Goal: Complete application form: Complete application form

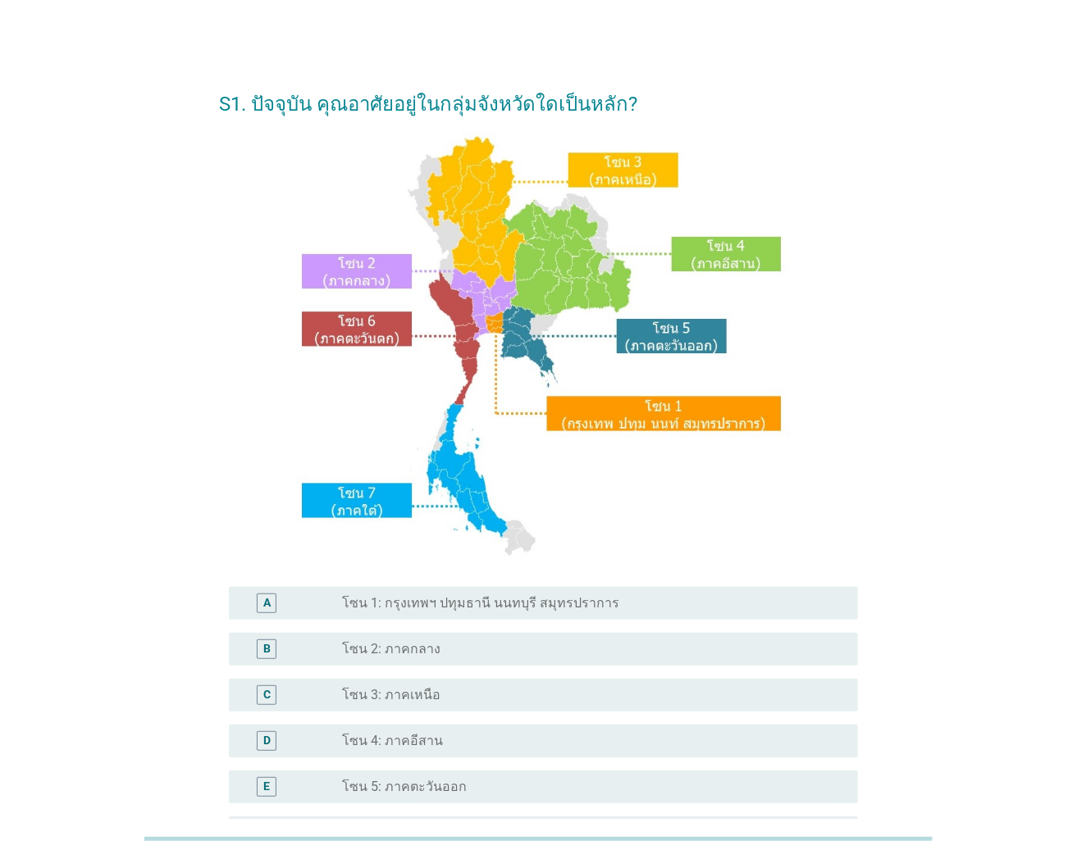
click at [456, 694] on div "radio_button_unchecked โซน 3: ภาคเหนือ" at bounding box center [587, 695] width 490 height 16
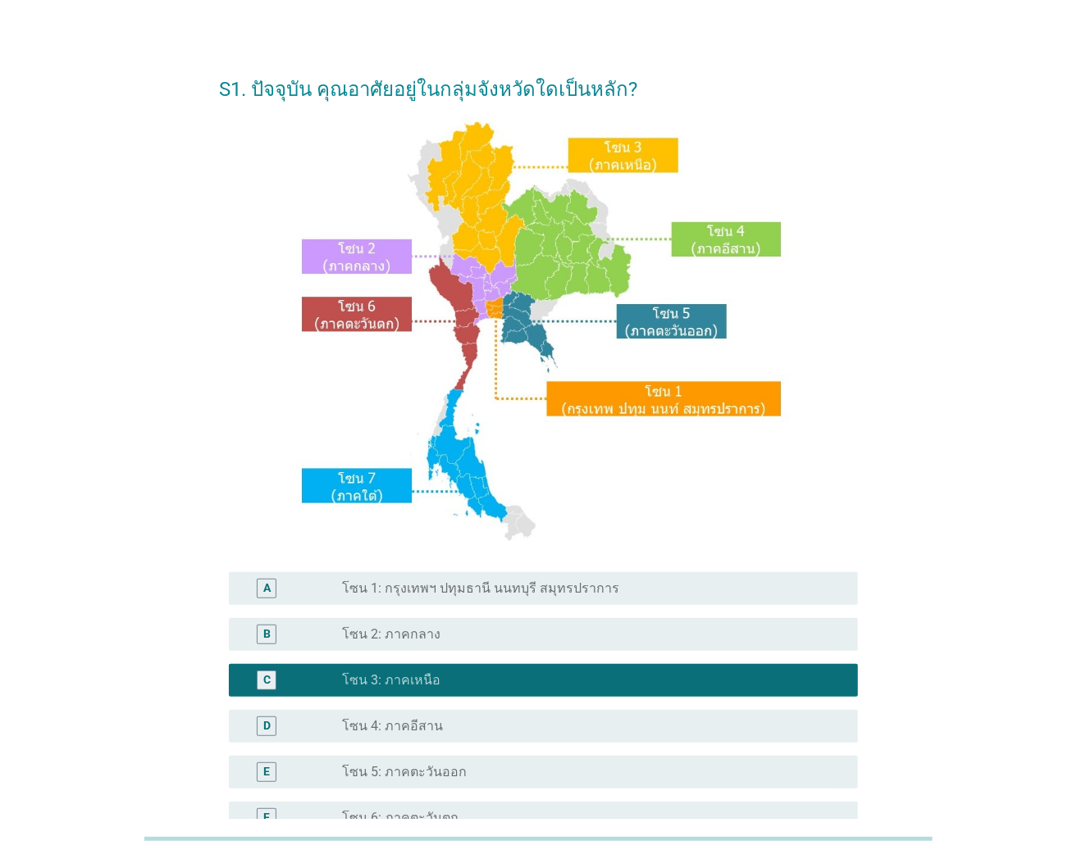
scroll to position [247, 0]
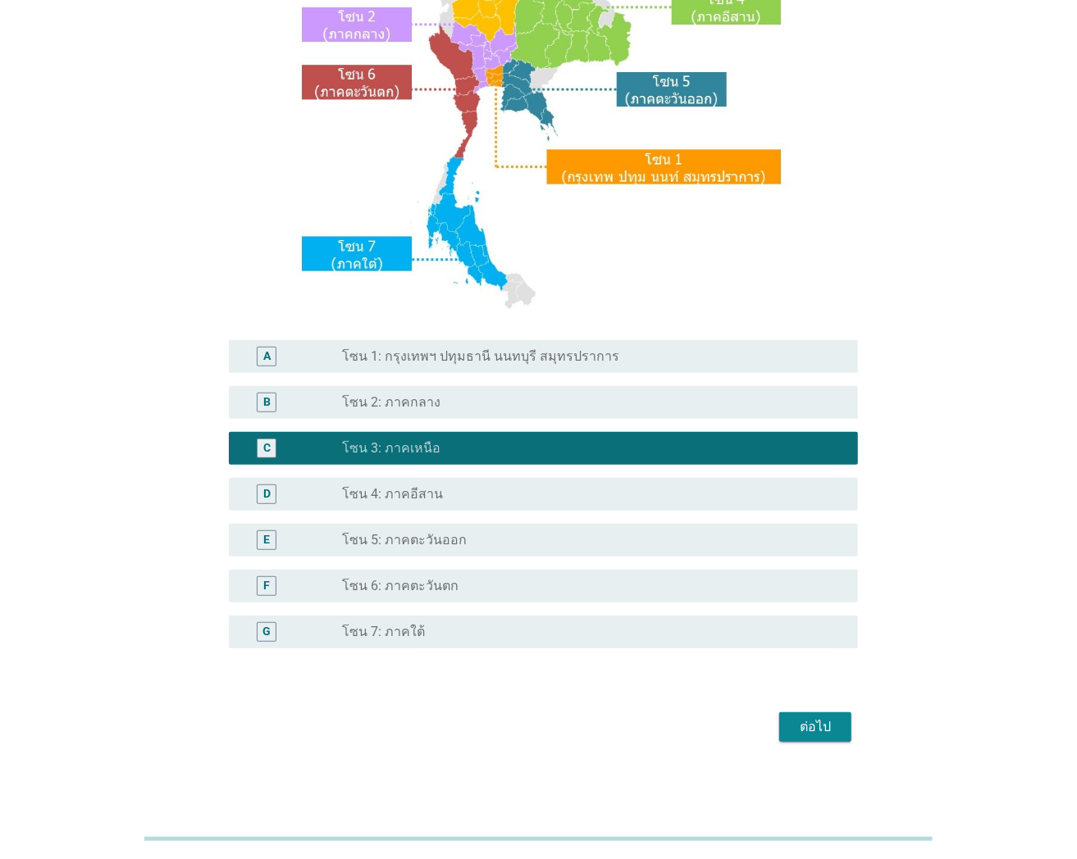
click at [812, 728] on div "ต่อไป" at bounding box center [815, 727] width 46 height 20
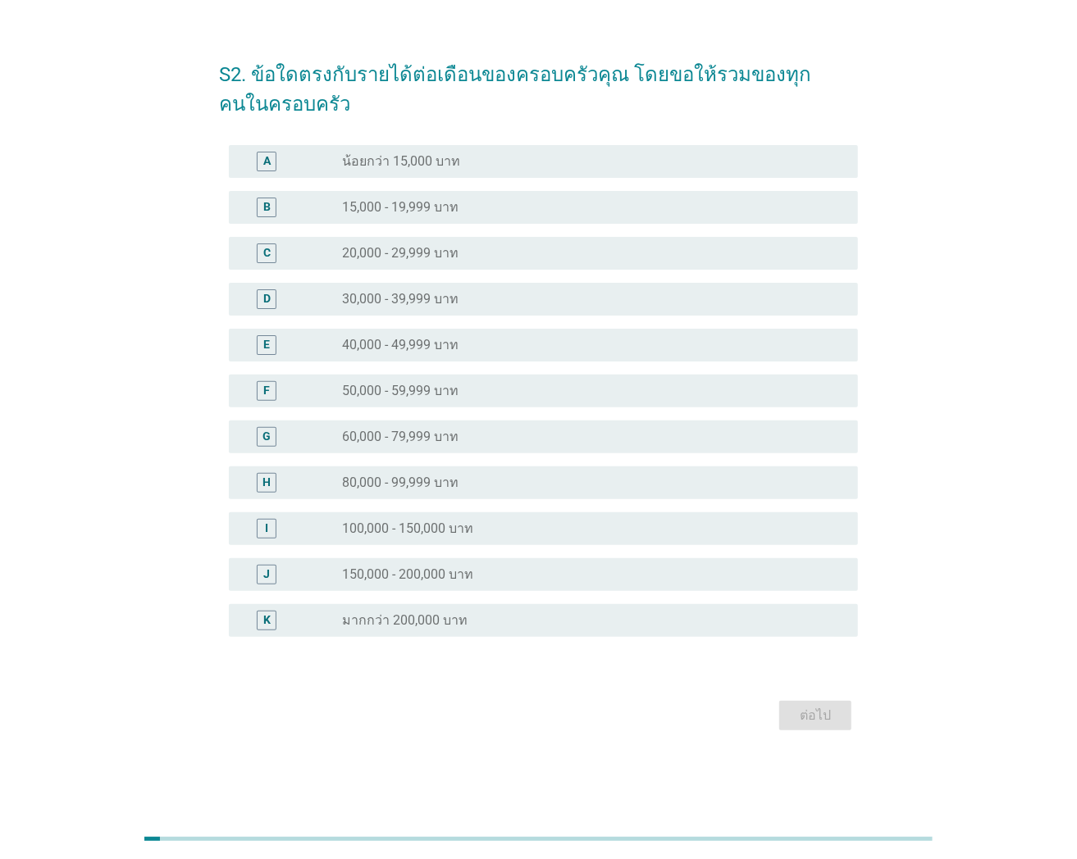
scroll to position [0, 0]
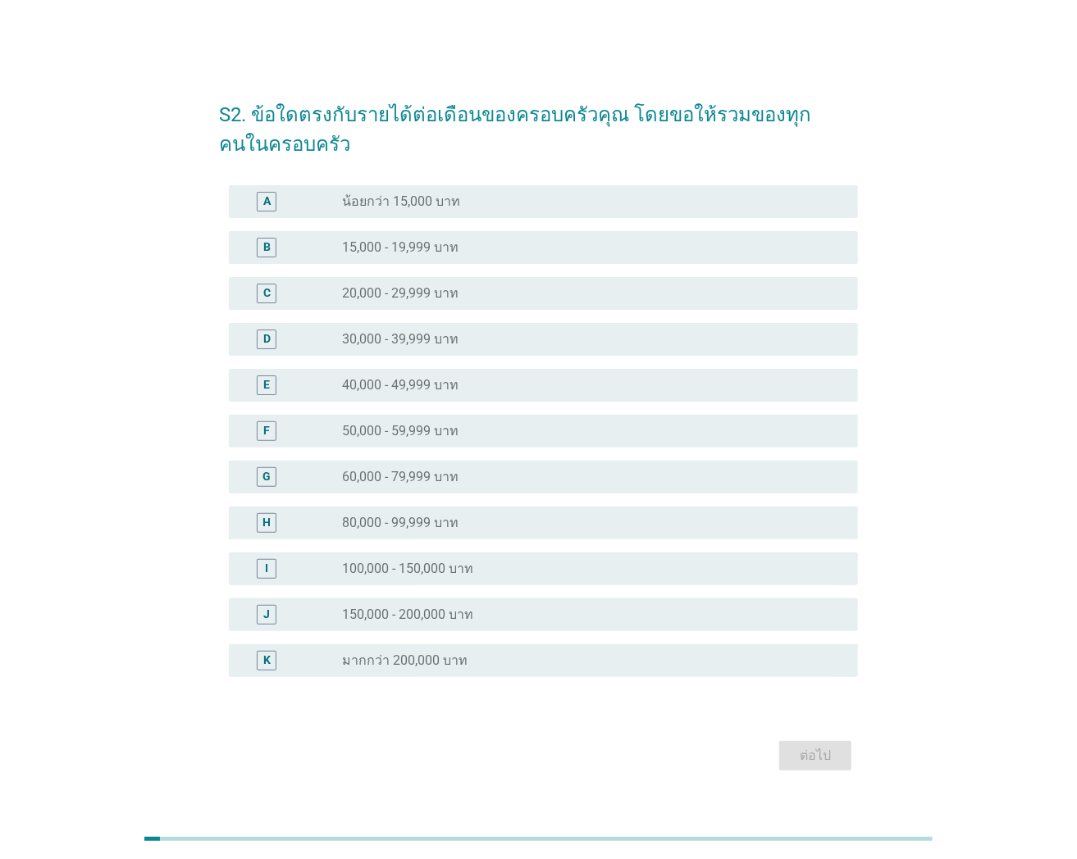
click at [454, 286] on label "20,000 - 29,999 บาท" at bounding box center [400, 293] width 116 height 16
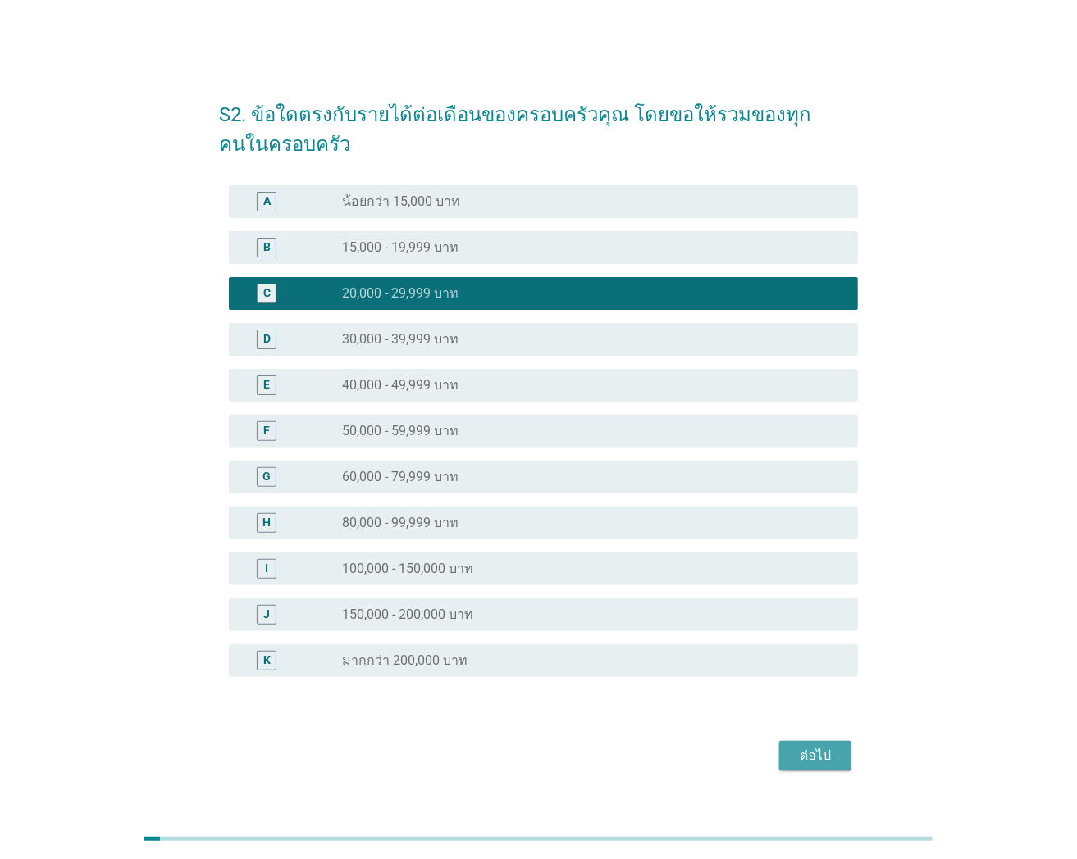
click at [825, 749] on div "ต่อไป" at bounding box center [815, 756] width 46 height 20
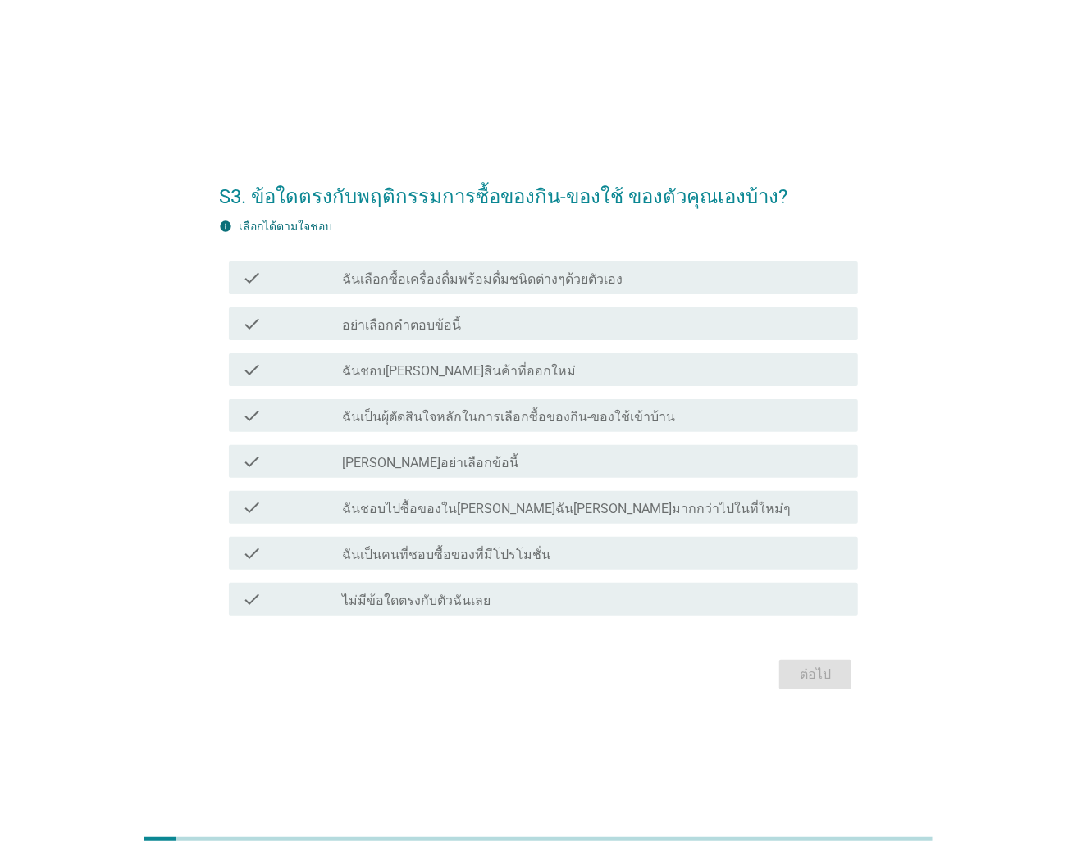
click at [536, 276] on label "ฉันเลือกซื้อเครื่องดื่มพร้อมดื่มชนิดต่างๆด้วยตัวเอง" at bounding box center [482, 279] width 280 height 16
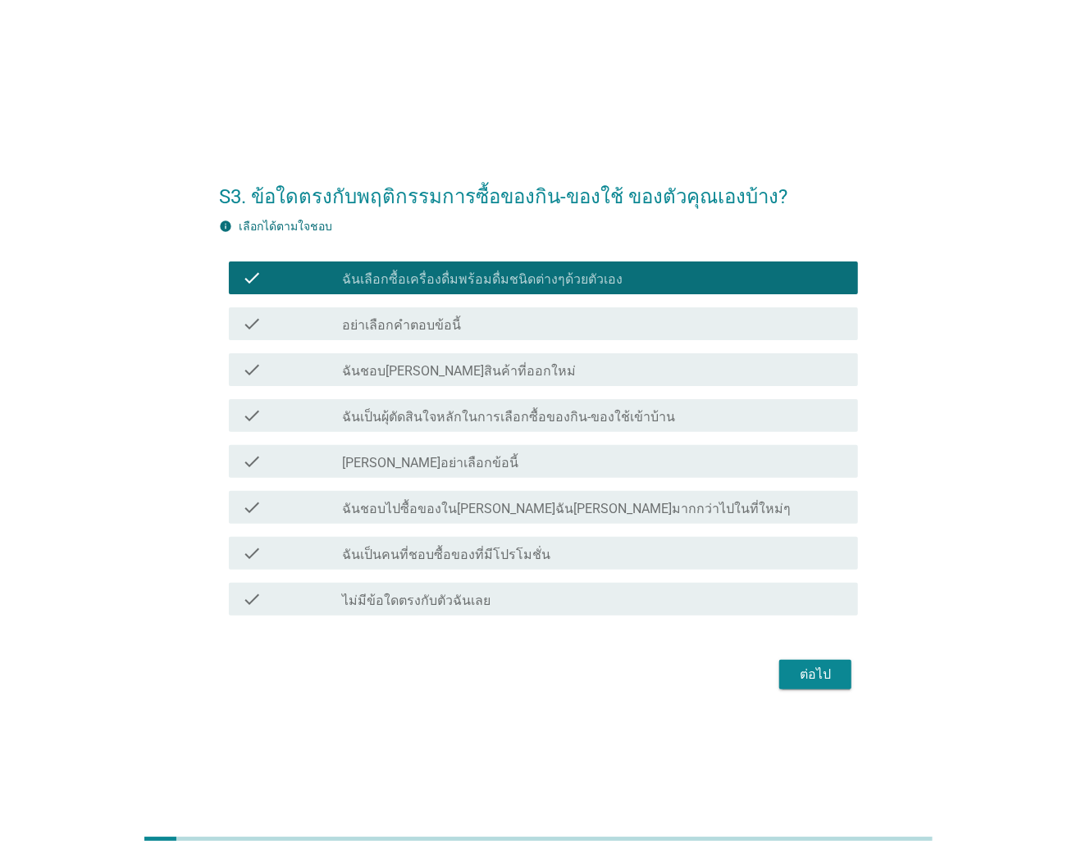
click at [499, 362] on div "check_box_outline_blank ฉันชอบ[PERSON_NAME]สินค้าที่ออกใหม่" at bounding box center [593, 370] width 503 height 20
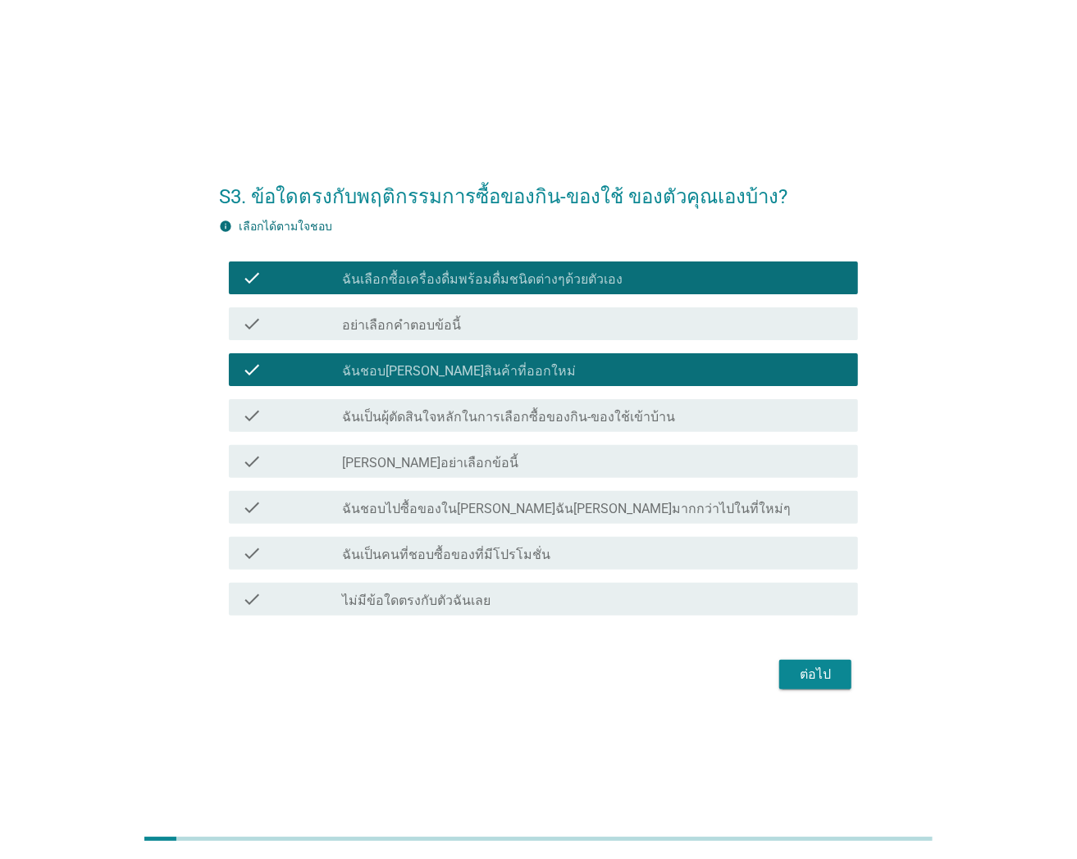
click at [528, 425] on div "check check_box_outline_blank ฉันเป็นผุ้ตัดสินใจหลักในการเลือกซื้อของกิน-ของใช้…" at bounding box center [543, 415] width 629 height 33
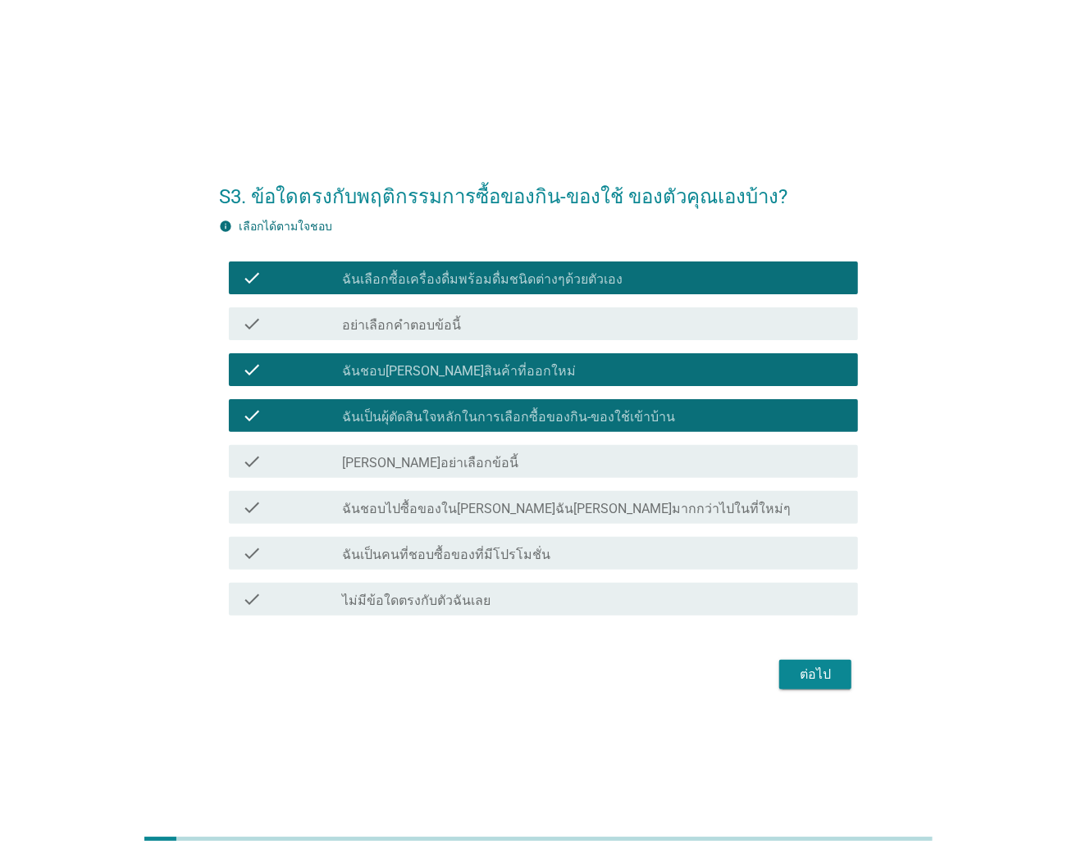
click at [483, 559] on label "ฉันเป็นคนที่ชอบซื้อของที่มีโปรโมชั่น" at bounding box center [446, 555] width 208 height 16
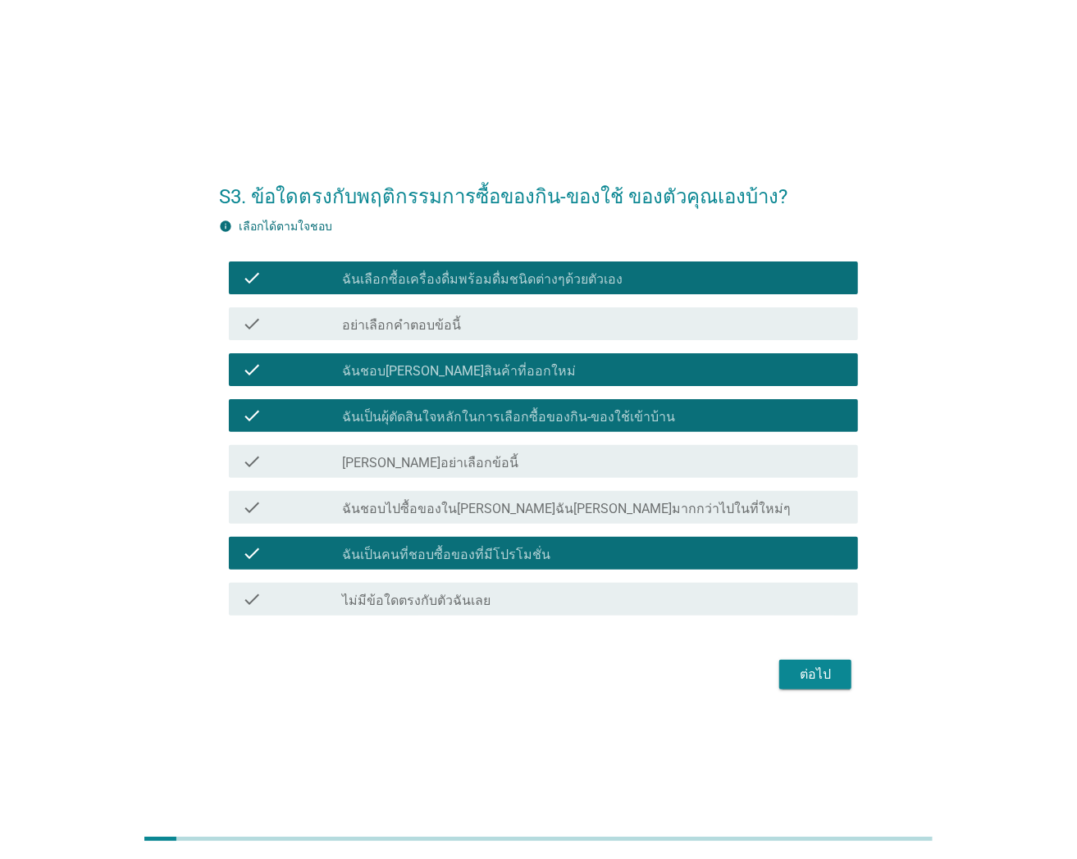
click at [807, 676] on div "ต่อไป" at bounding box center [815, 675] width 46 height 20
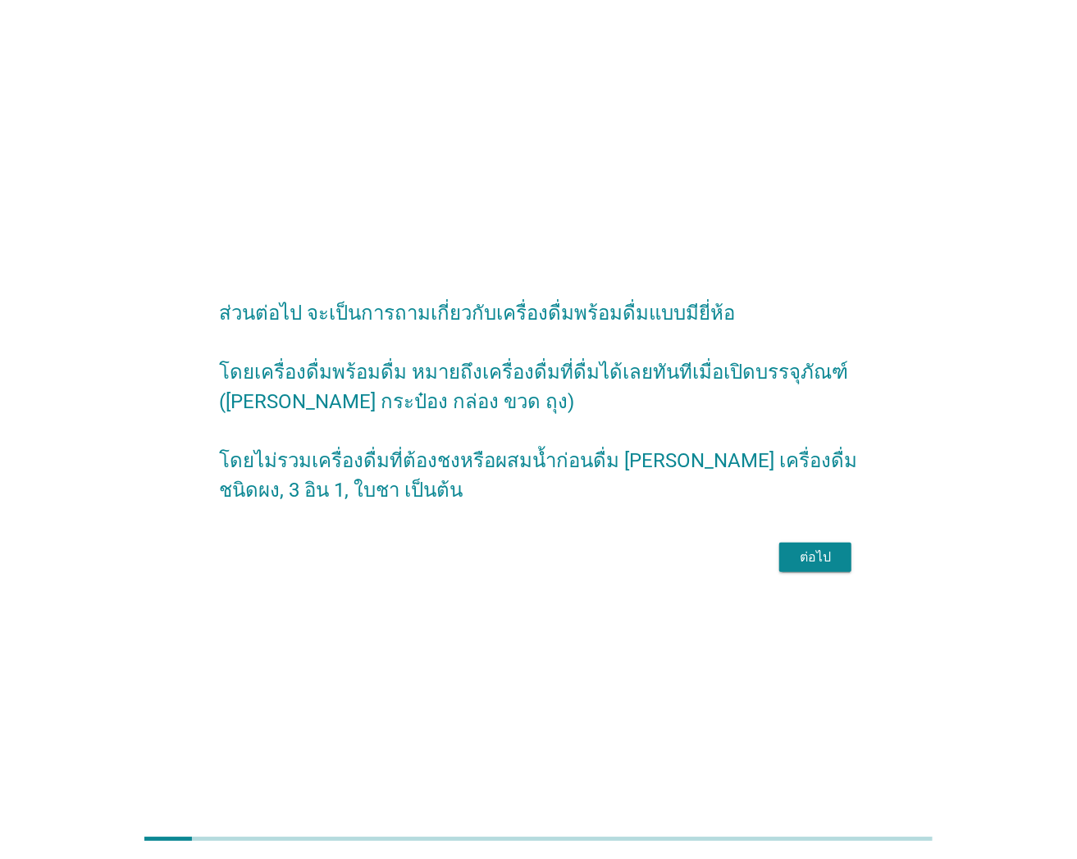
click at [814, 567] on div "ต่อไป" at bounding box center [815, 558] width 46 height 20
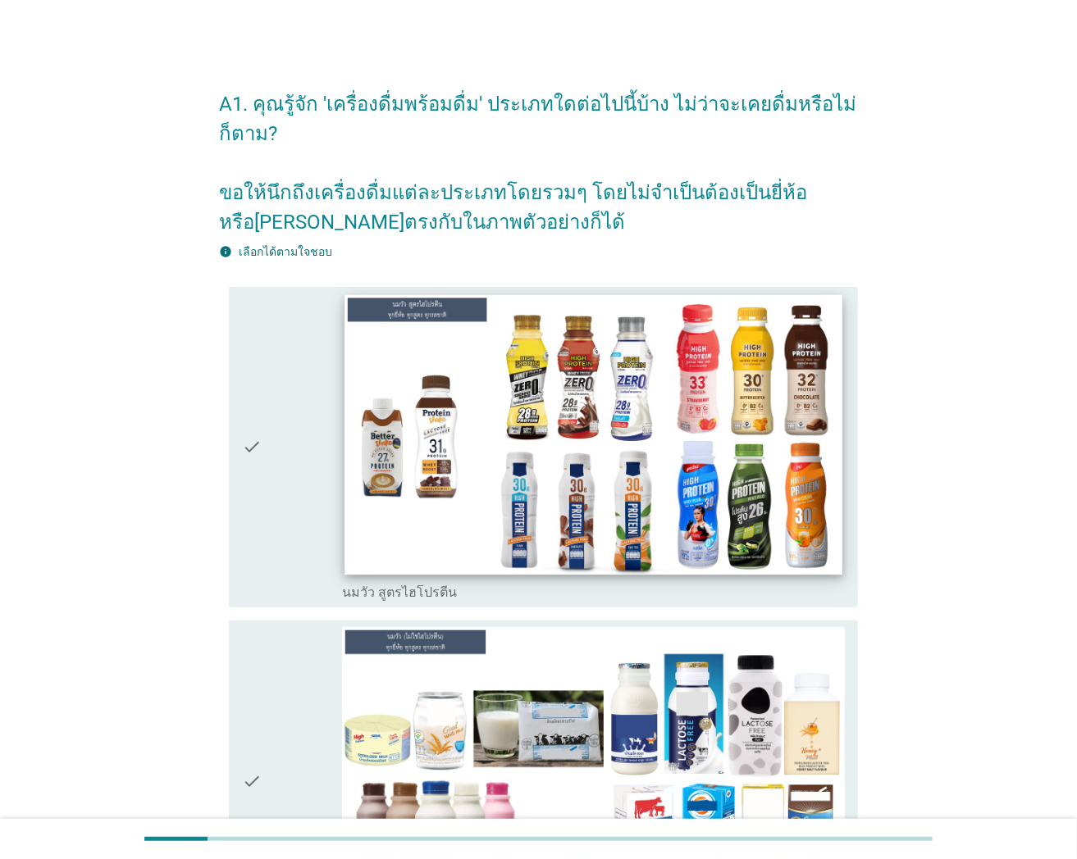
click at [677, 489] on img at bounding box center [593, 434] width 498 height 280
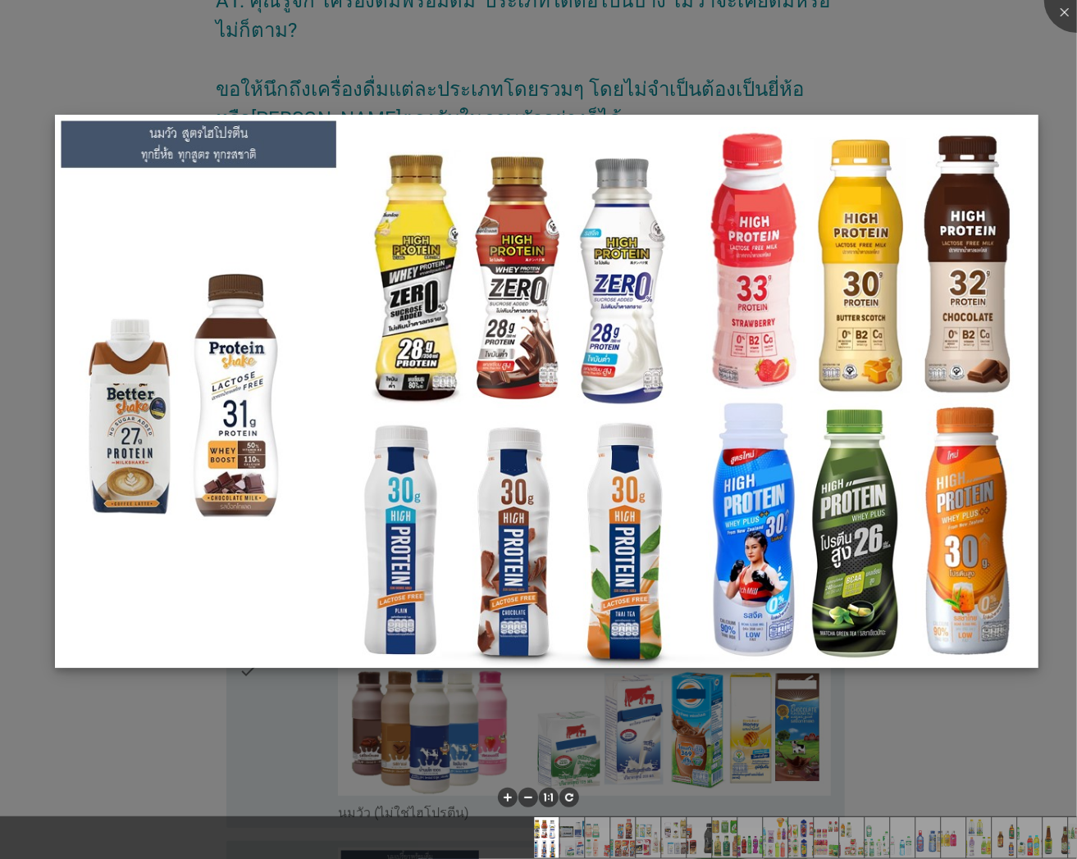
scroll to position [218, 0]
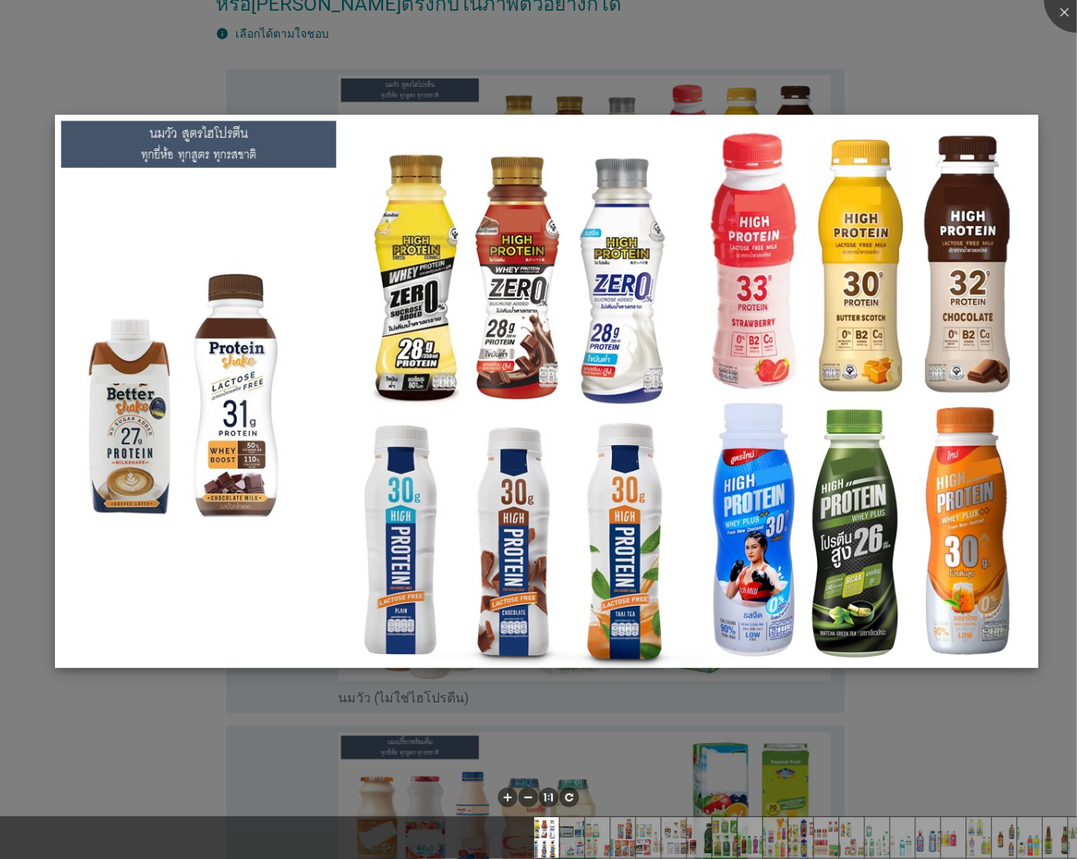
click at [695, 590] on img at bounding box center [547, 391] width 984 height 553
drag, startPoint x: 1054, startPoint y: 13, endPoint x: 690, endPoint y: 249, distance: 433.3
click at [1054, 11] on div at bounding box center [1077, 0] width 66 height 66
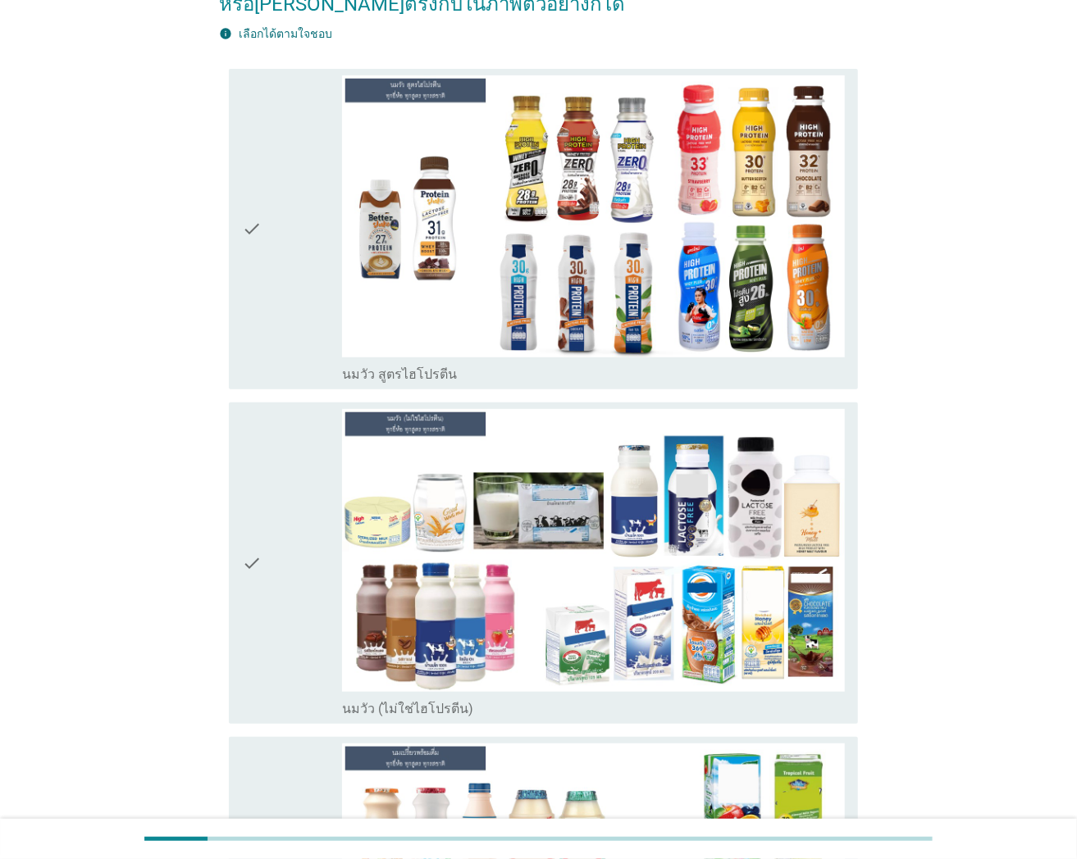
click at [251, 228] on icon "check" at bounding box center [252, 229] width 20 height 308
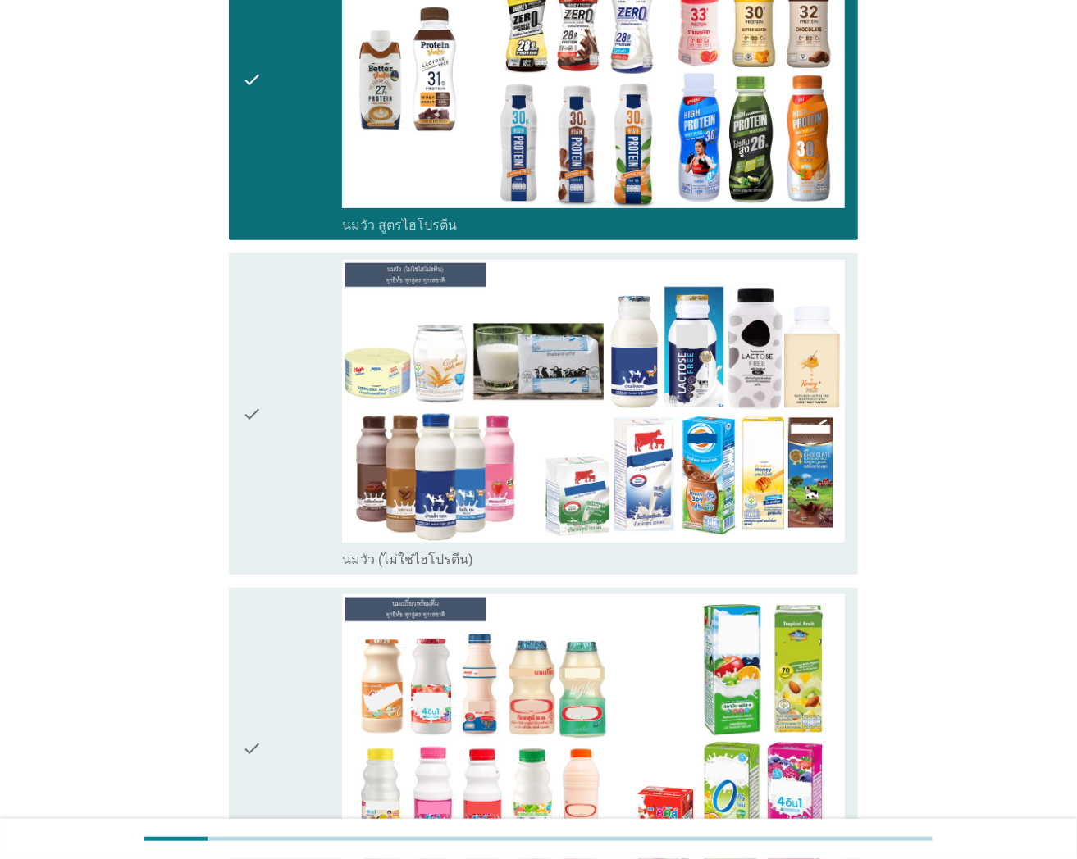
scroll to position [656, 0]
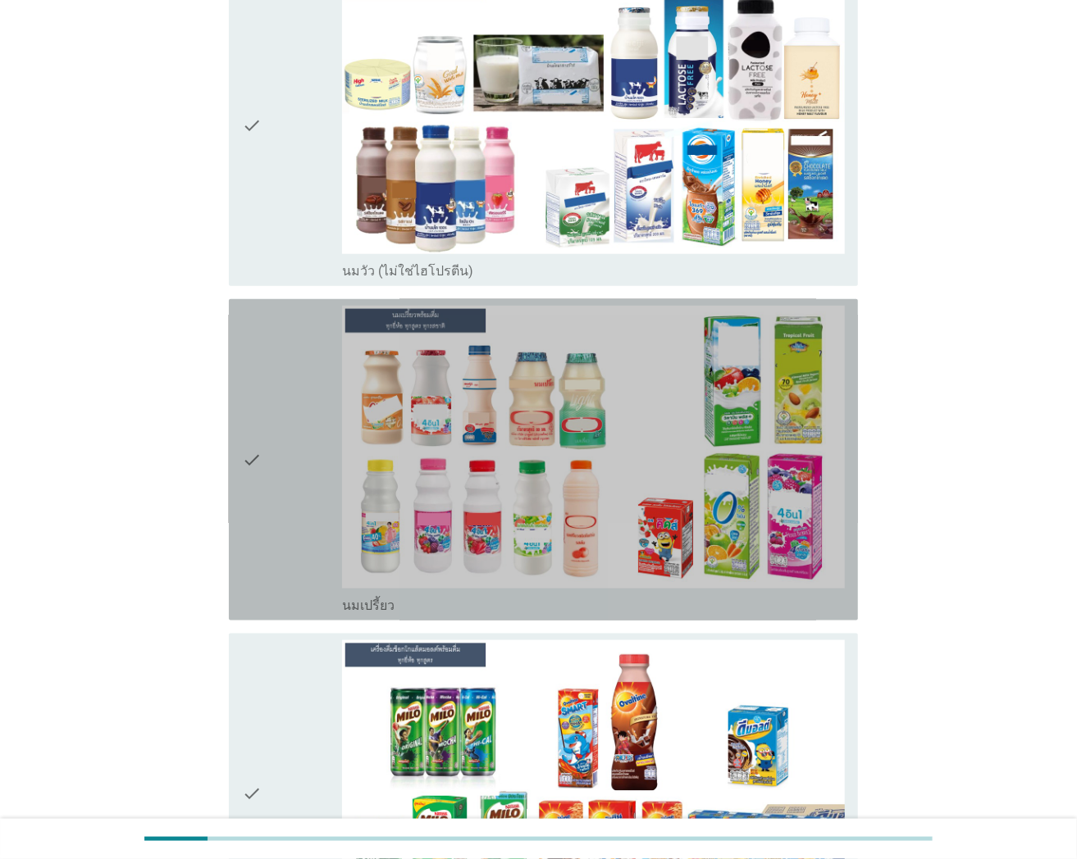
click at [251, 473] on icon "check" at bounding box center [252, 460] width 20 height 308
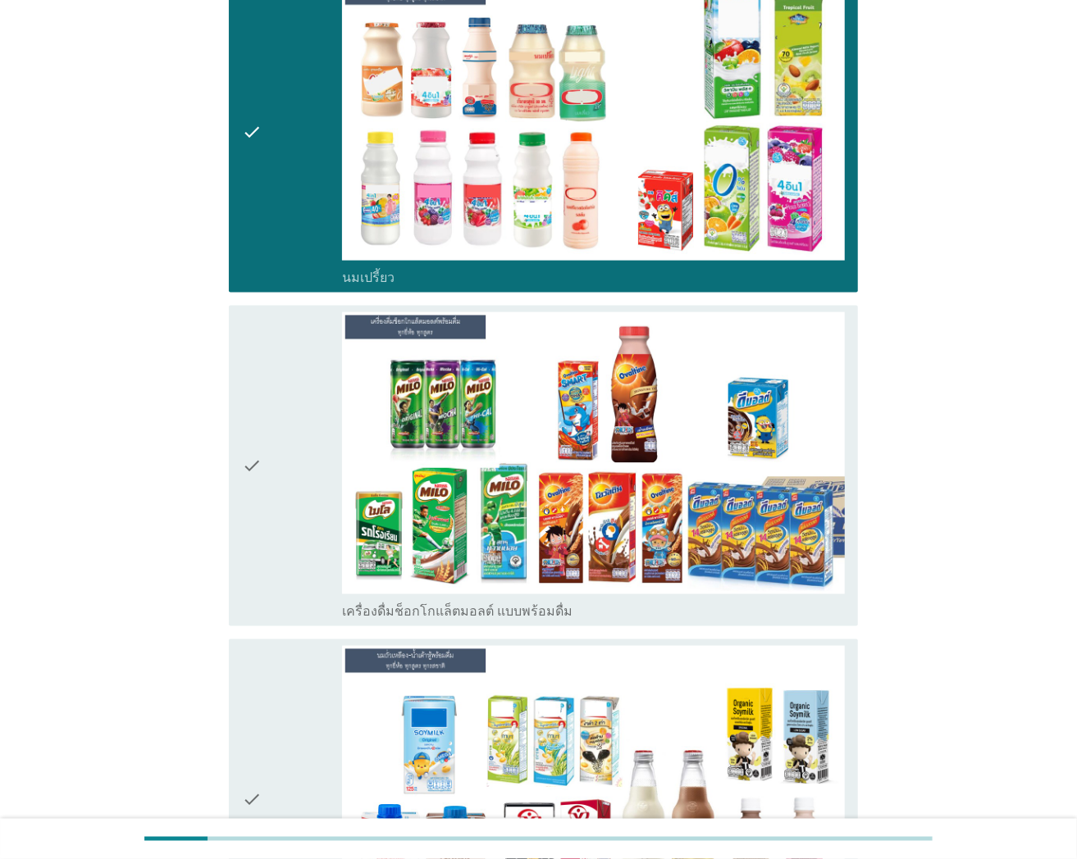
click at [248, 492] on icon "check" at bounding box center [252, 466] width 20 height 308
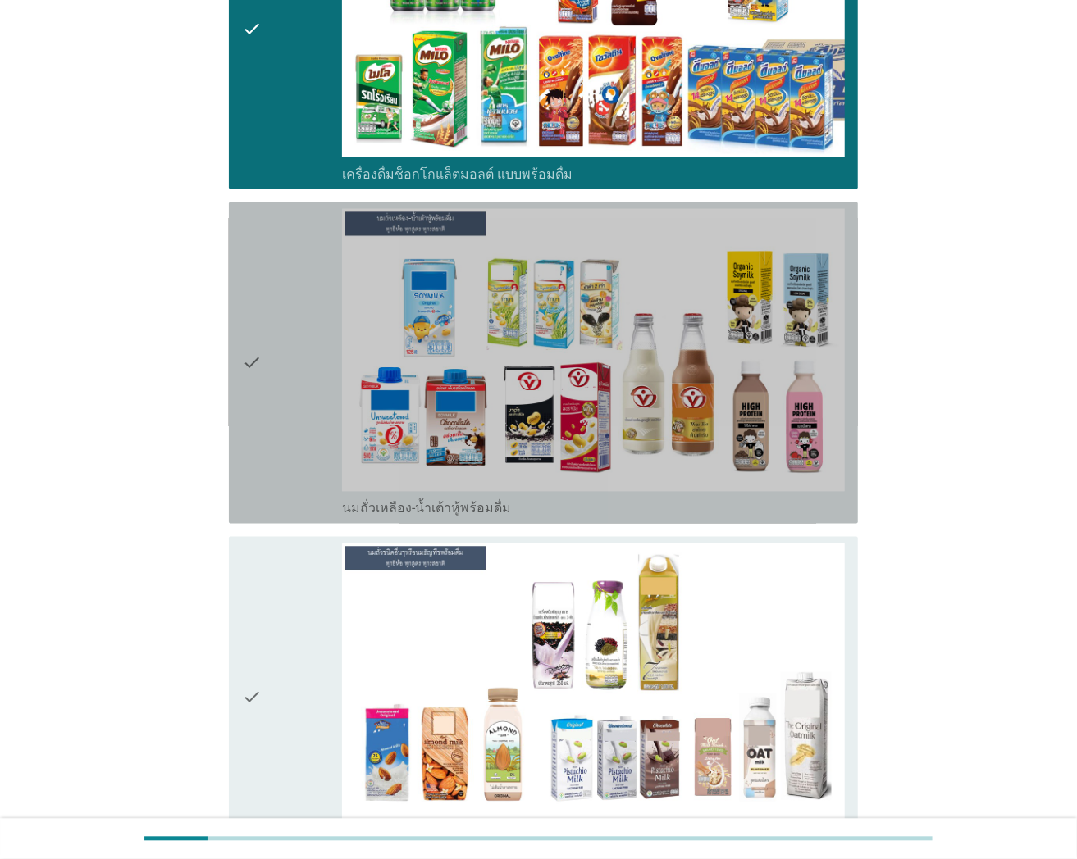
click at [242, 375] on icon "check" at bounding box center [252, 363] width 20 height 308
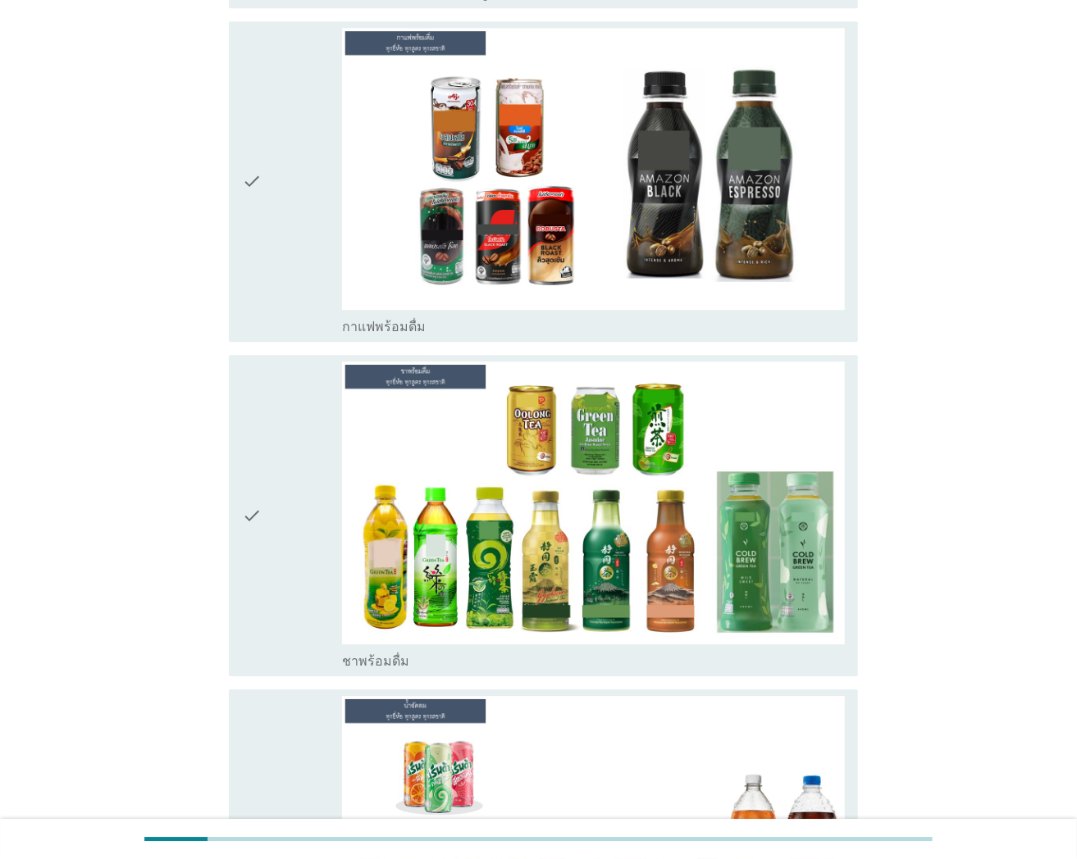
scroll to position [2296, 0]
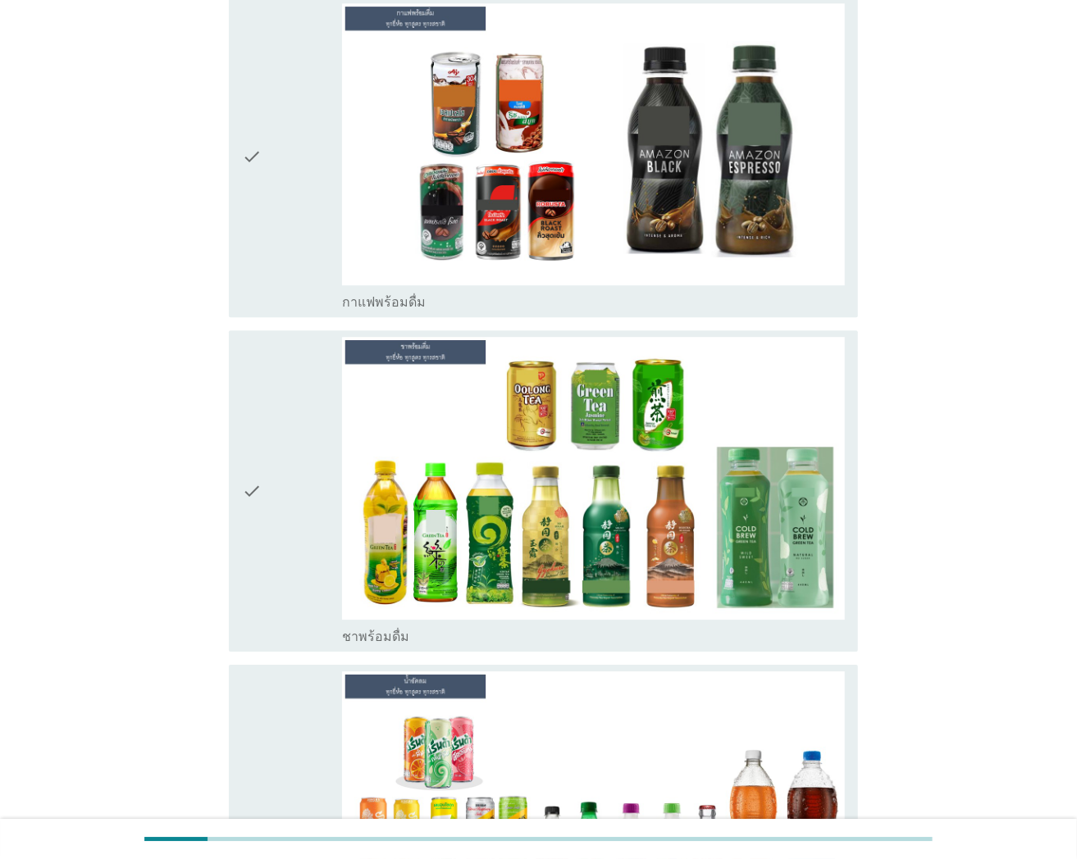
click at [259, 166] on icon "check" at bounding box center [252, 157] width 20 height 308
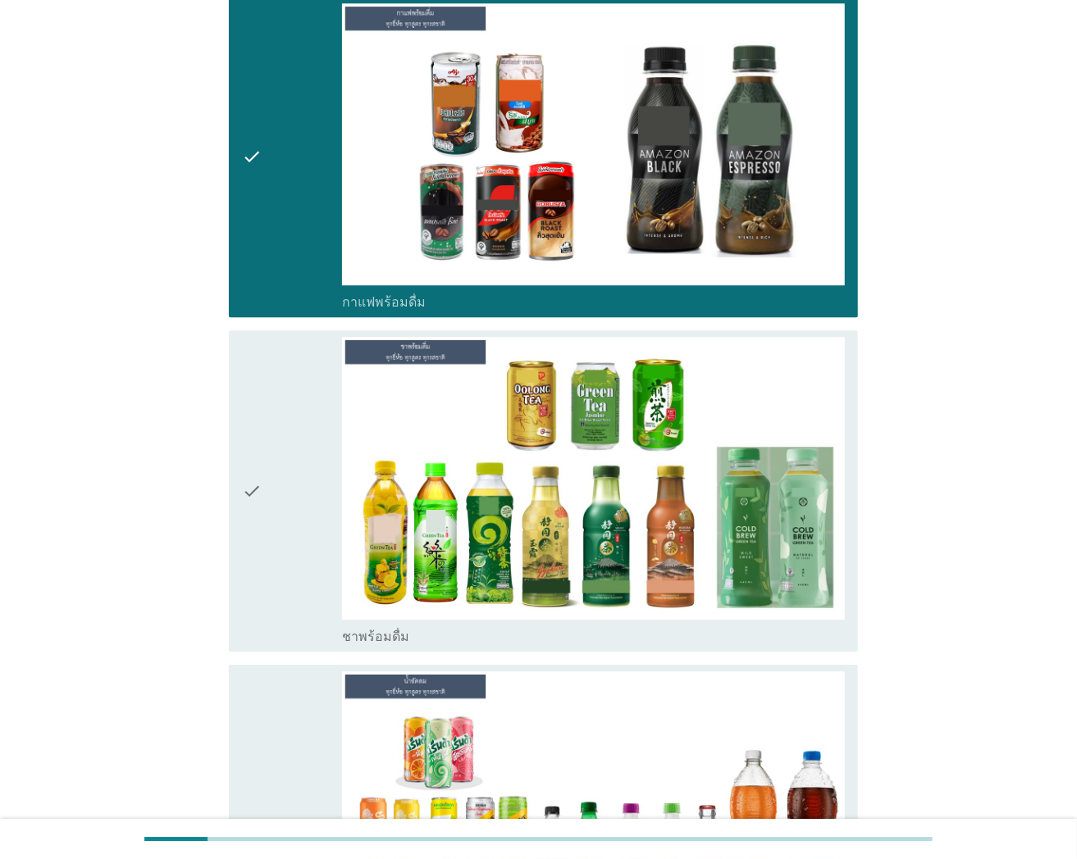
click at [256, 496] on icon "check" at bounding box center [252, 491] width 20 height 308
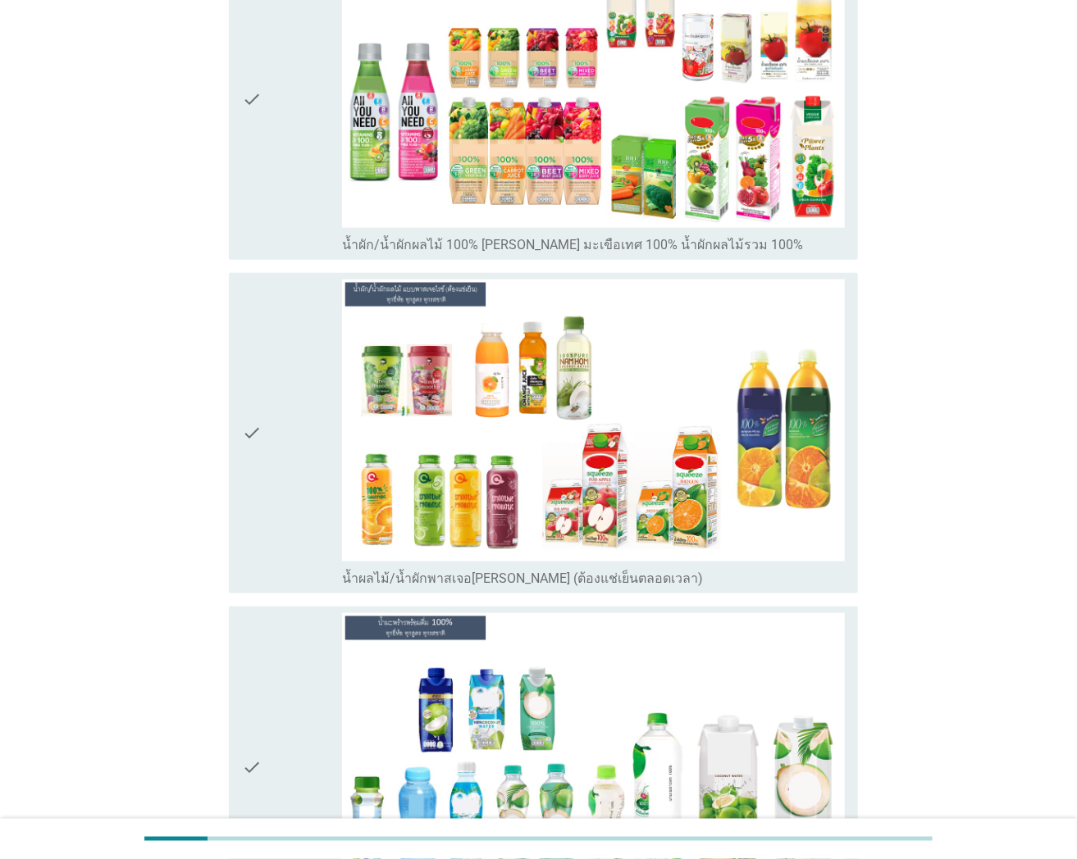
scroll to position [4045, 0]
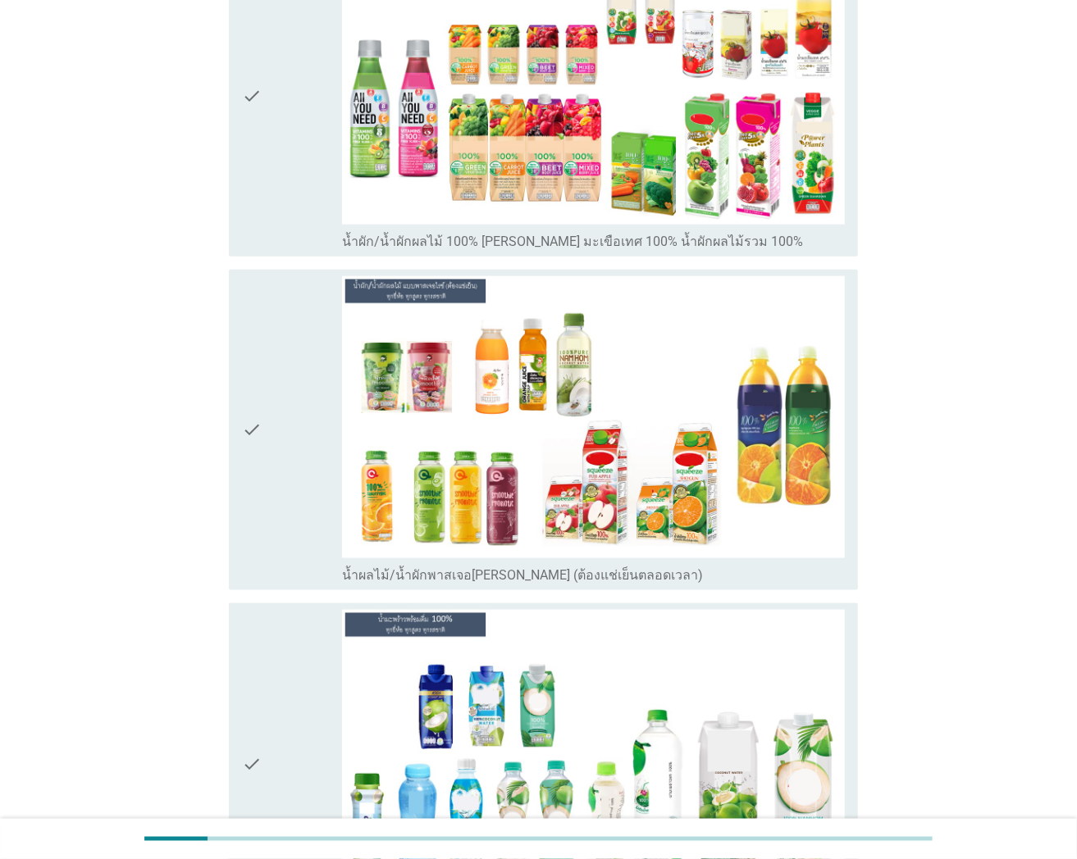
drag, startPoint x: 263, startPoint y: 85, endPoint x: 266, endPoint y: 116, distance: 30.4
click at [264, 85] on div "check" at bounding box center [292, 96] width 101 height 308
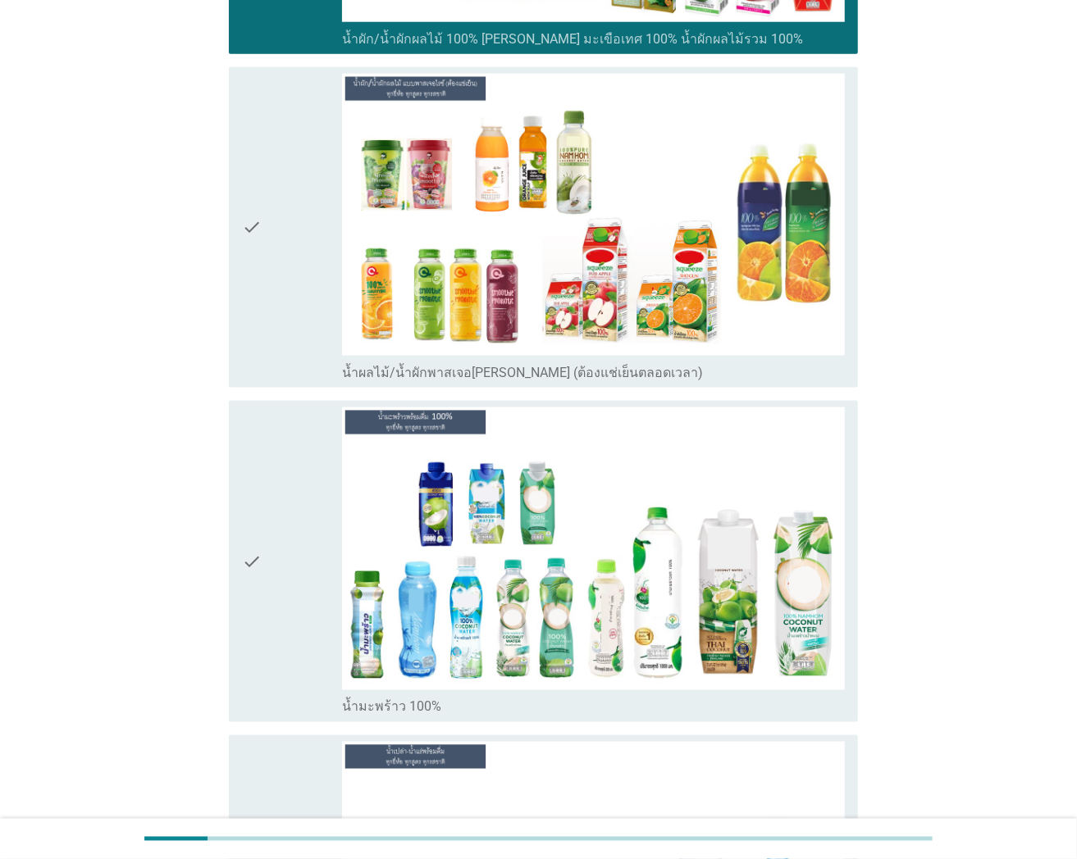
scroll to position [4592, 0]
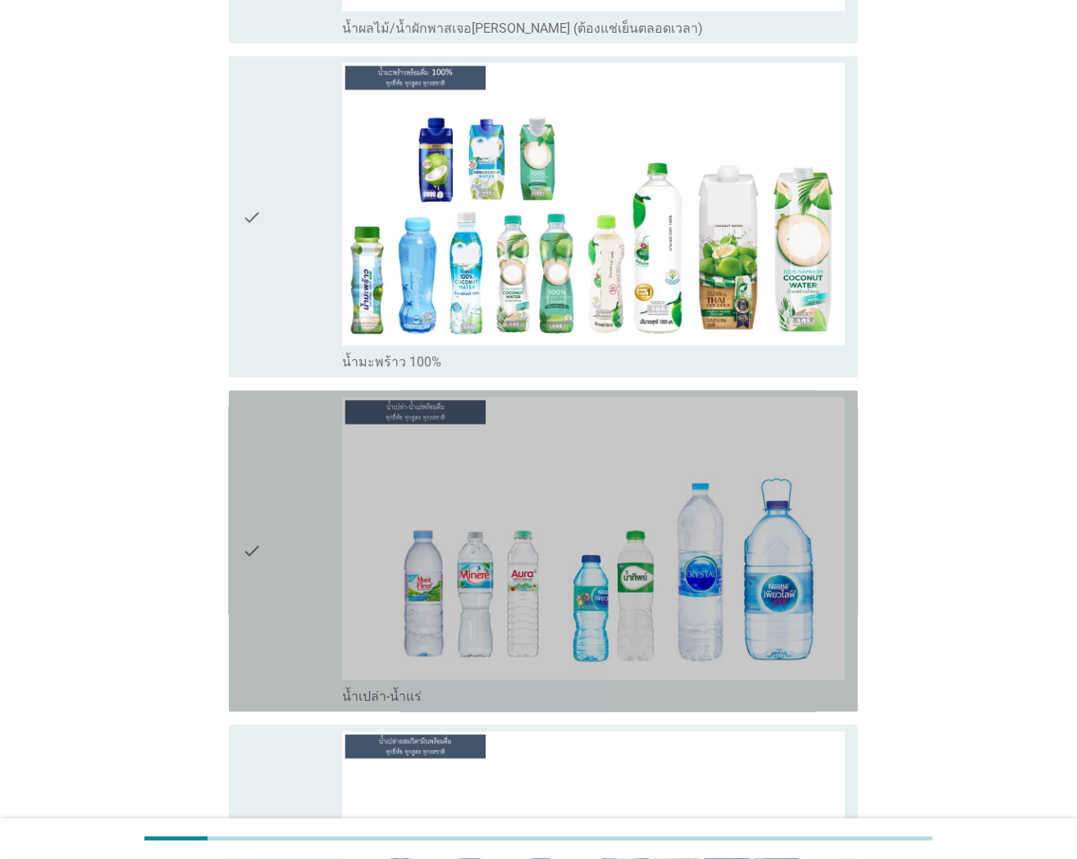
click at [280, 490] on div "check" at bounding box center [292, 552] width 101 height 308
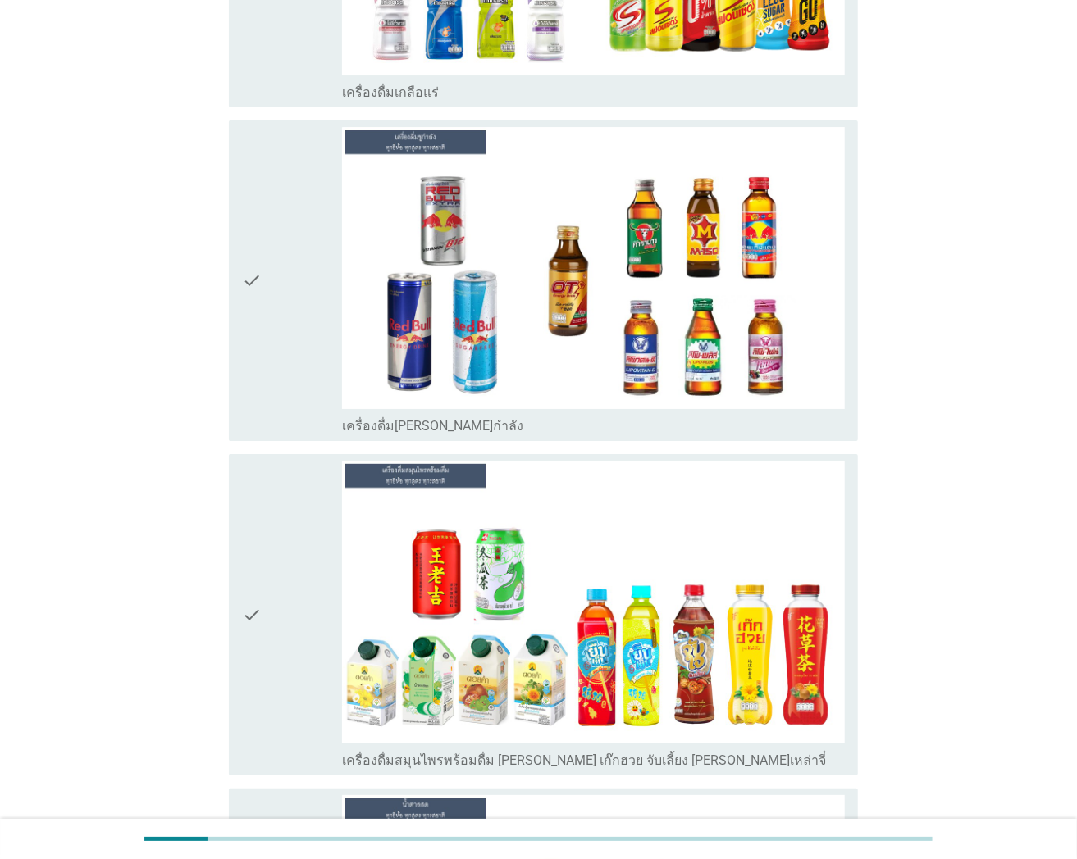
scroll to position [6232, 0]
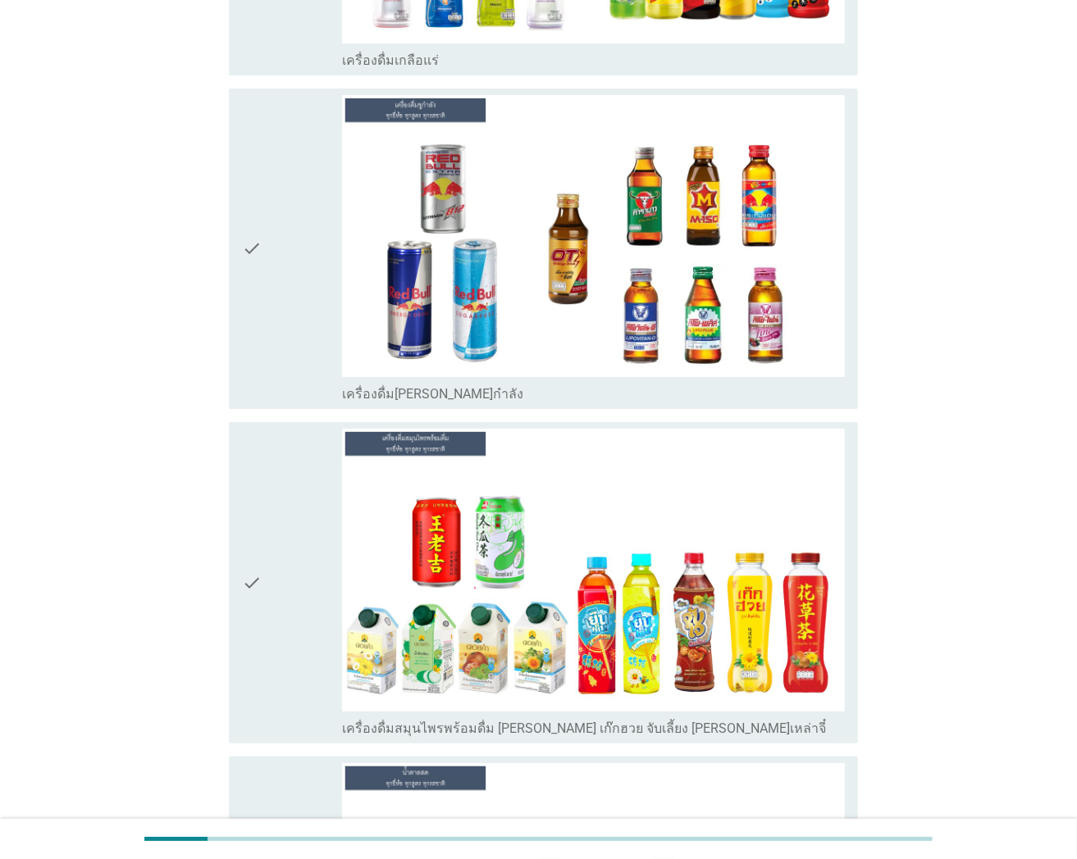
click at [253, 569] on icon "check" at bounding box center [252, 583] width 20 height 308
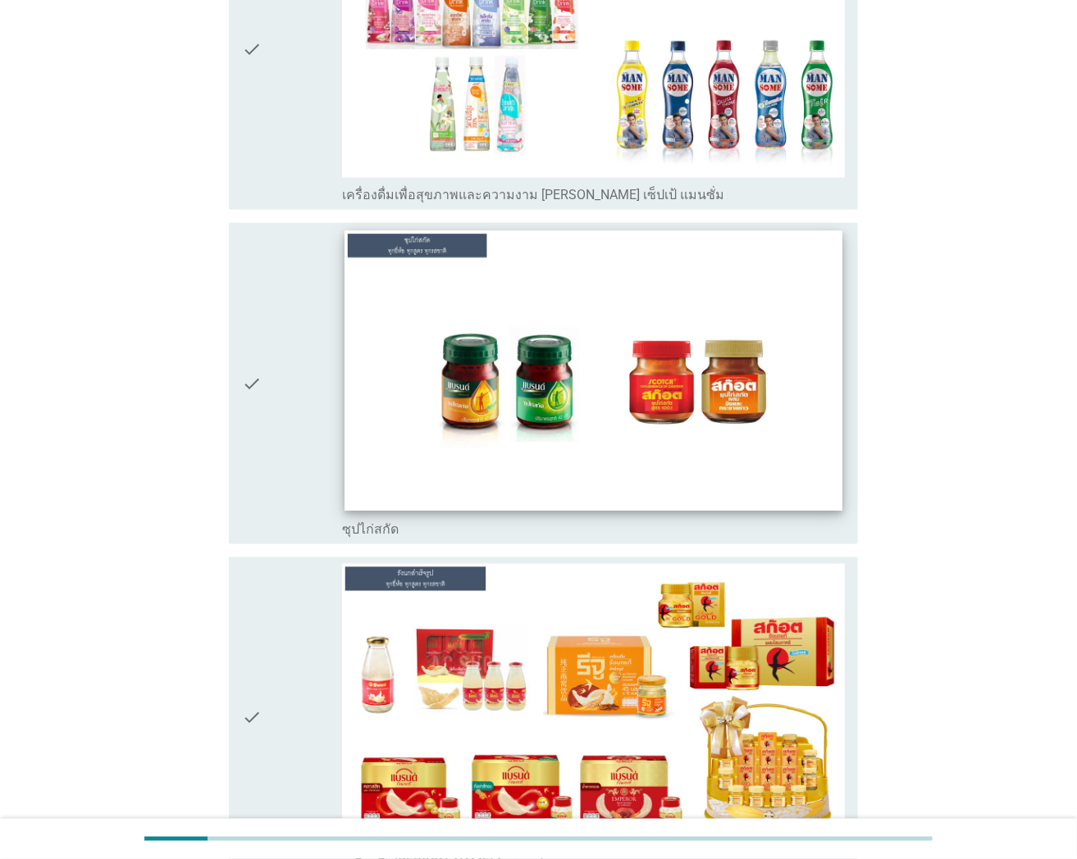
scroll to position [7623, 0]
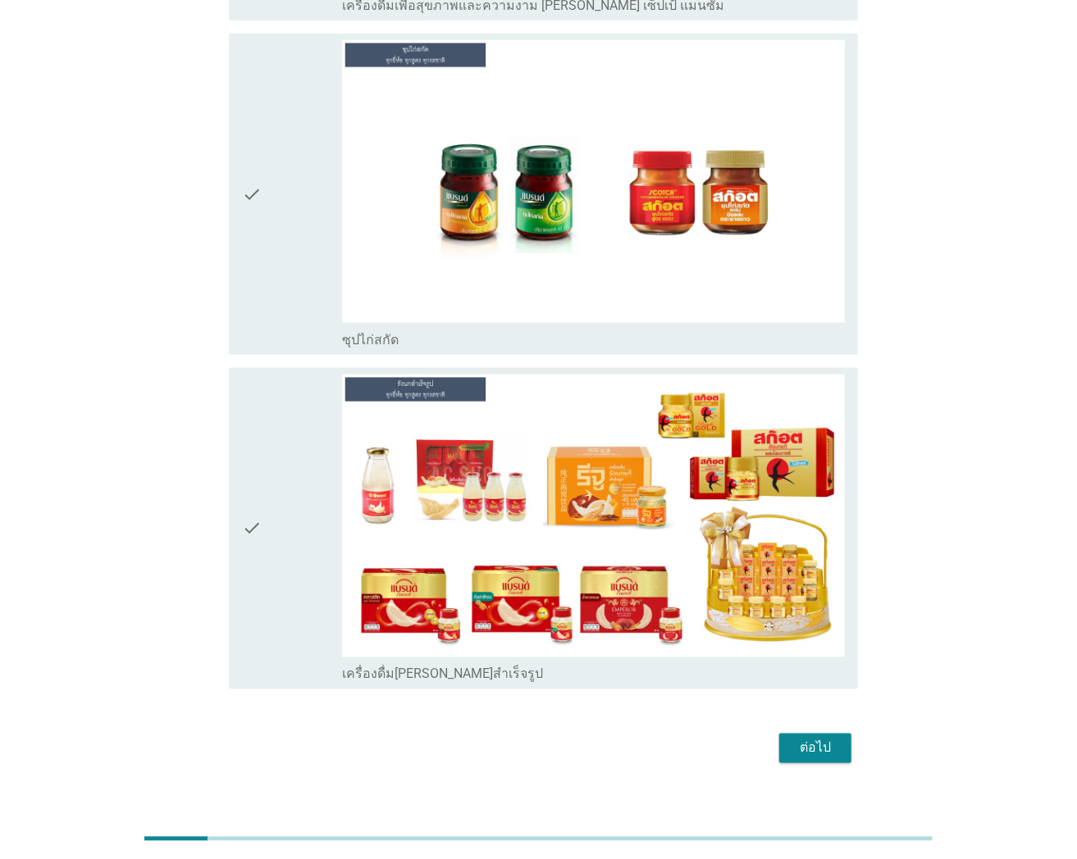
click at [243, 218] on icon "check" at bounding box center [252, 194] width 20 height 308
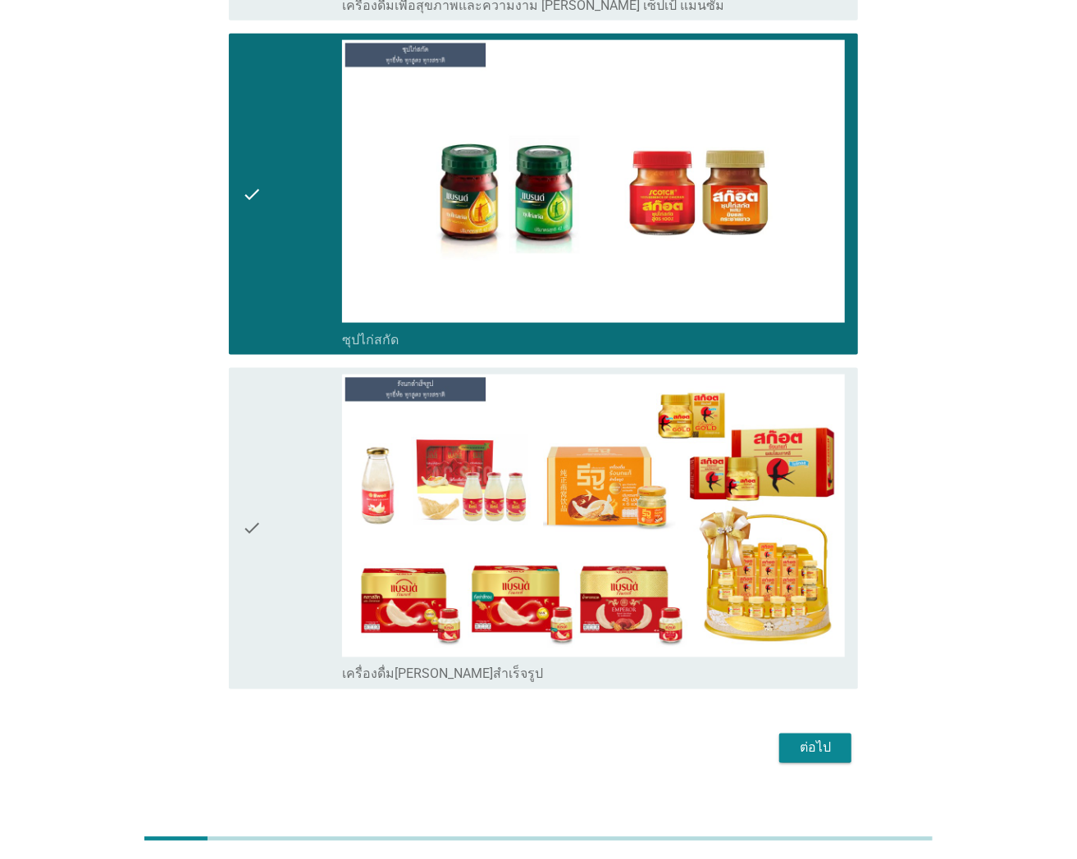
click at [251, 517] on icon "check" at bounding box center [252, 529] width 20 height 308
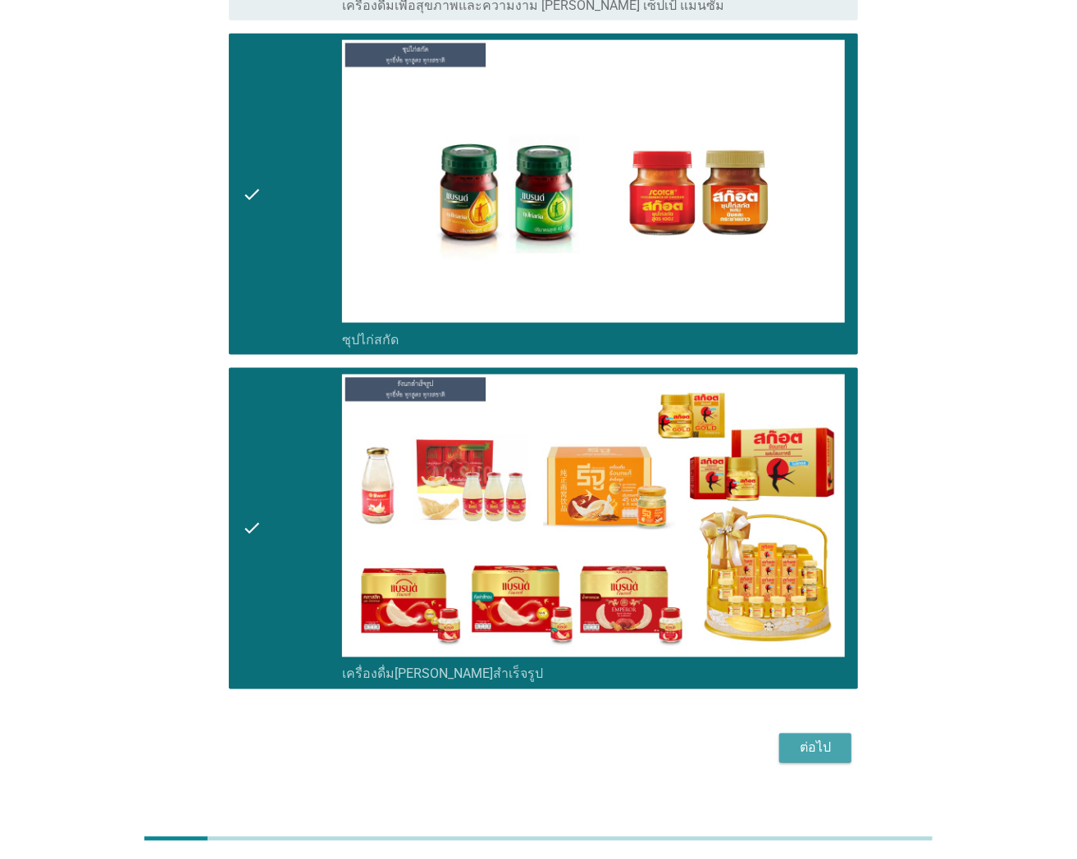
click at [836, 739] on div "ต่อไป" at bounding box center [815, 749] width 46 height 20
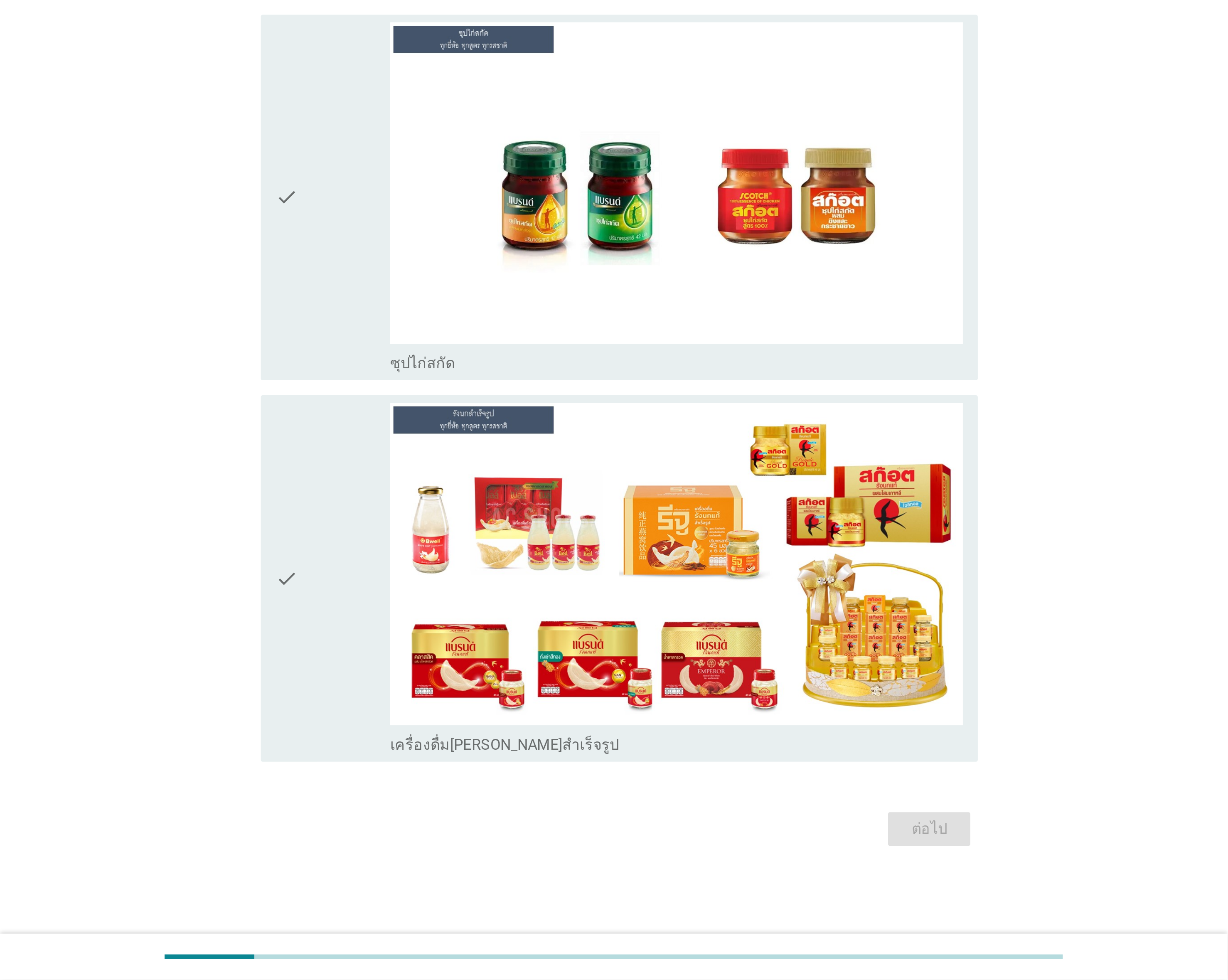
scroll to position [0, 0]
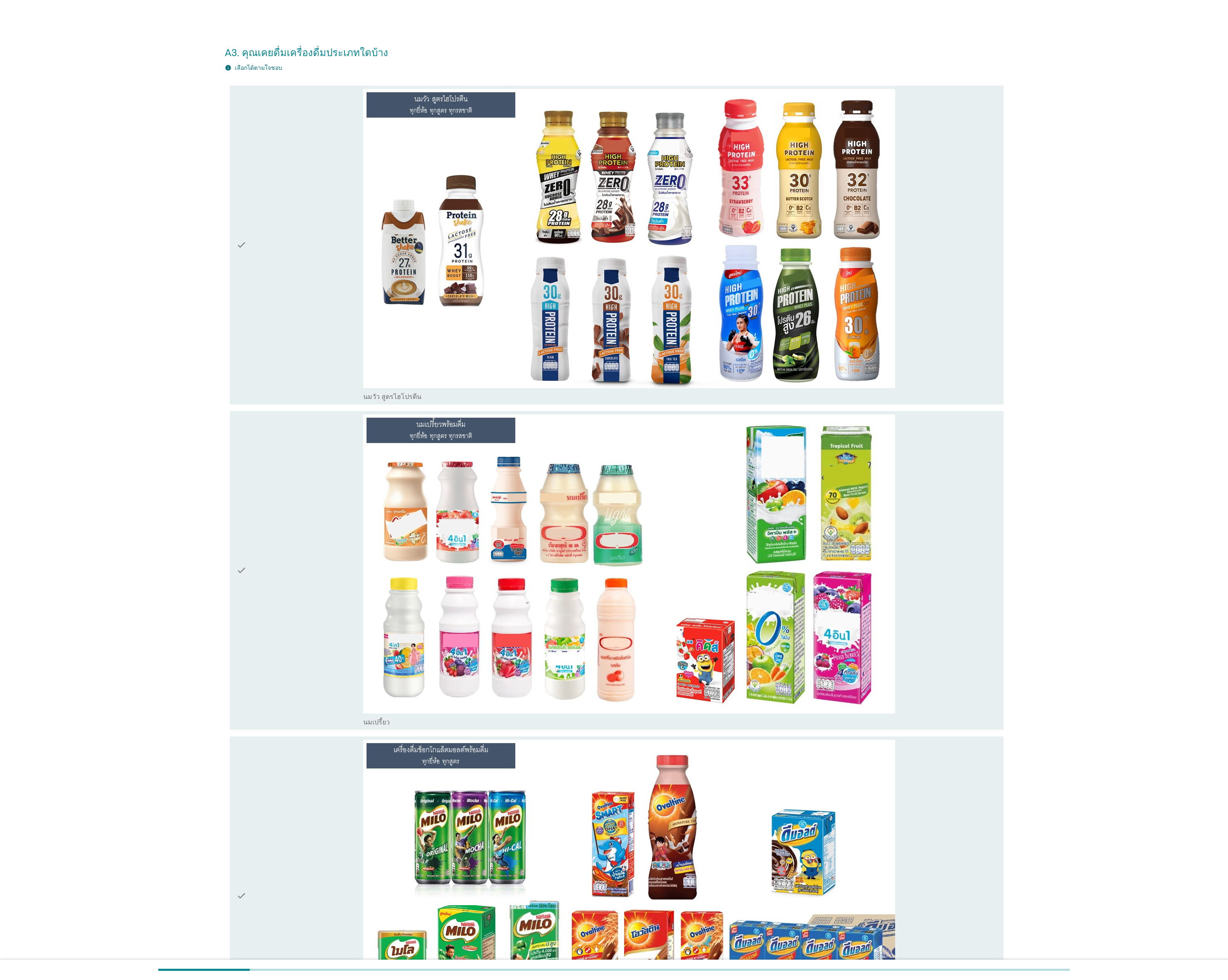
click at [277, 283] on div "check" at bounding box center [300, 245] width 127 height 312
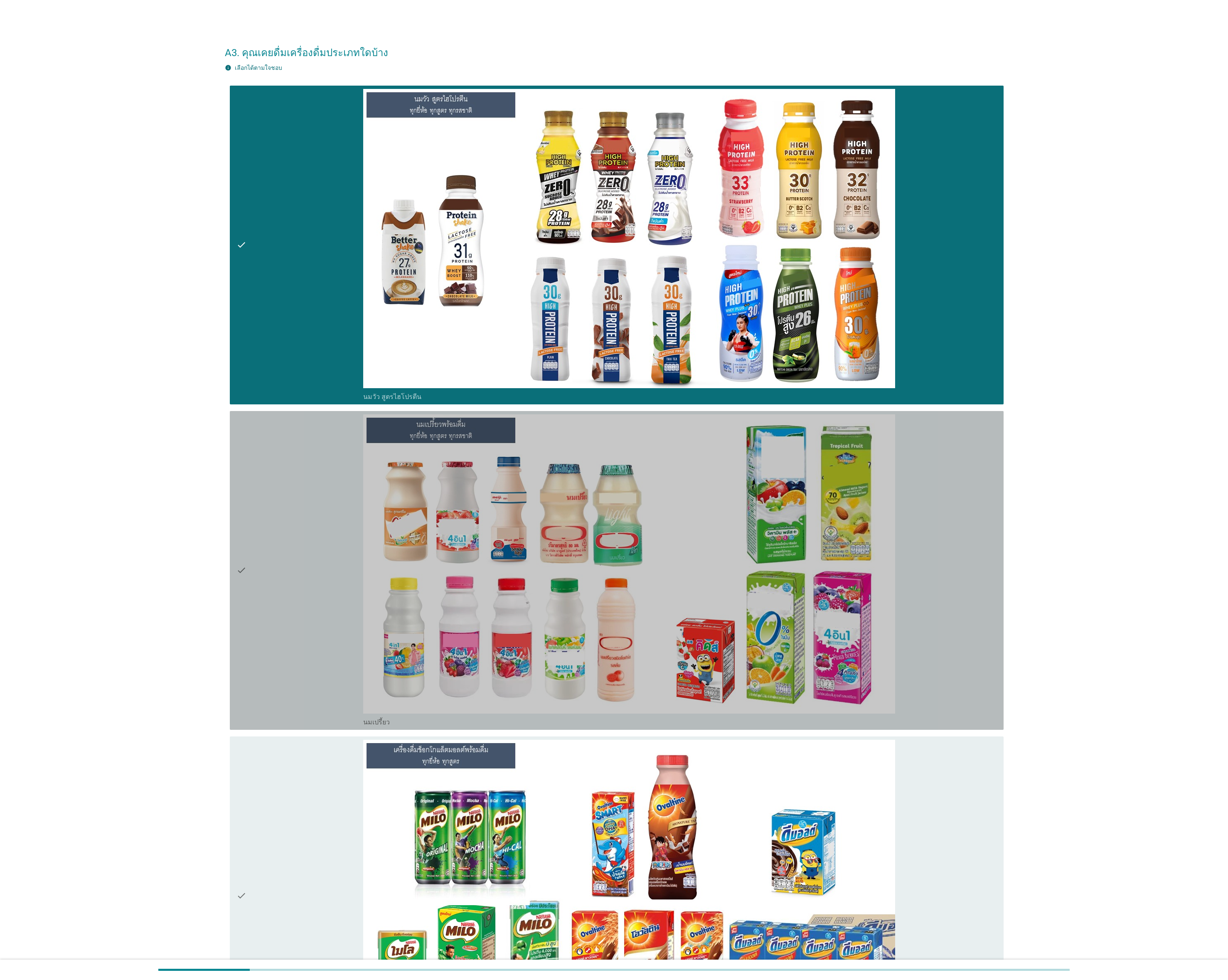
click at [262, 435] on div "check" at bounding box center [300, 571] width 127 height 312
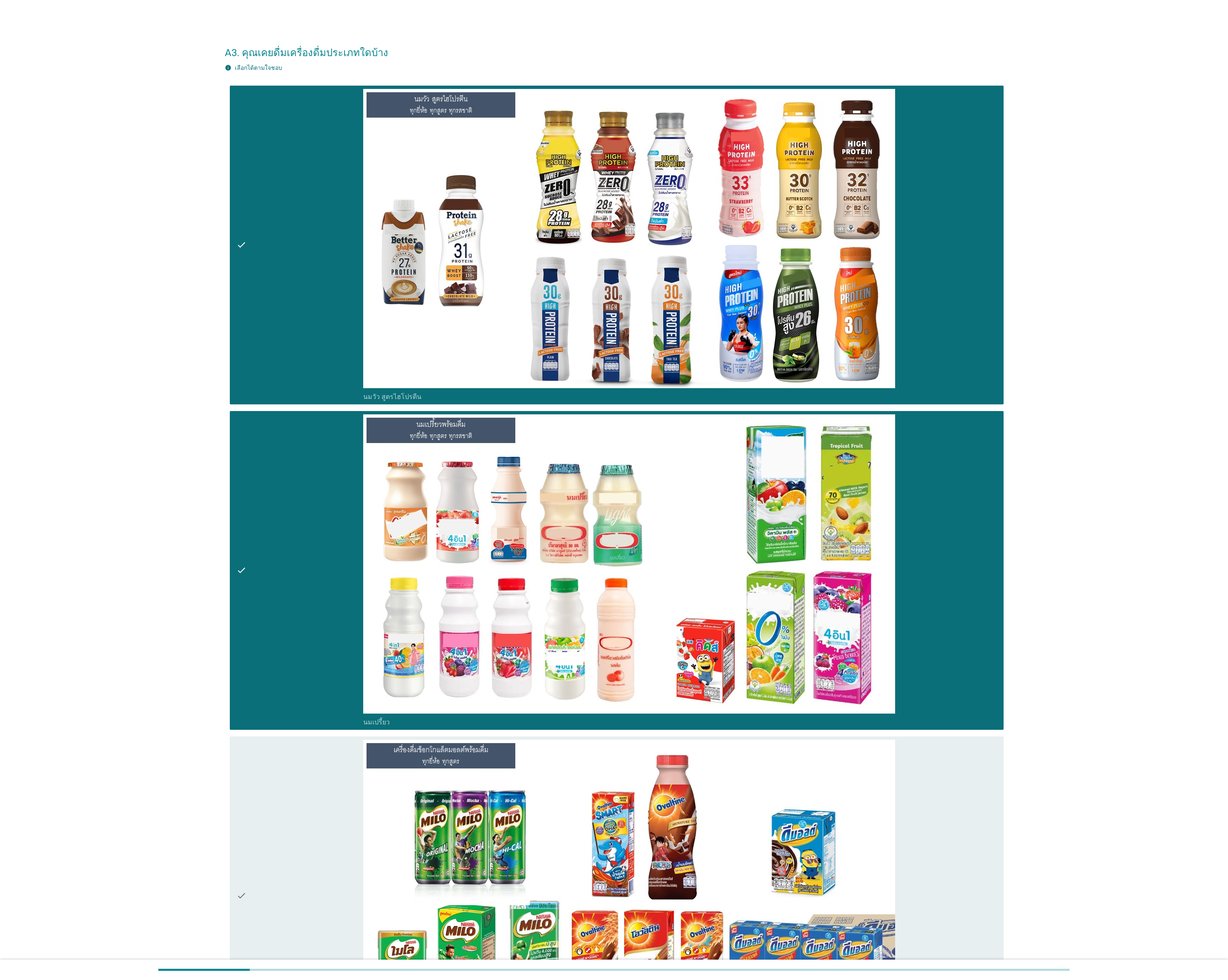
click at [269, 435] on div "check" at bounding box center [300, 896] width 127 height 312
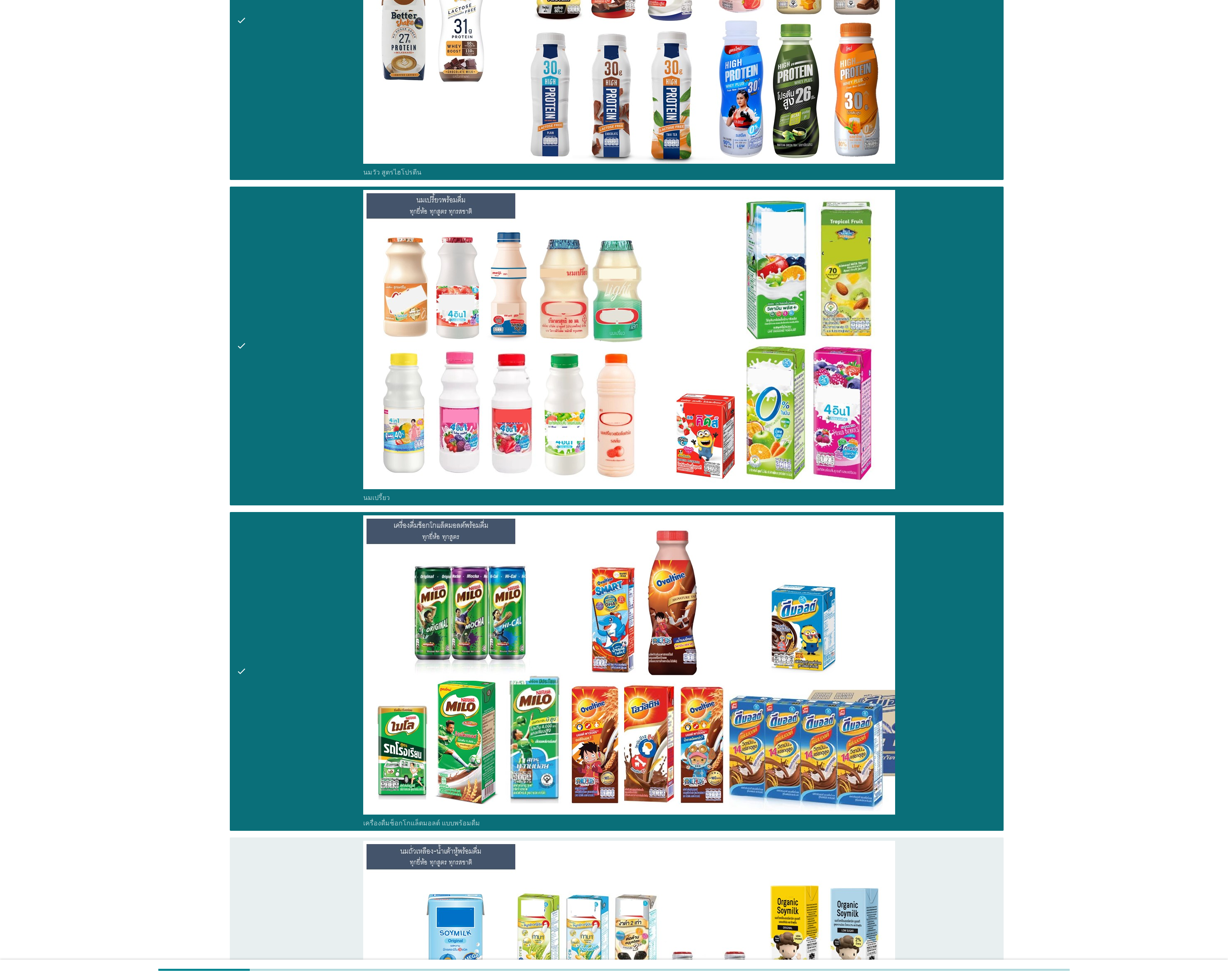
scroll to position [499, 0]
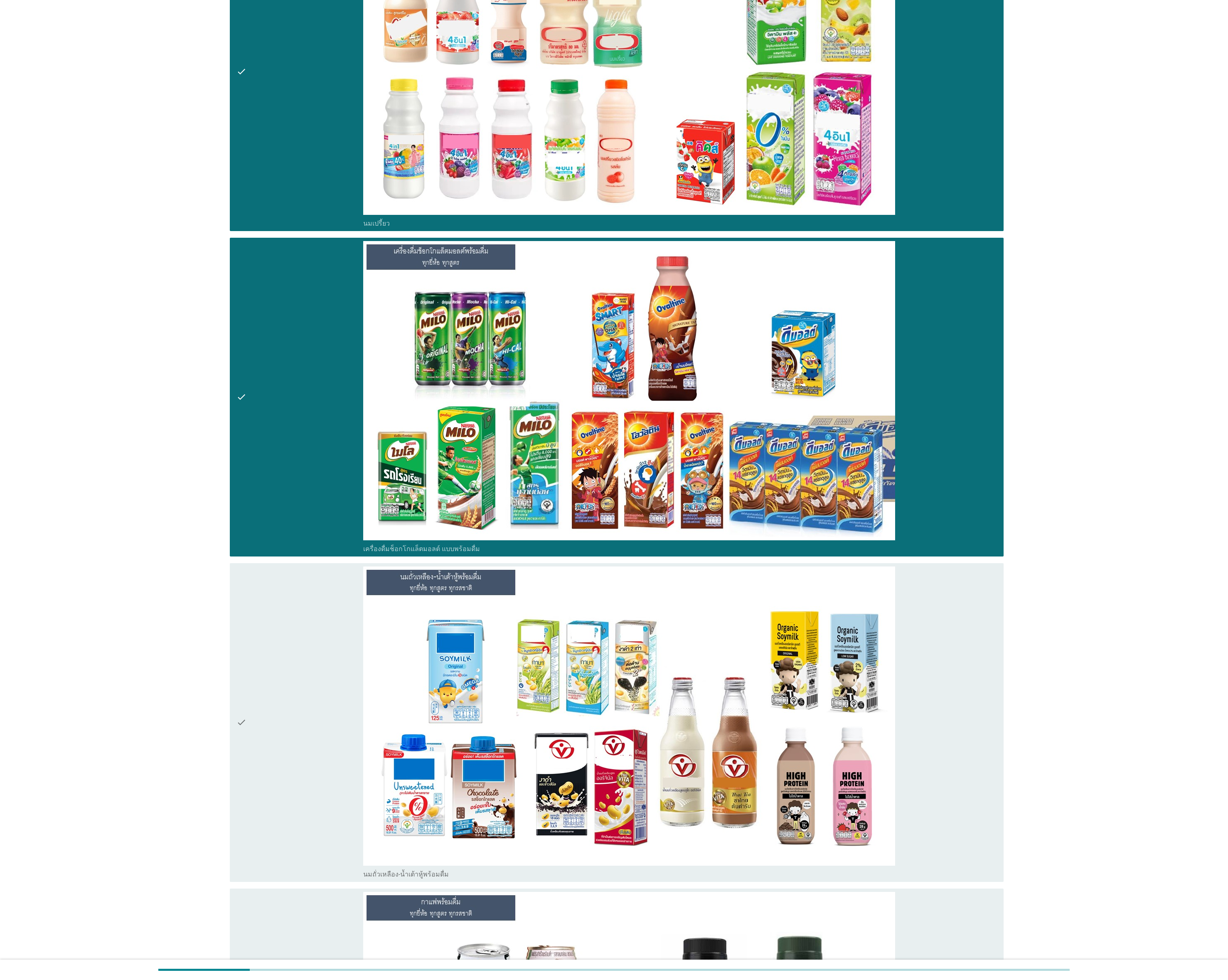
click at [252, 435] on div "check" at bounding box center [300, 723] width 127 height 312
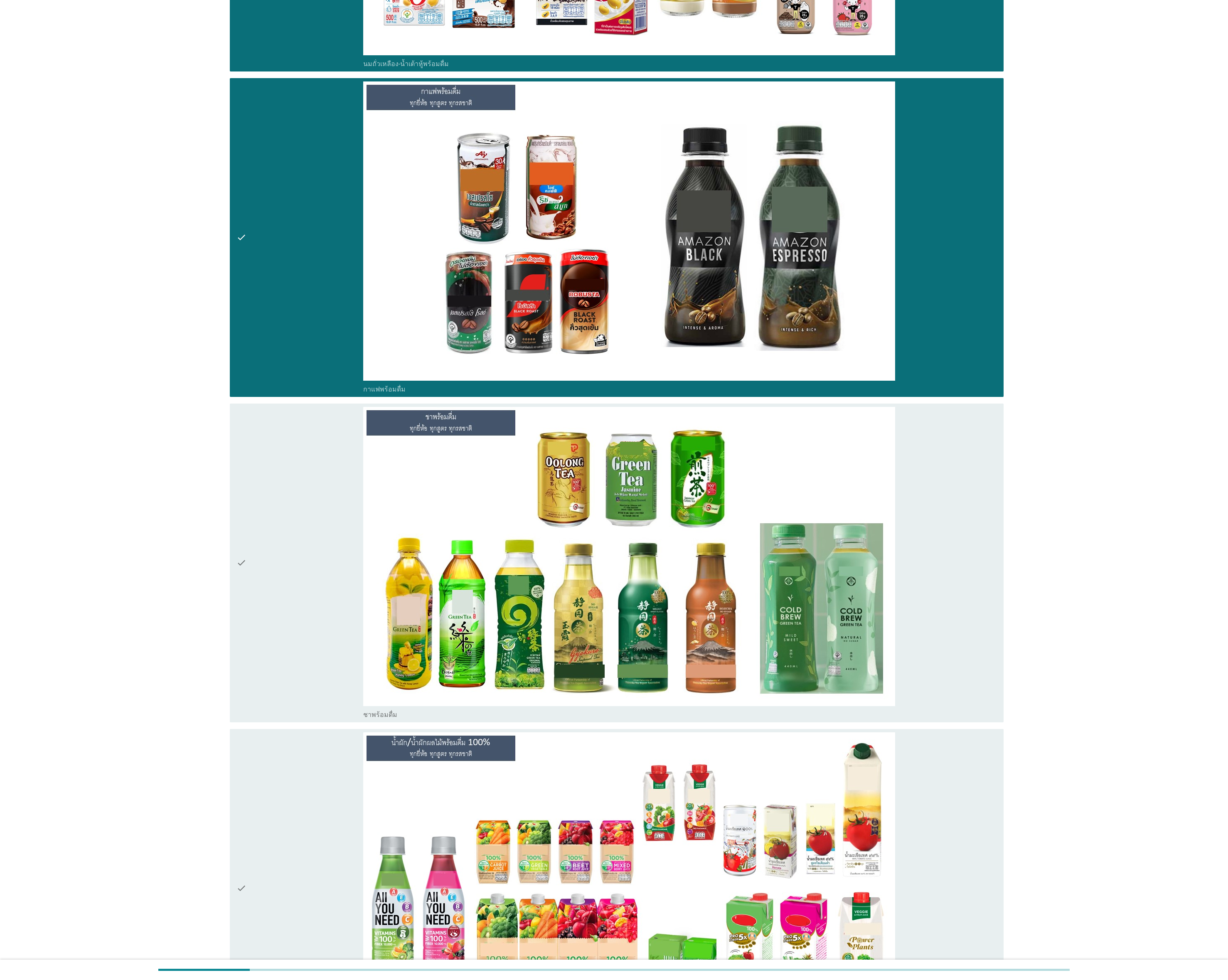
scroll to position [1620, 0]
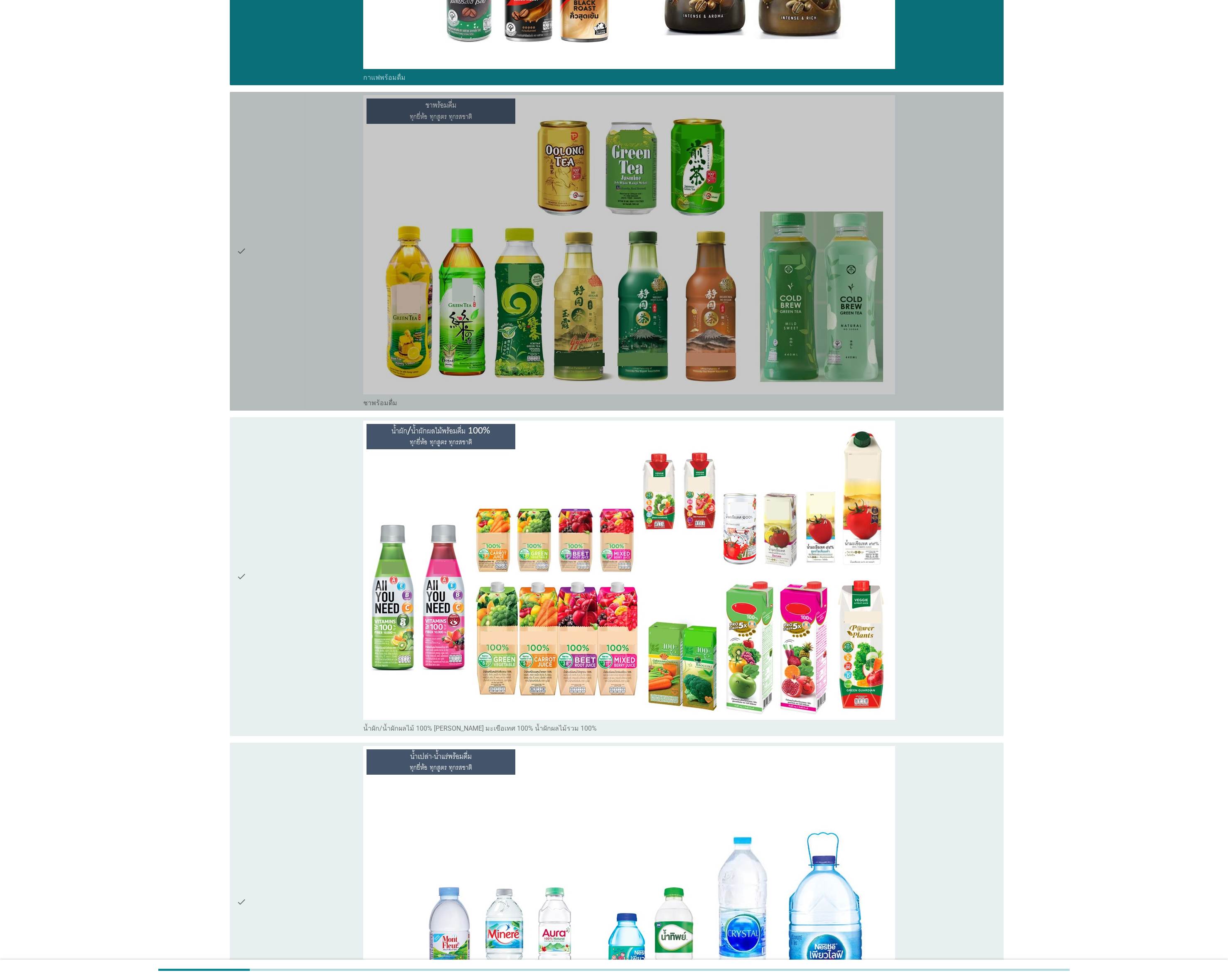
click at [295, 345] on div "check" at bounding box center [300, 251] width 127 height 312
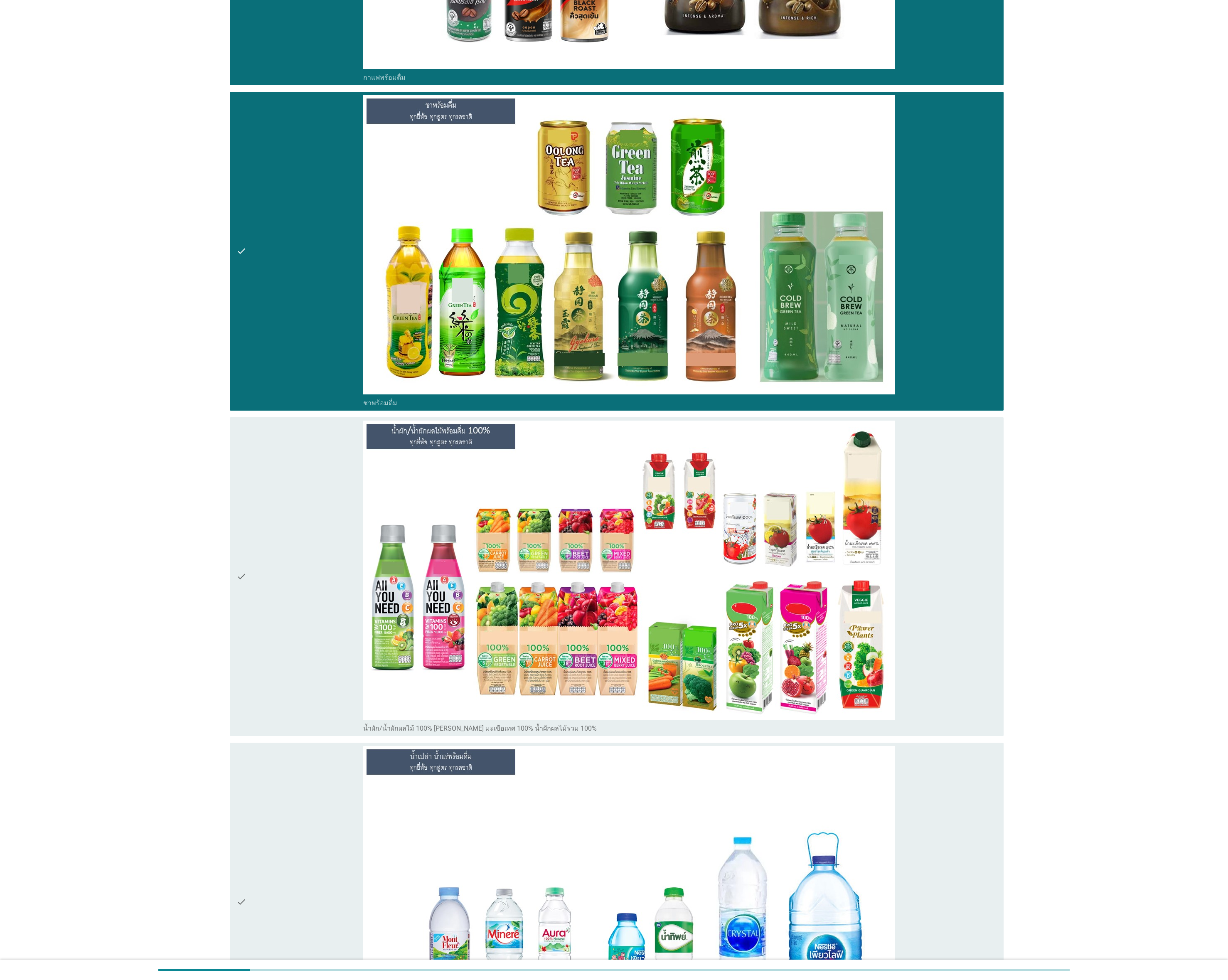
click at [293, 435] on div "check" at bounding box center [300, 577] width 127 height 312
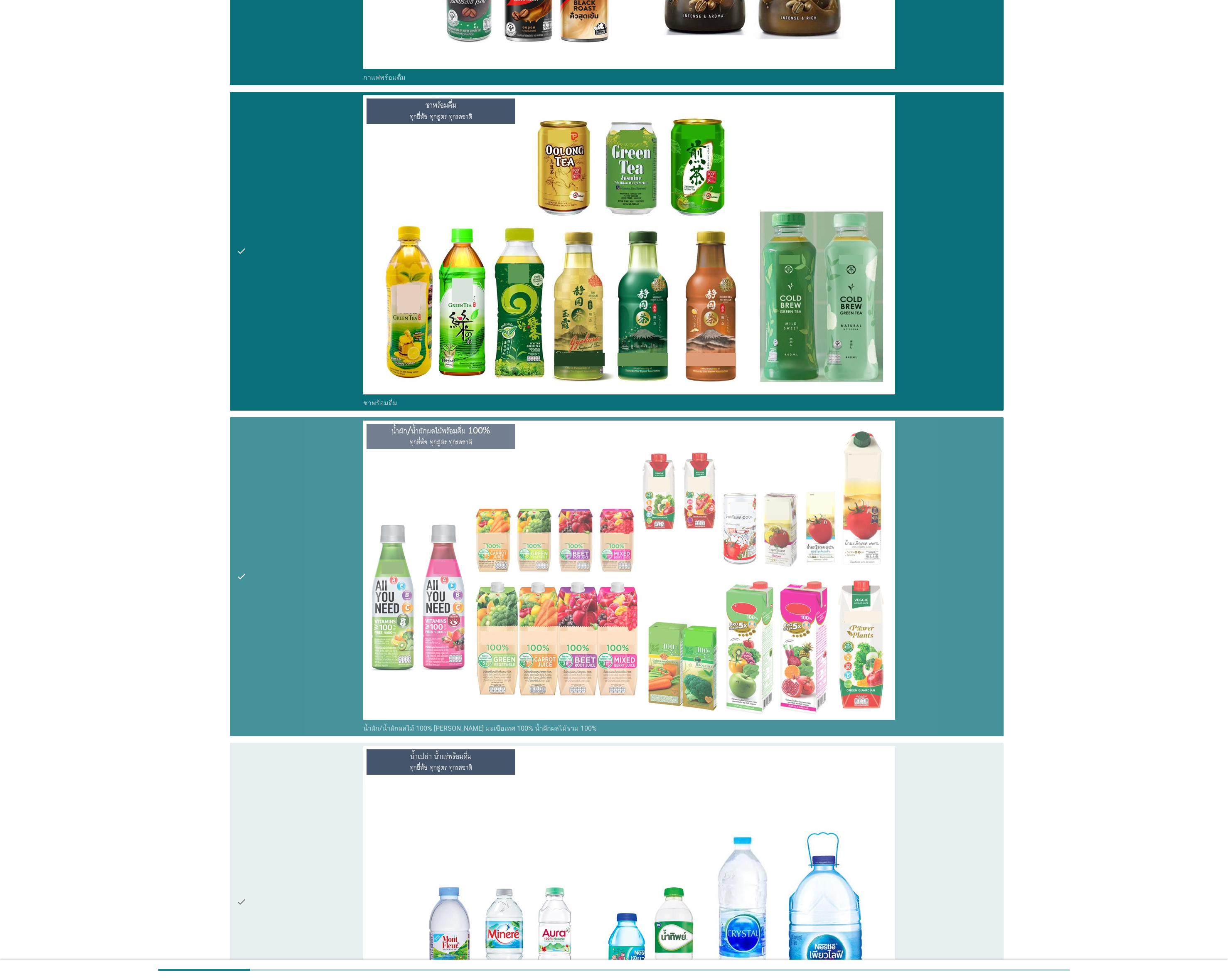
click at [268, 435] on div "check" at bounding box center [300, 902] width 127 height 312
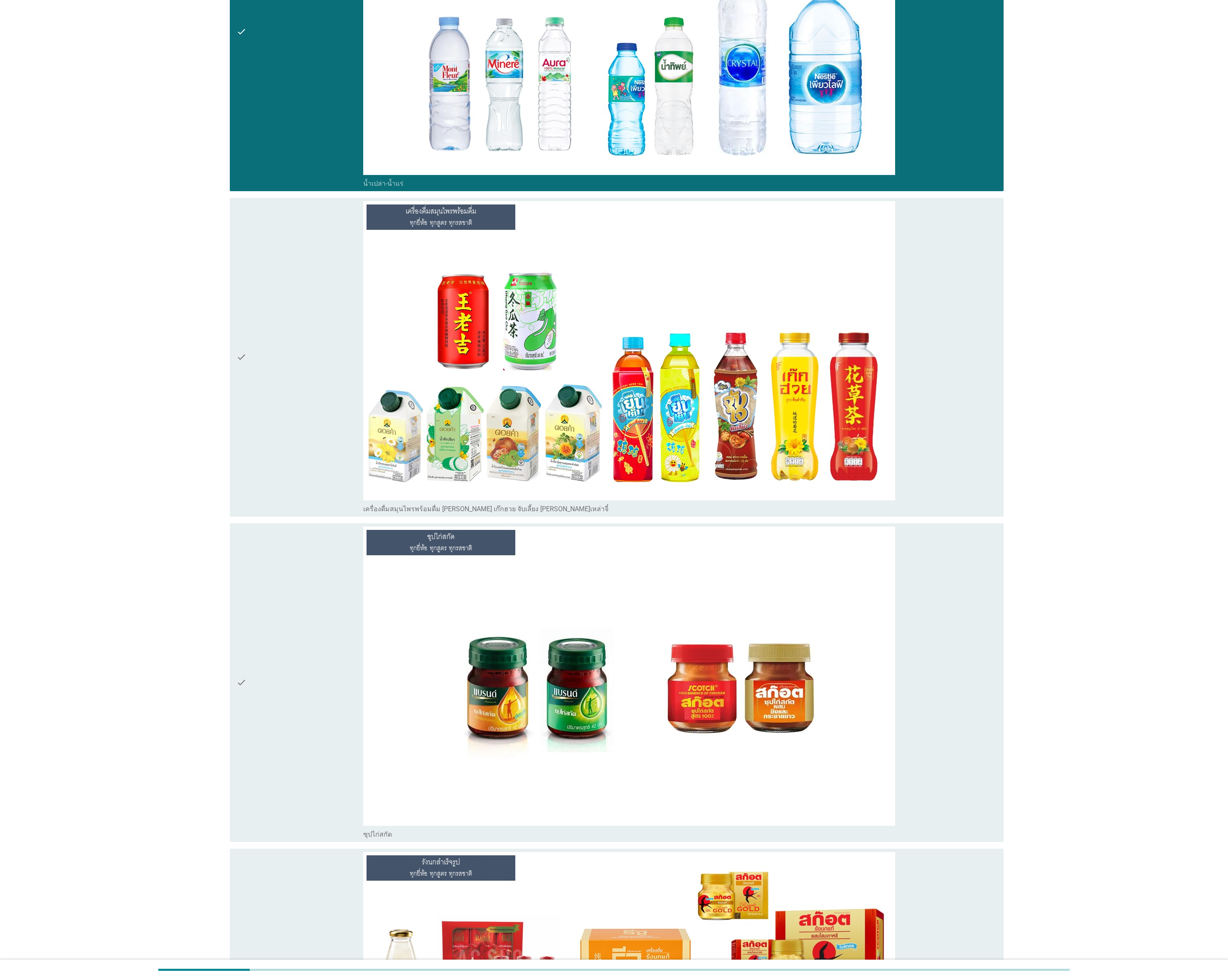
scroll to position [2493, 0]
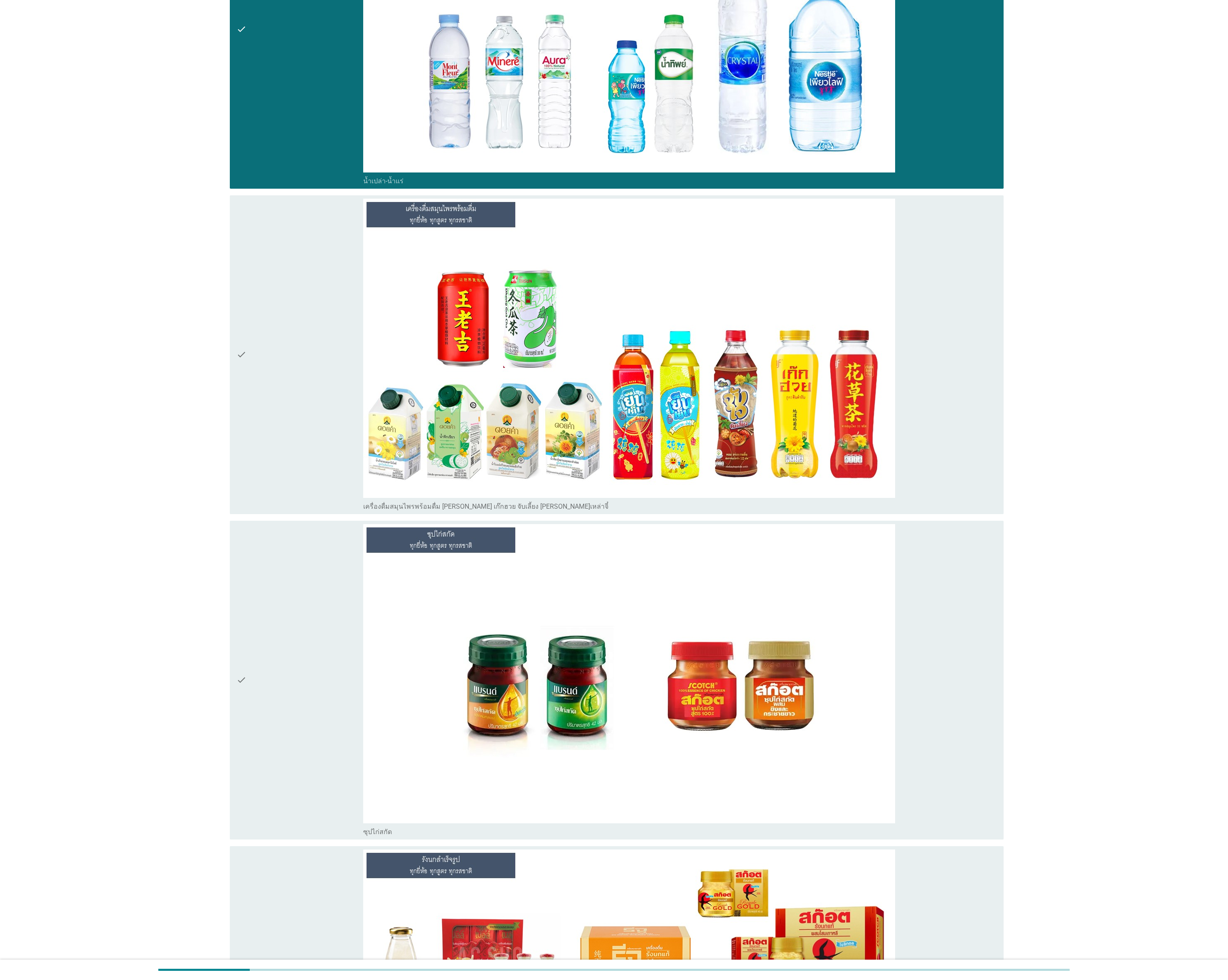
drag, startPoint x: 333, startPoint y: 373, endPoint x: 333, endPoint y: 380, distance: 7.0
click at [333, 374] on div "check" at bounding box center [300, 355] width 127 height 312
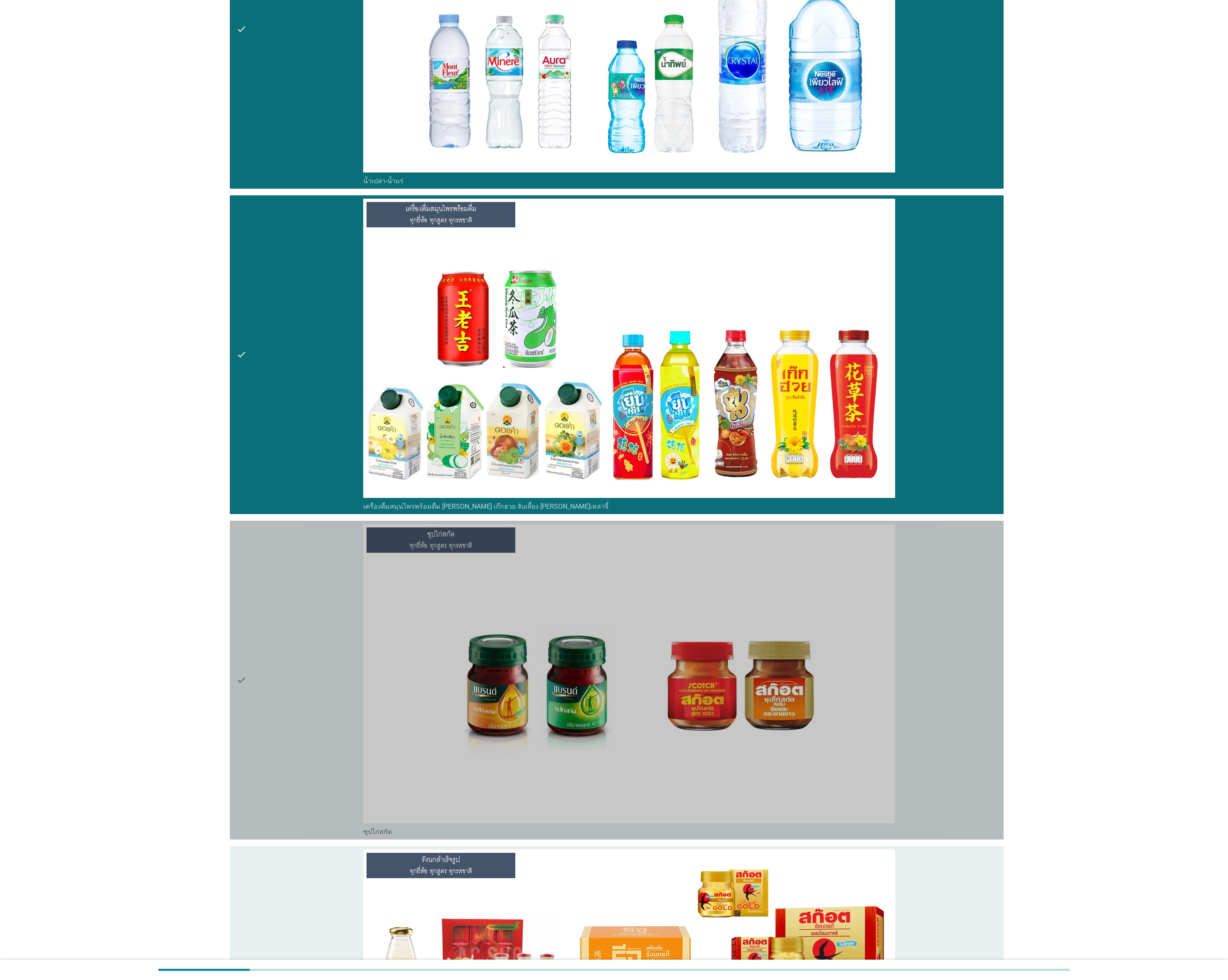
drag, startPoint x: 283, startPoint y: 668, endPoint x: 282, endPoint y: 876, distance: 208.0
click at [282, 435] on div "check" at bounding box center [300, 680] width 127 height 312
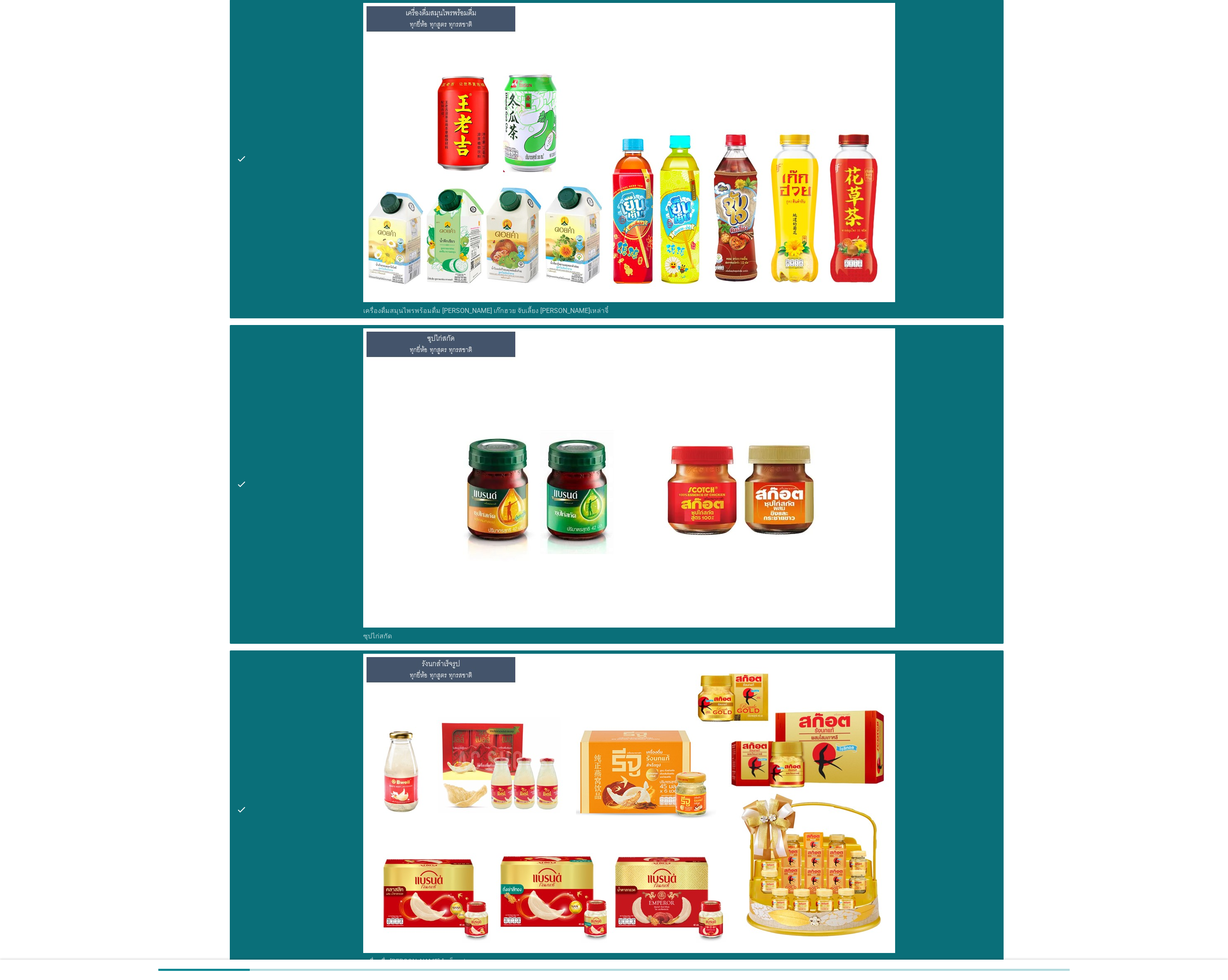
scroll to position [2783, 0]
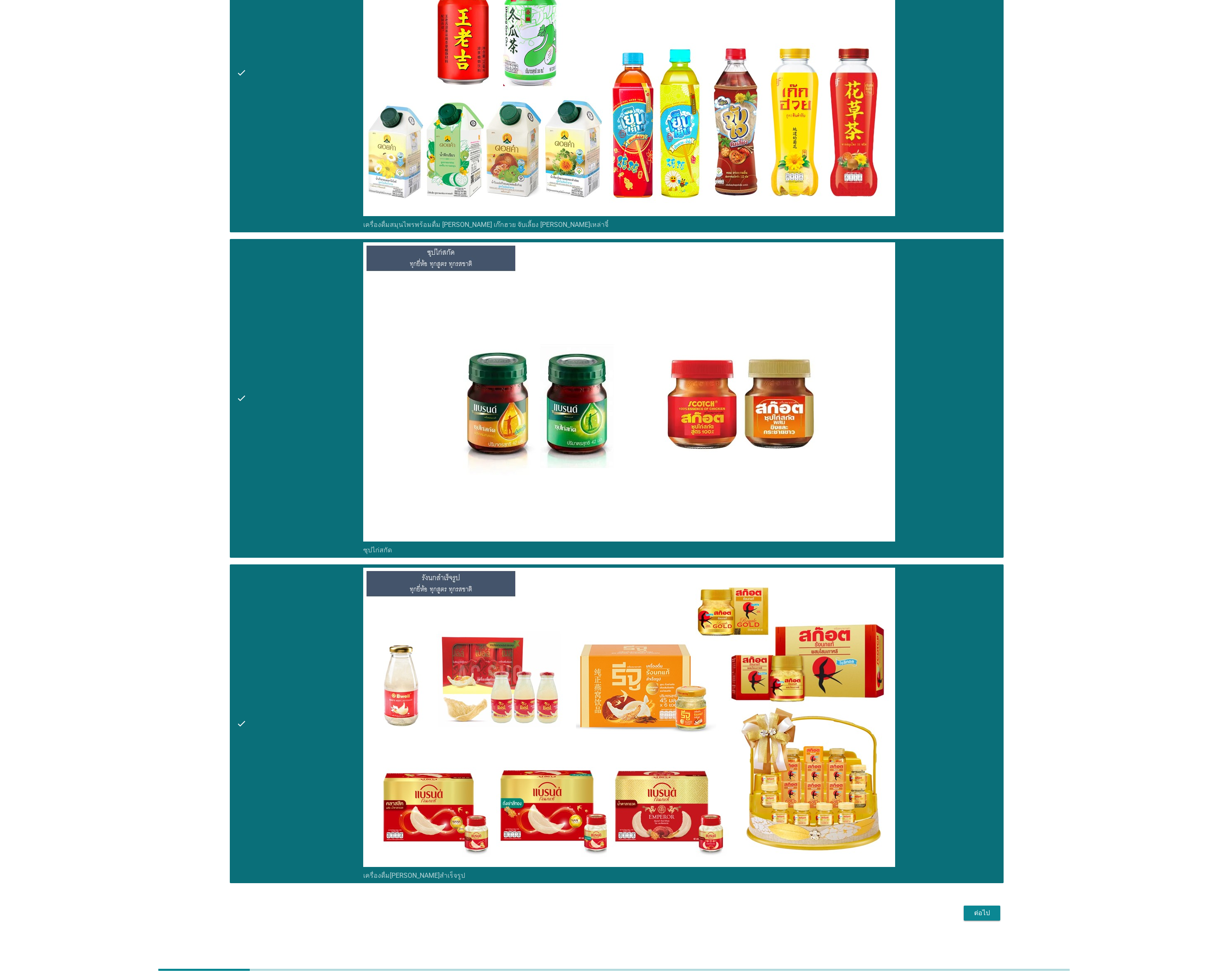
click at [545, 435] on div "ต่อไป" at bounding box center [982, 913] width 23 height 10
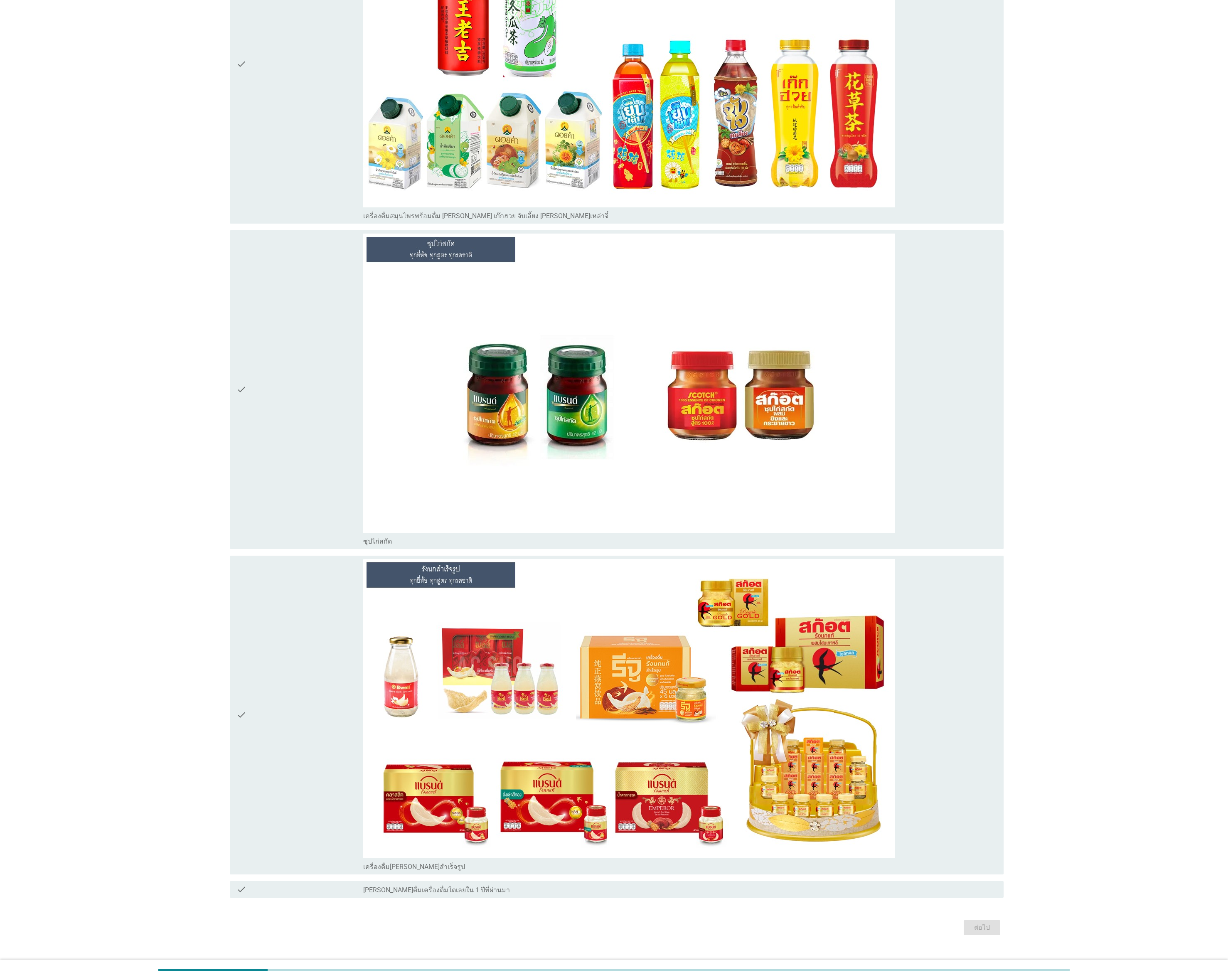
scroll to position [0, 0]
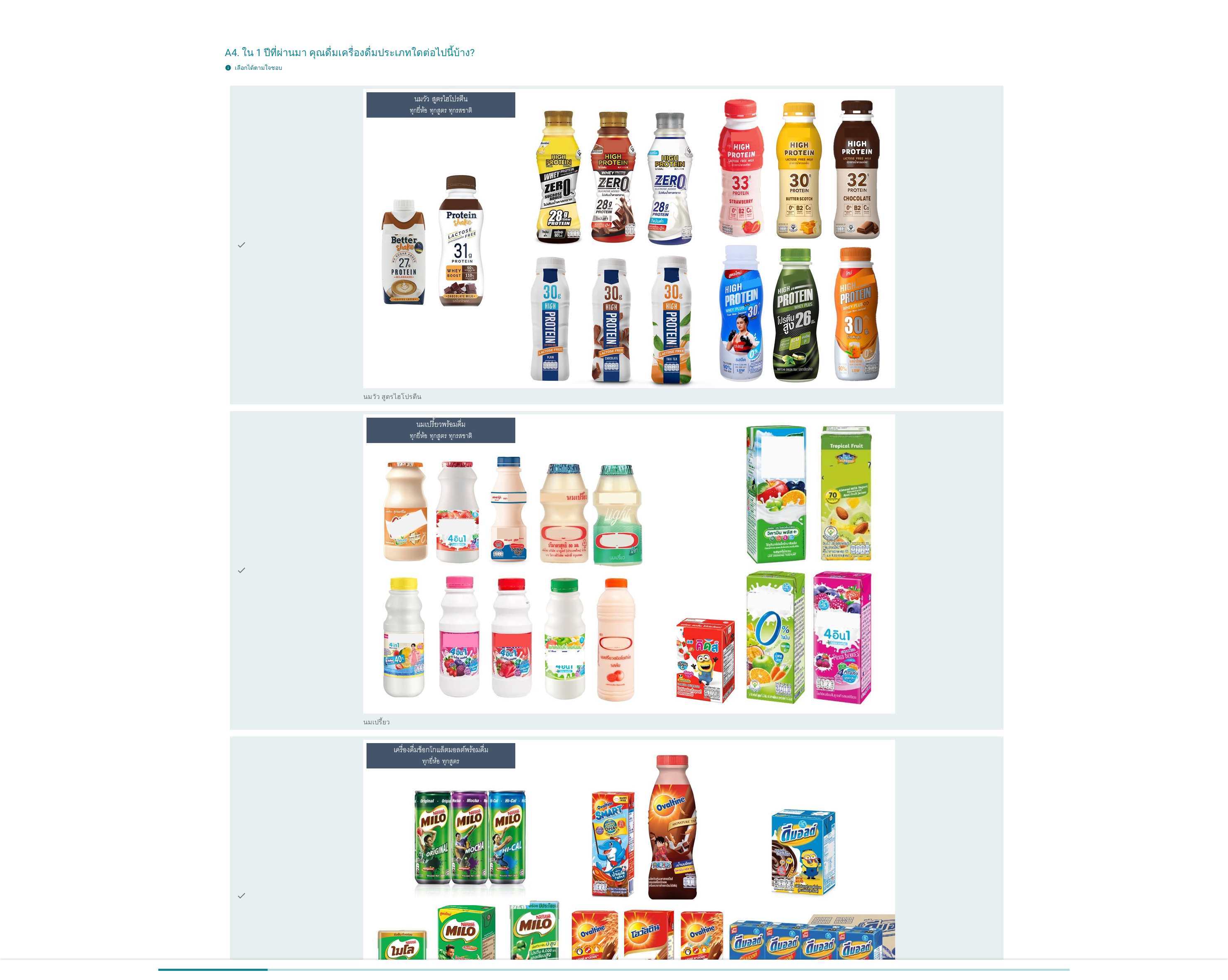
drag, startPoint x: 317, startPoint y: 296, endPoint x: 318, endPoint y: 378, distance: 82.0
click at [317, 296] on div "check" at bounding box center [300, 245] width 127 height 312
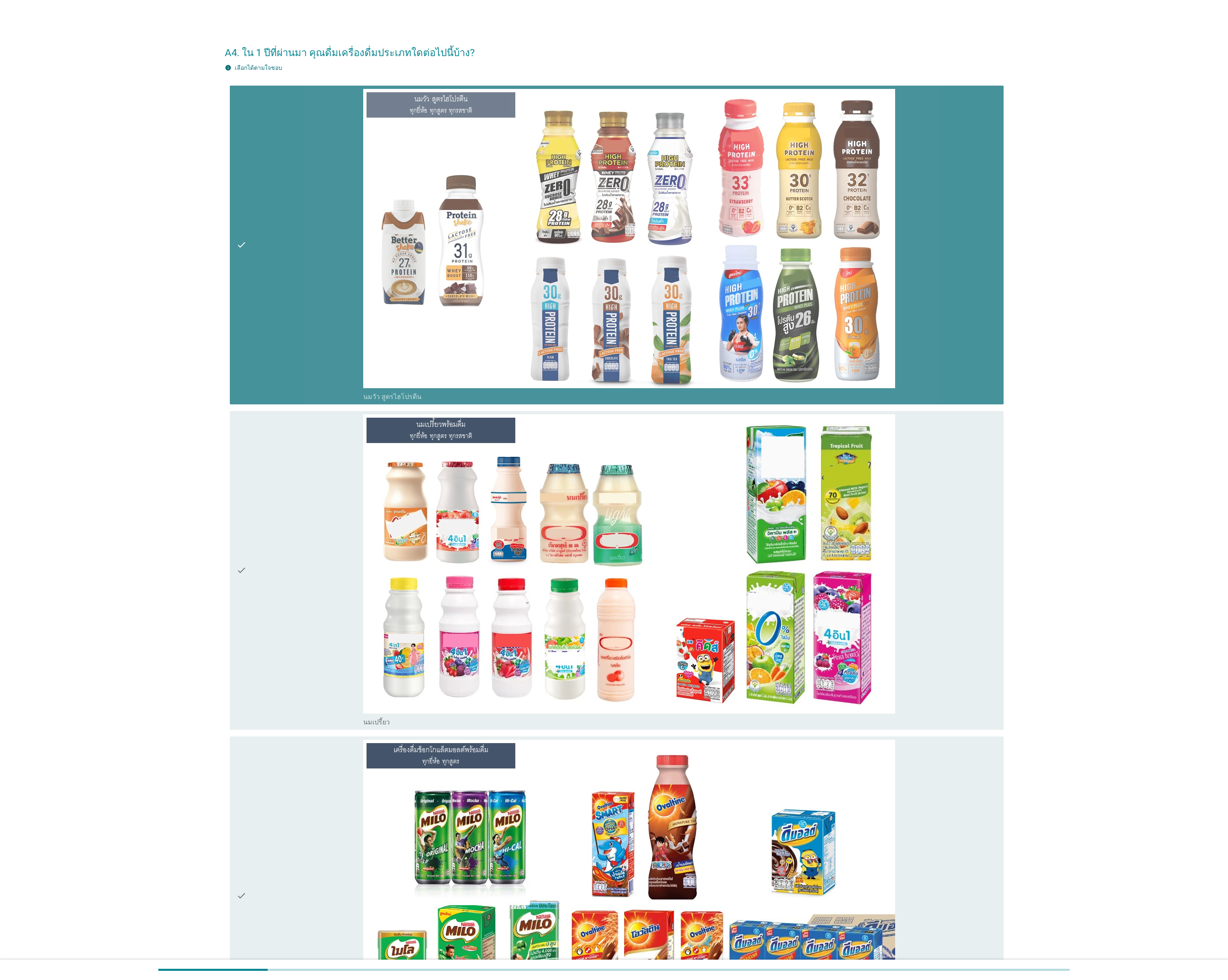
click at [314, 435] on div "check" at bounding box center [300, 571] width 127 height 312
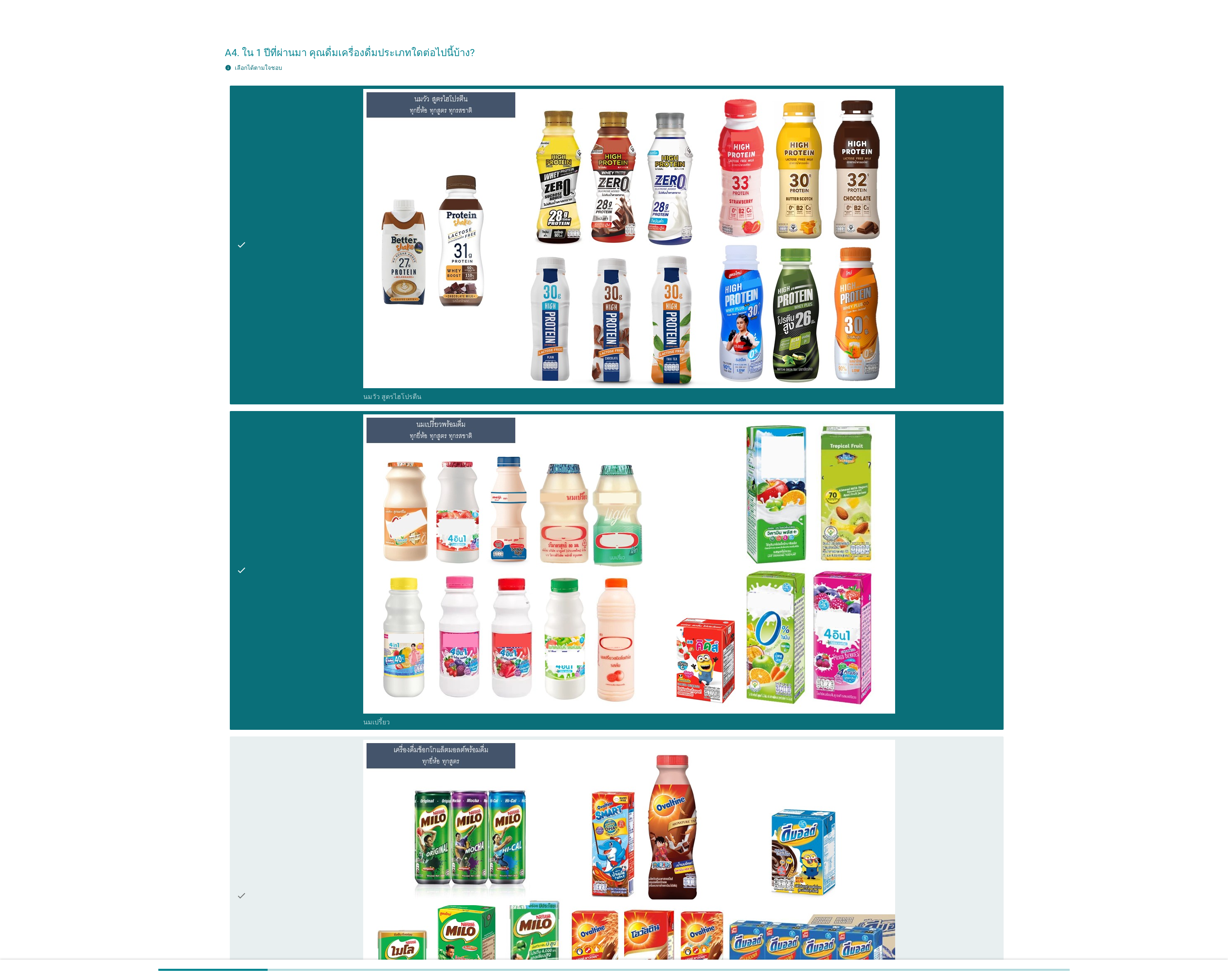
click at [295, 435] on div "check" at bounding box center [300, 896] width 127 height 312
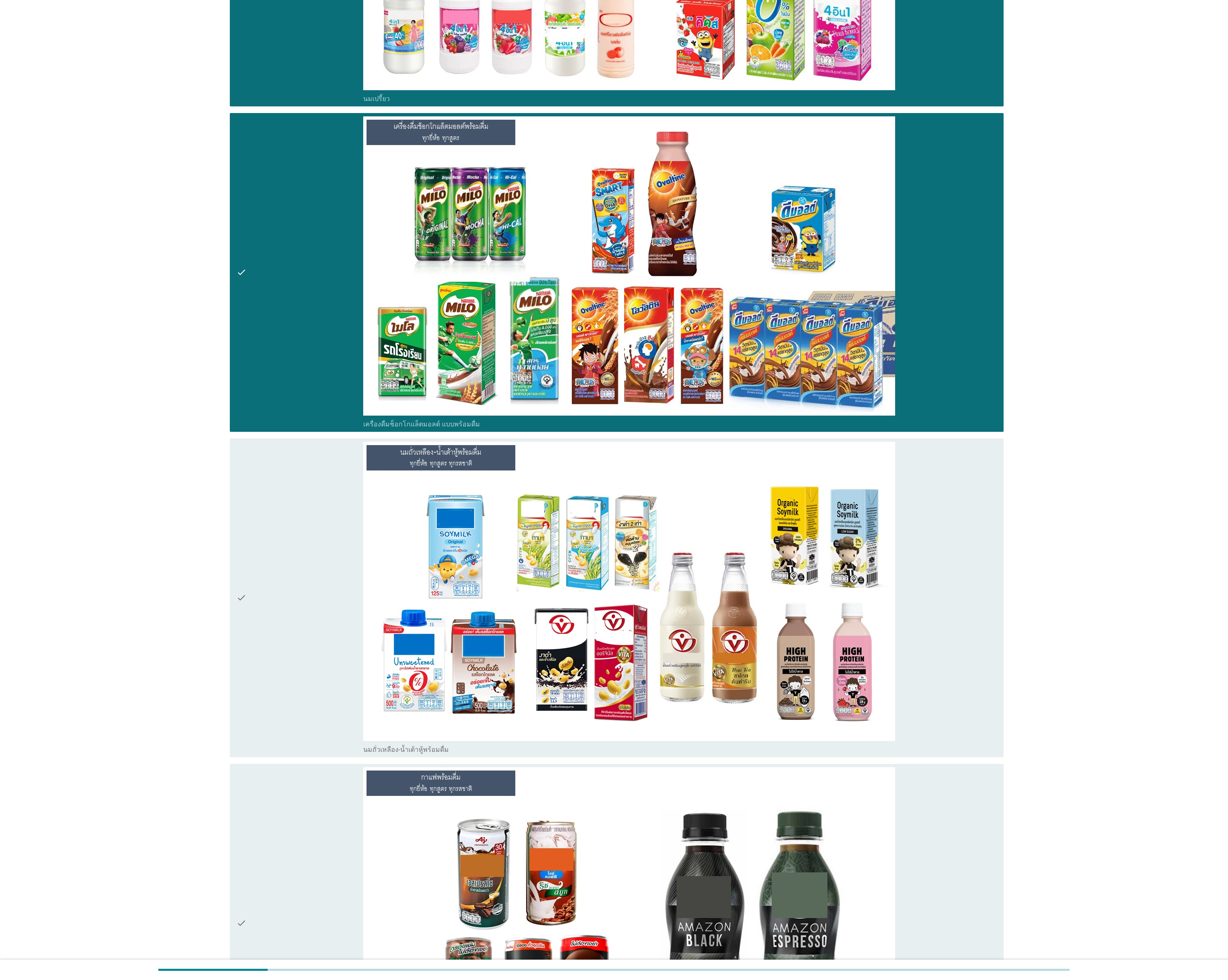
click at [277, 435] on div "check" at bounding box center [300, 598] width 127 height 312
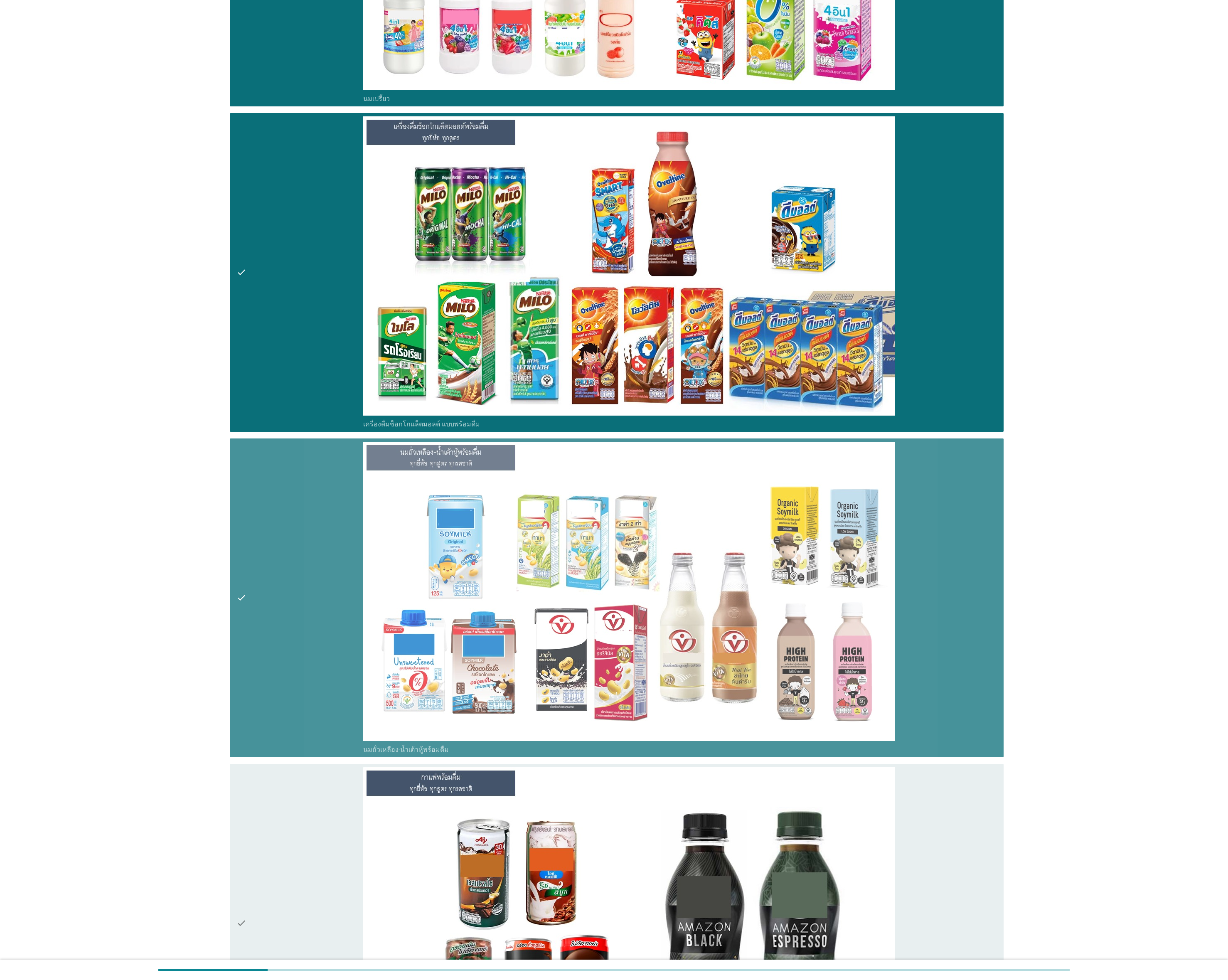
click at [299, 435] on div "check" at bounding box center [300, 923] width 127 height 312
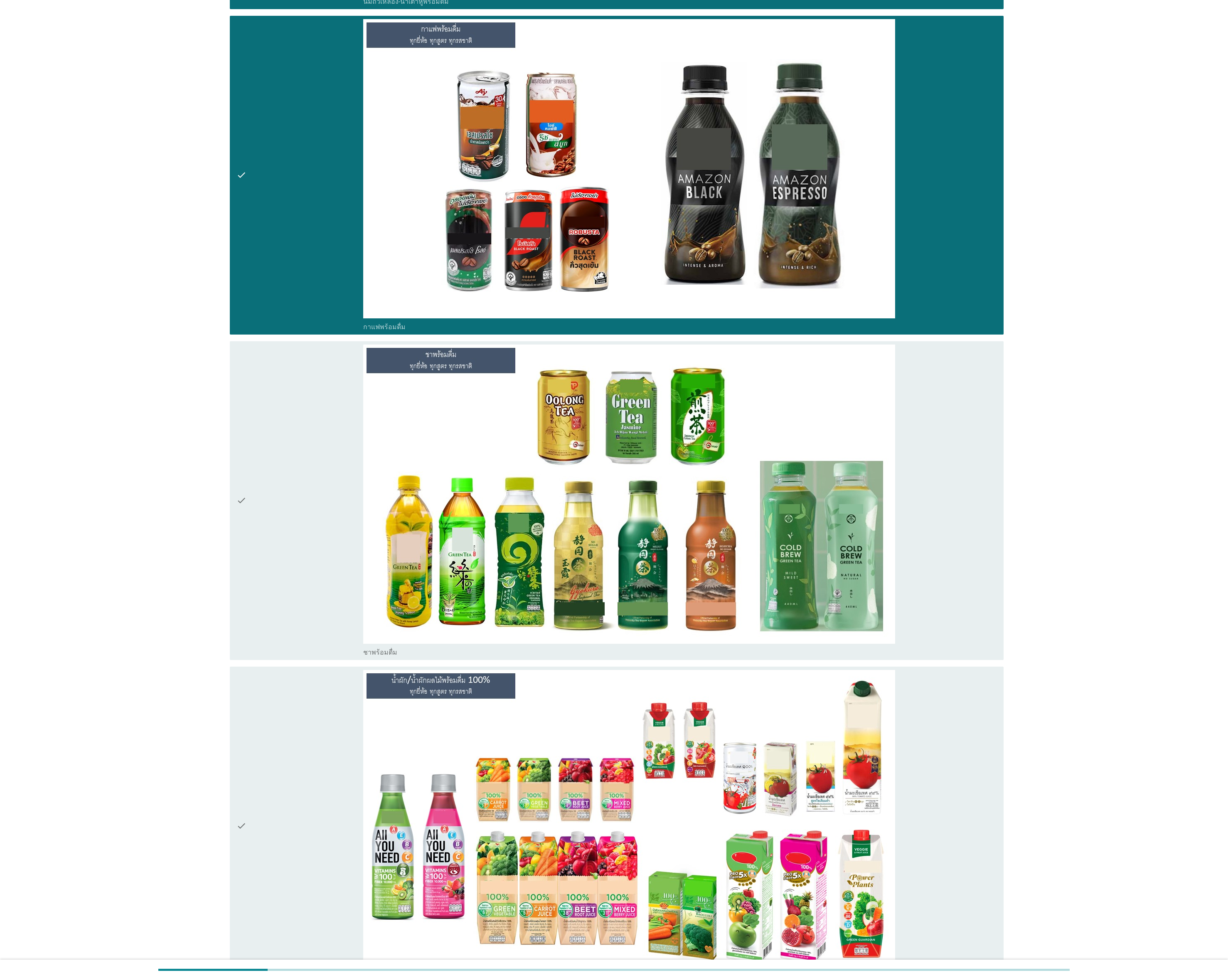
click at [265, 435] on div "check" at bounding box center [300, 501] width 127 height 312
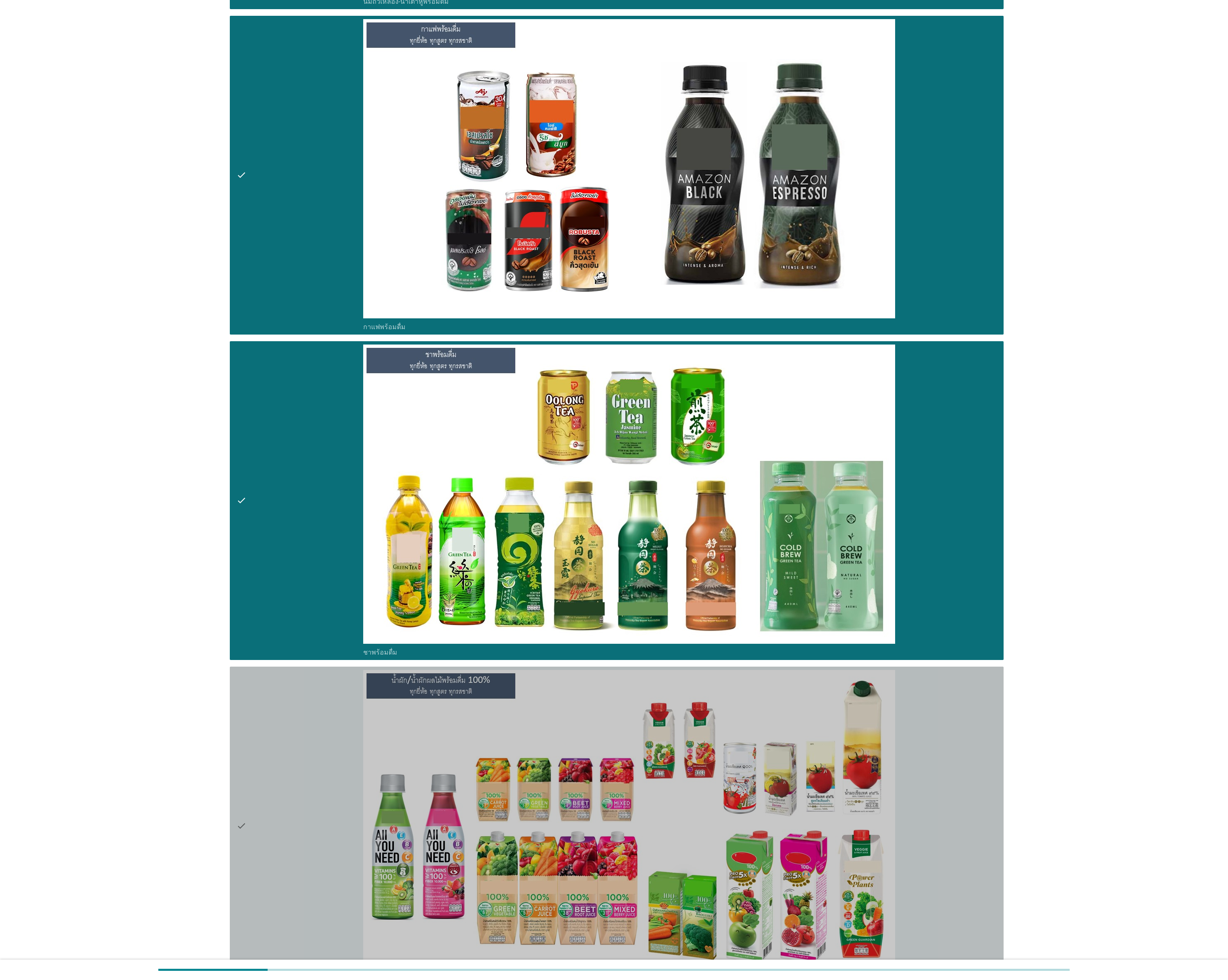
click at [289, 435] on div "check" at bounding box center [300, 826] width 127 height 312
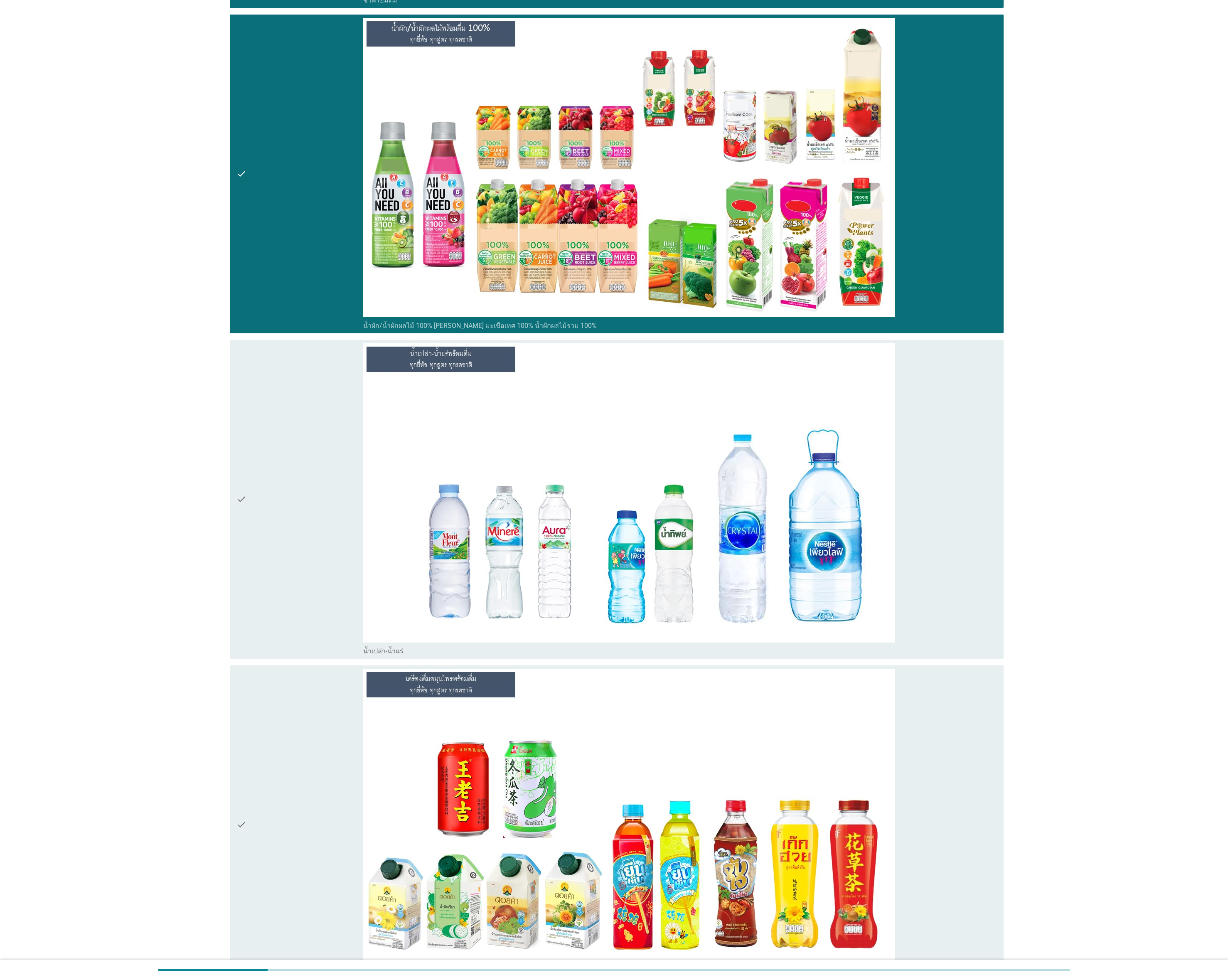
scroll to position [2119, 0]
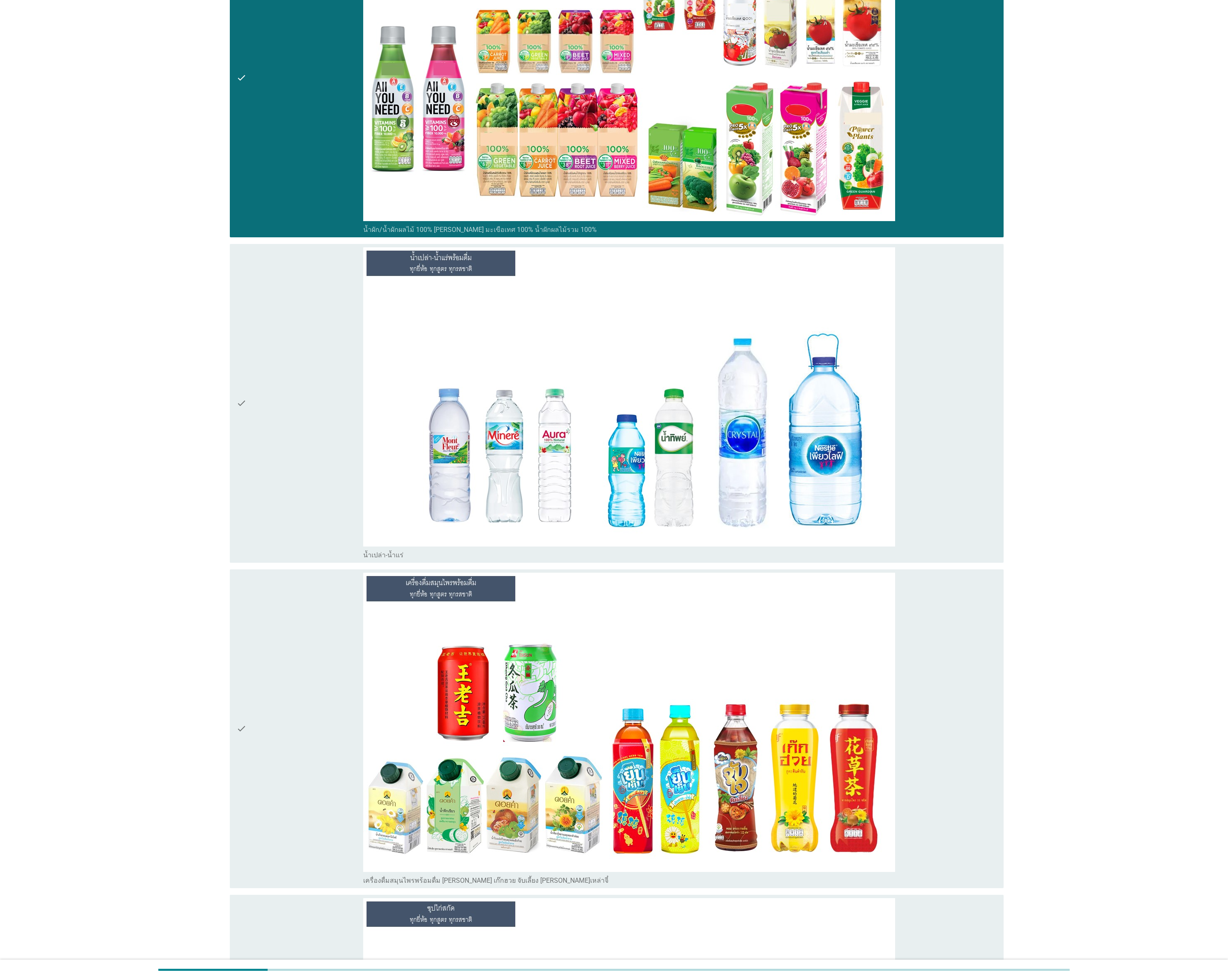
click at [266, 435] on div "check" at bounding box center [300, 403] width 127 height 312
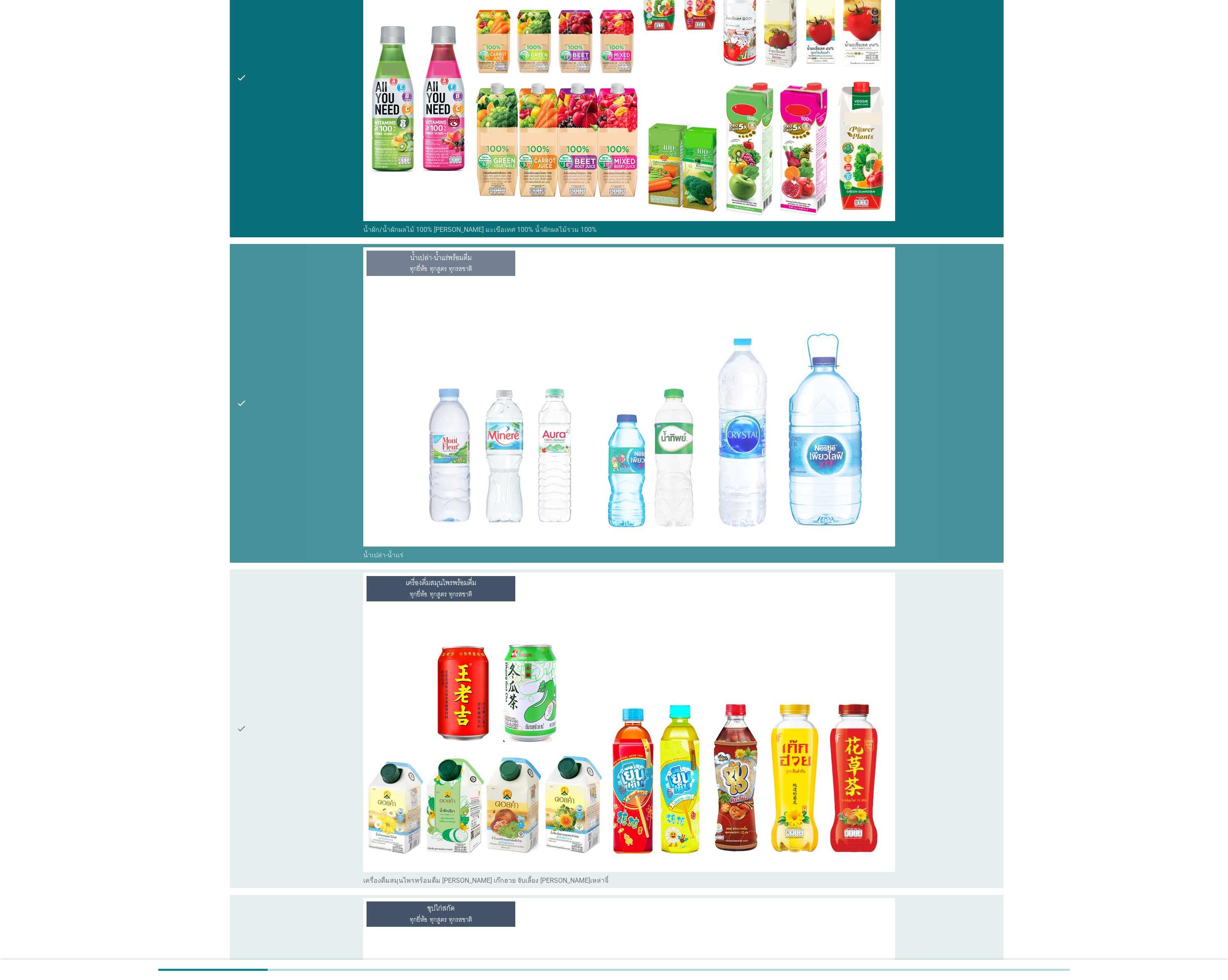
click at [293, 435] on div "check" at bounding box center [300, 729] width 127 height 312
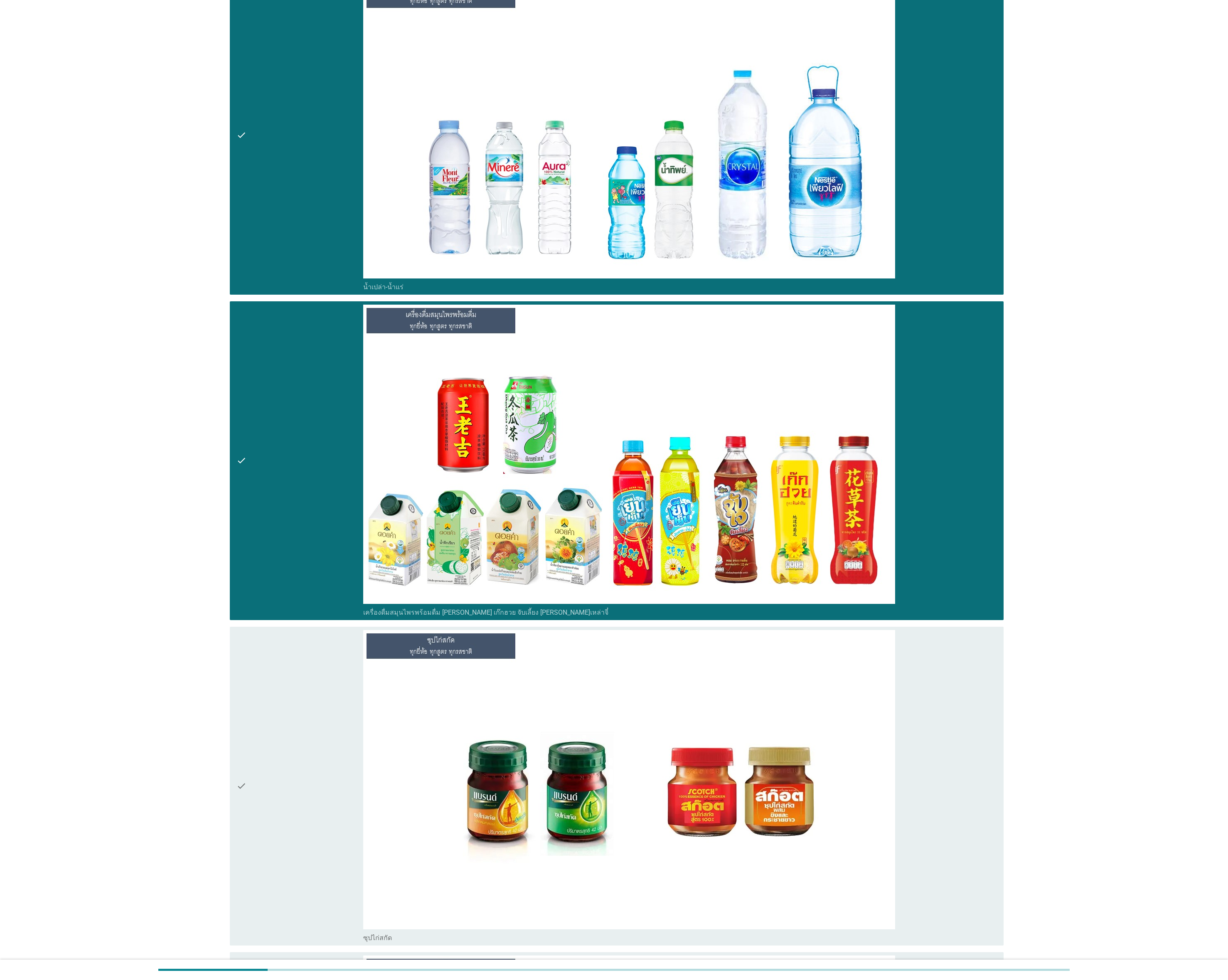
scroll to position [2742, 0]
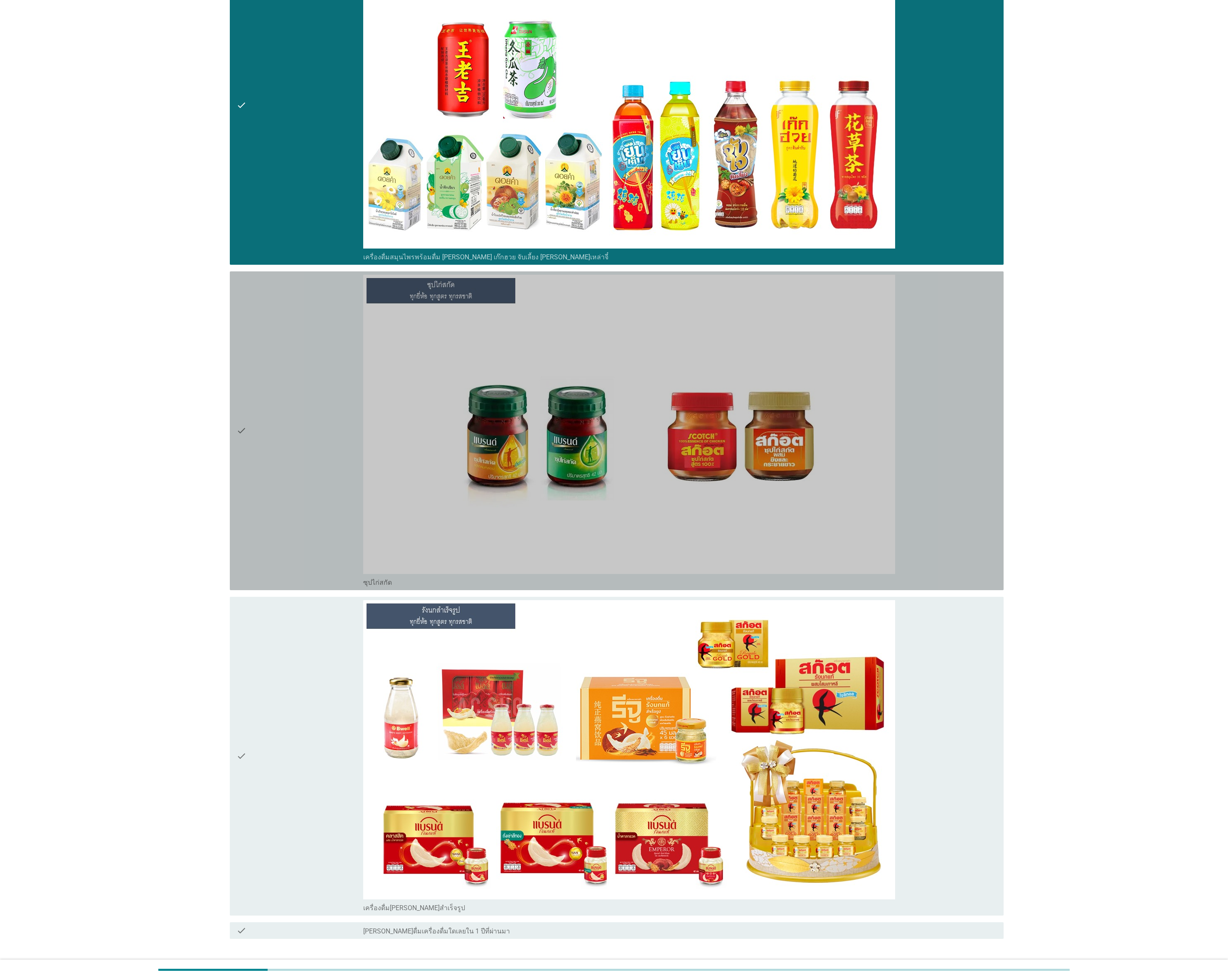
drag, startPoint x: 287, startPoint y: 488, endPoint x: 298, endPoint y: 750, distance: 262.2
click at [288, 435] on div "check" at bounding box center [300, 431] width 127 height 312
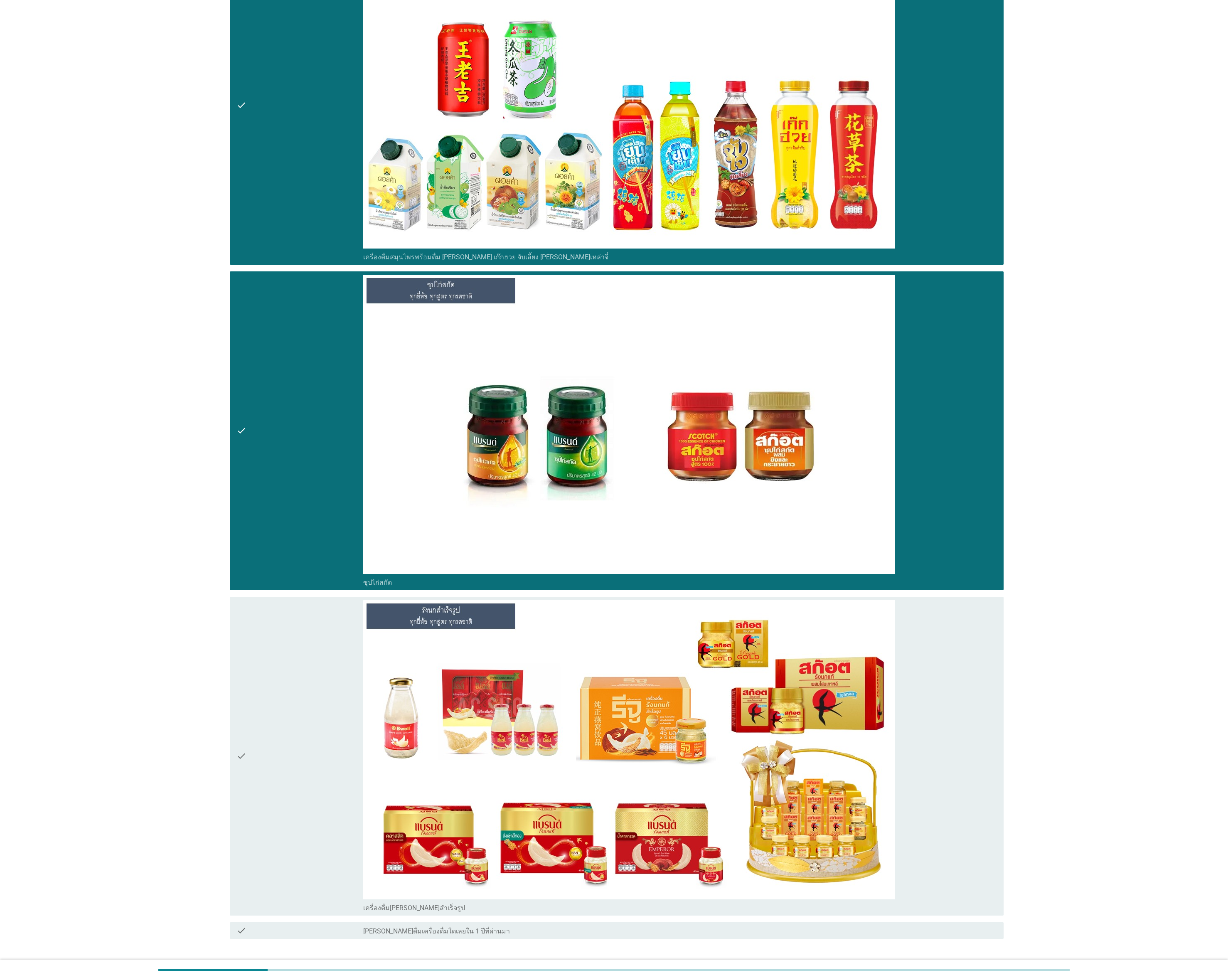
click at [299, 435] on div "check" at bounding box center [300, 756] width 127 height 312
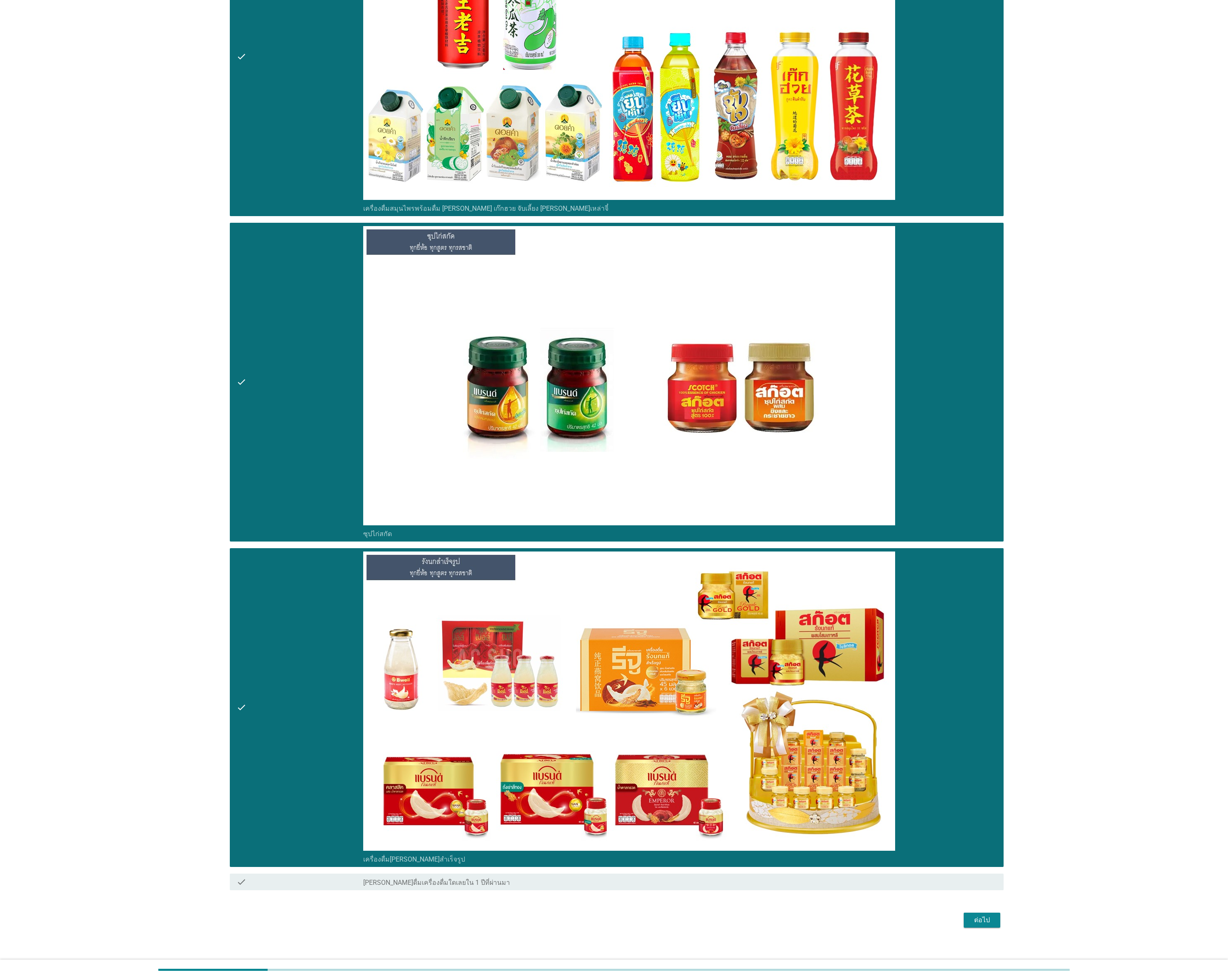
scroll to position [2806, 0]
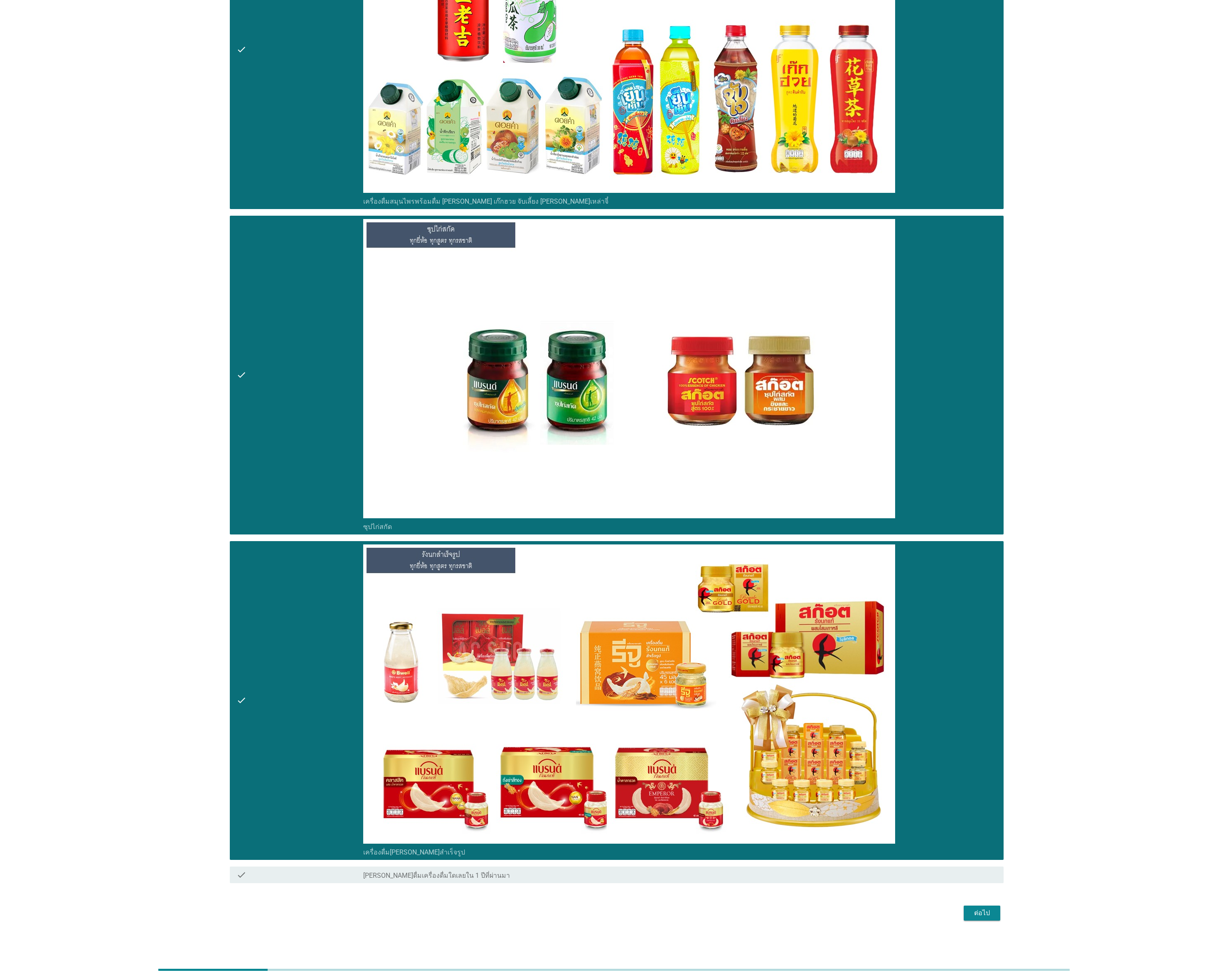
click at [545, 435] on div "ต่อไป" at bounding box center [982, 913] width 23 height 10
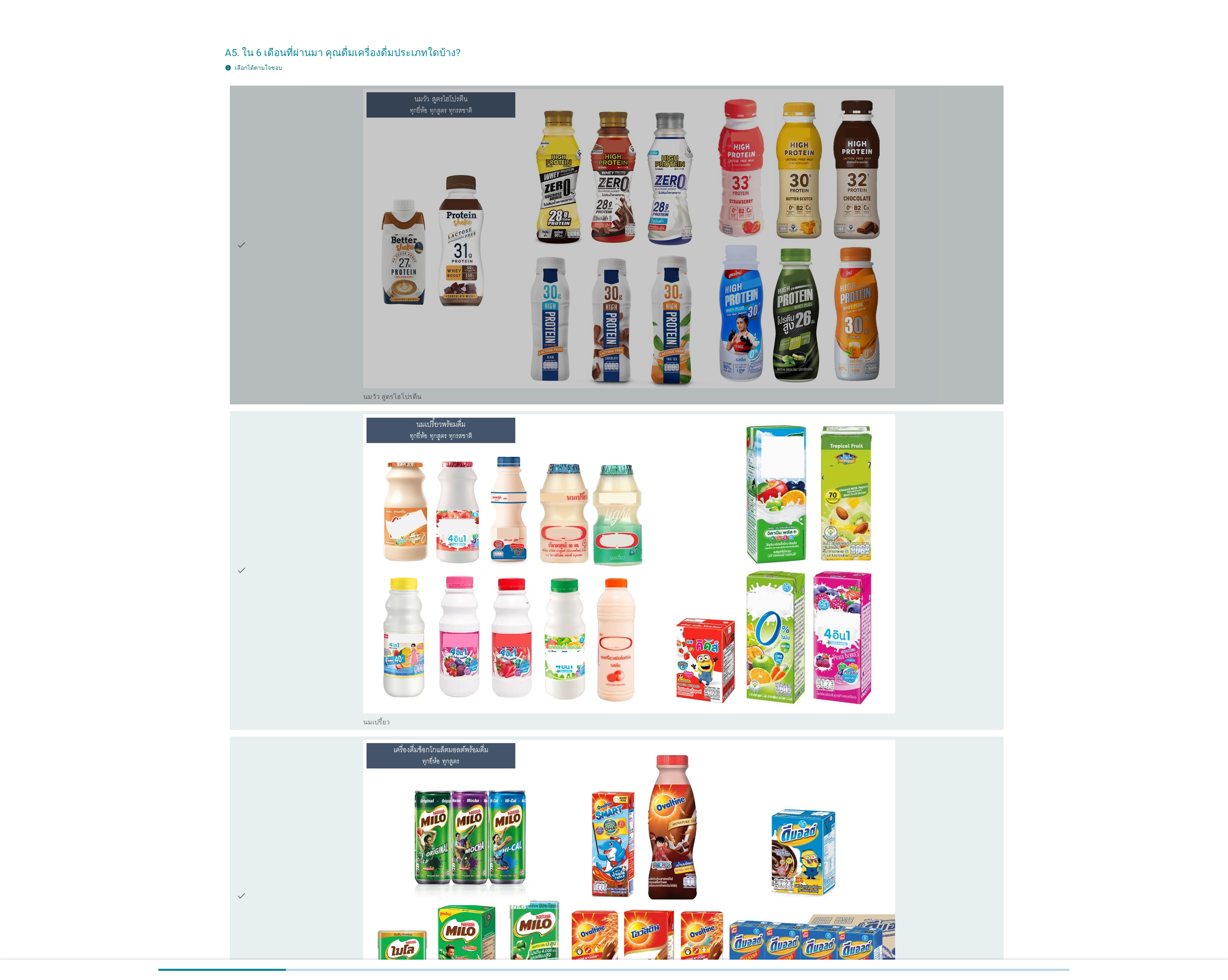
click at [282, 301] on div "check" at bounding box center [300, 245] width 127 height 312
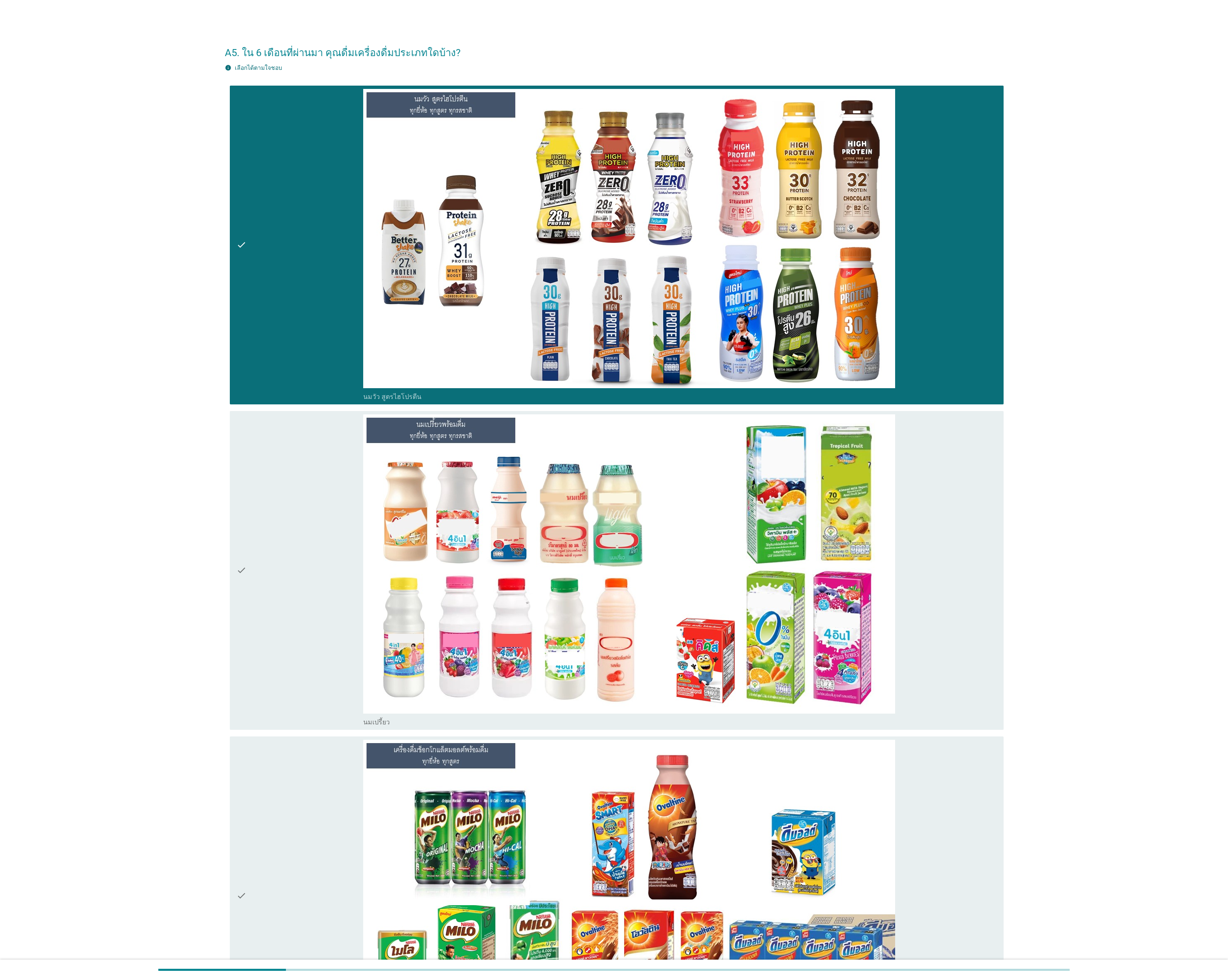
drag, startPoint x: 295, startPoint y: 499, endPoint x: 289, endPoint y: 669, distance: 170.1
click at [295, 435] on div "check" at bounding box center [300, 571] width 127 height 312
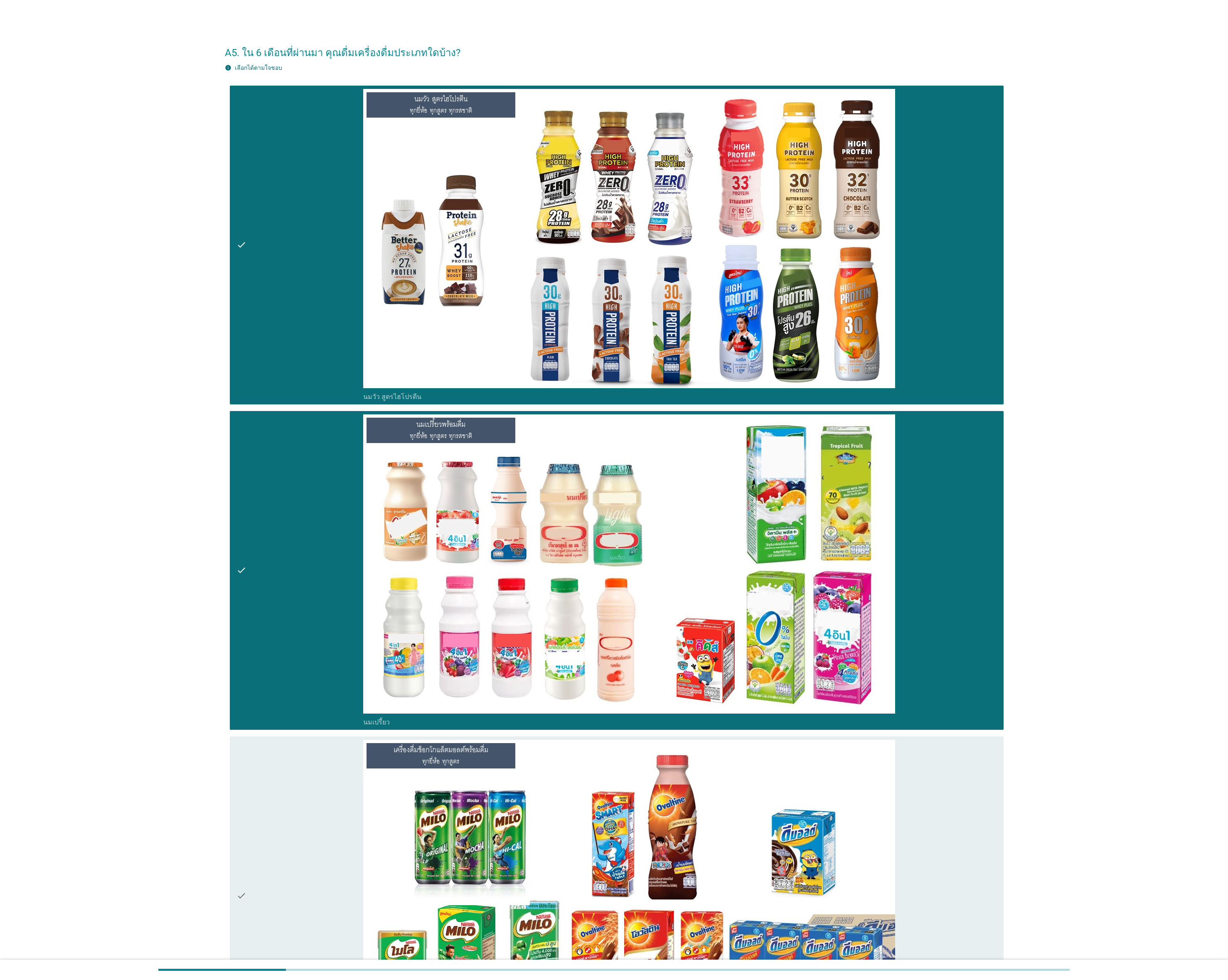
click at [298, 435] on div "check" at bounding box center [300, 896] width 127 height 312
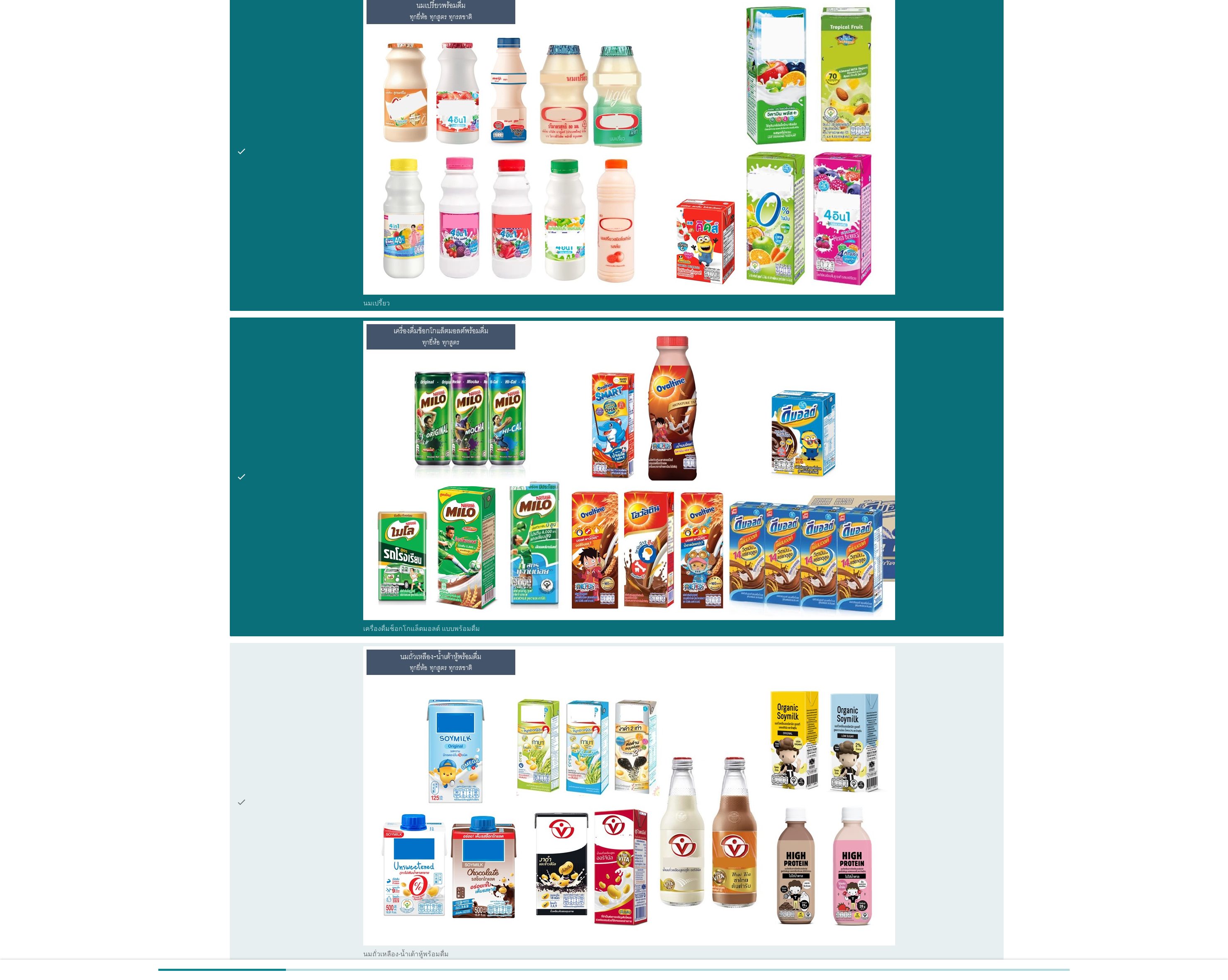
scroll to position [873, 0]
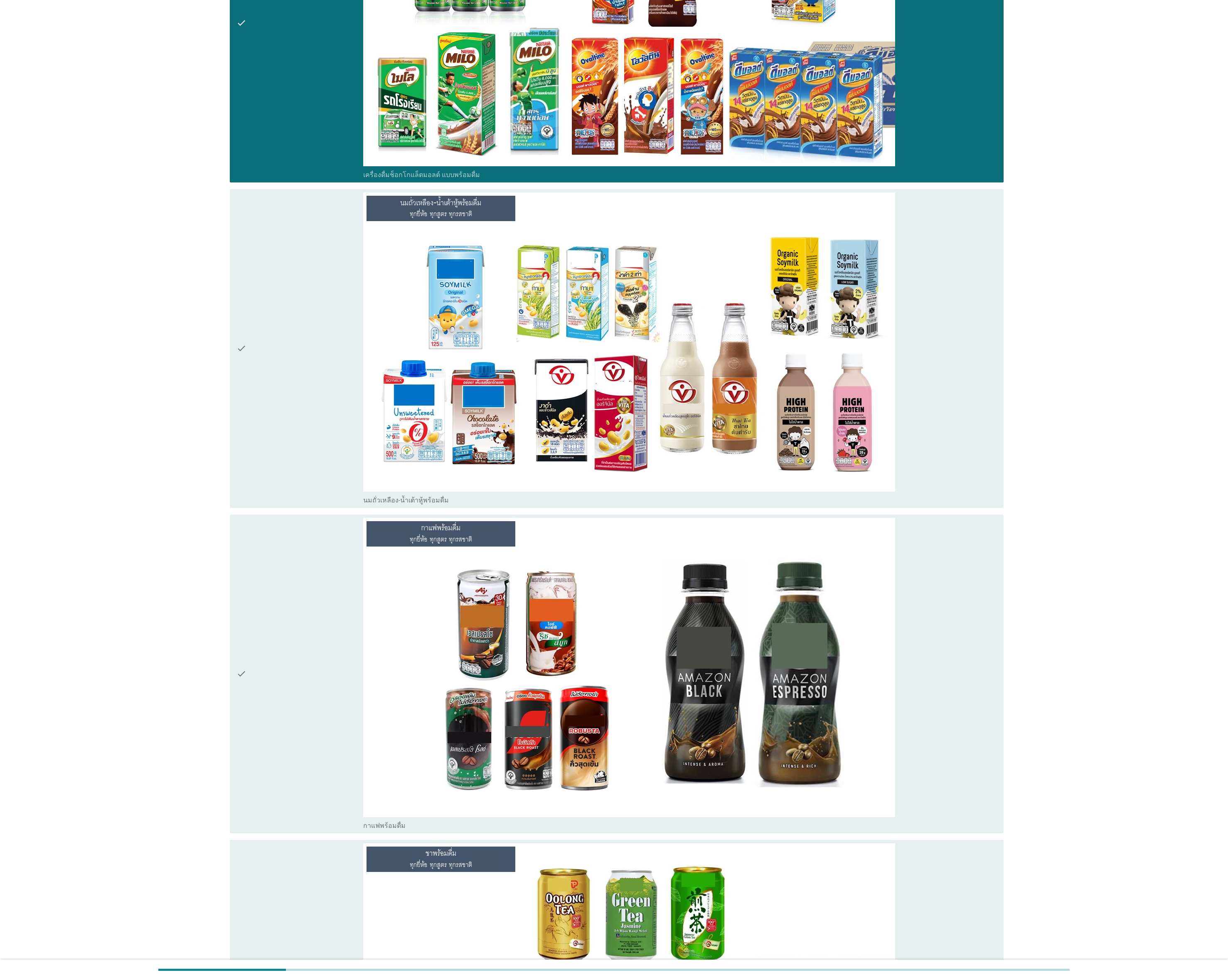
drag, startPoint x: 308, startPoint y: 394, endPoint x: 309, endPoint y: 441, distance: 47.0
click at [309, 394] on div "check" at bounding box center [300, 349] width 127 height 312
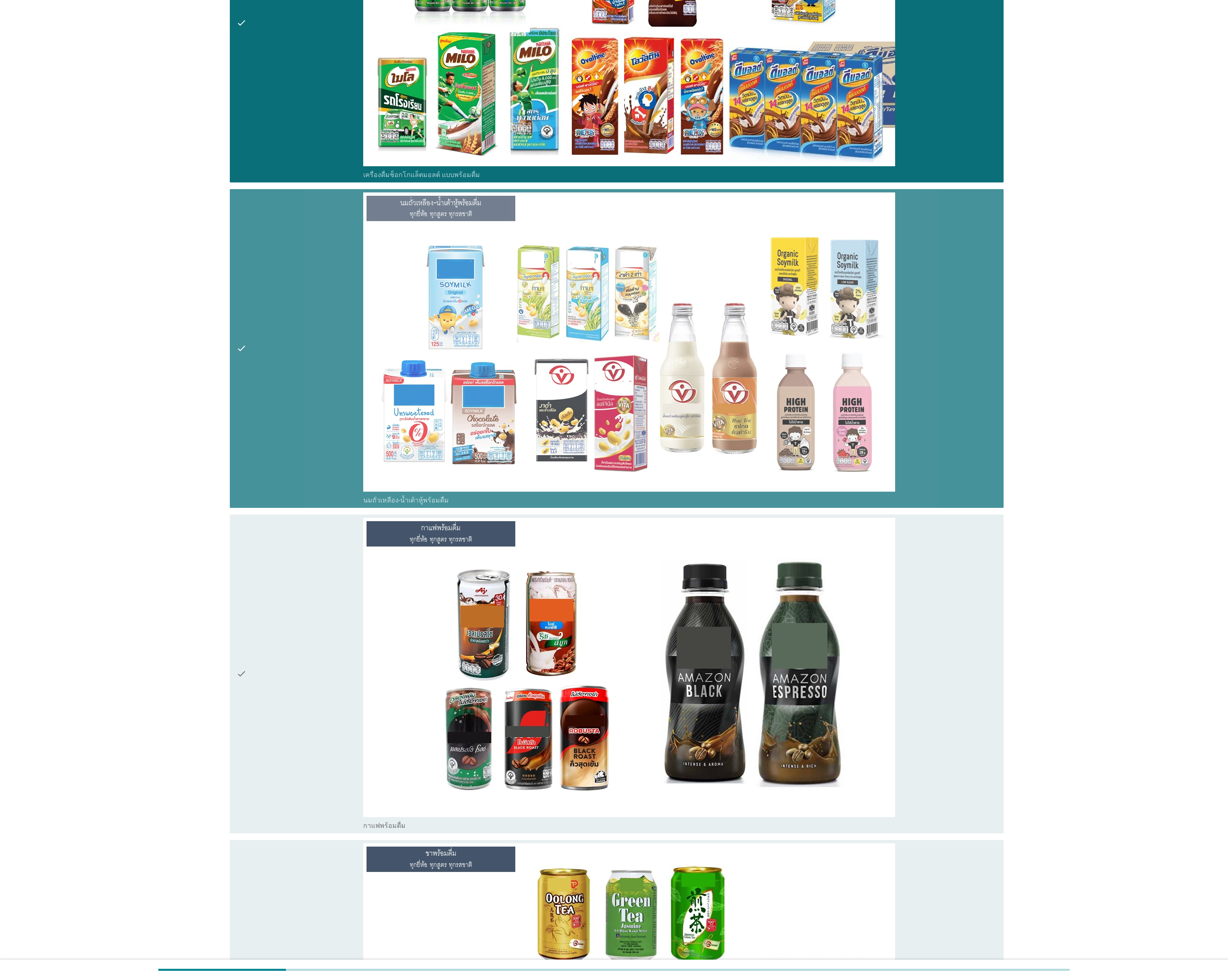
click at [296, 435] on div "check" at bounding box center [300, 674] width 127 height 312
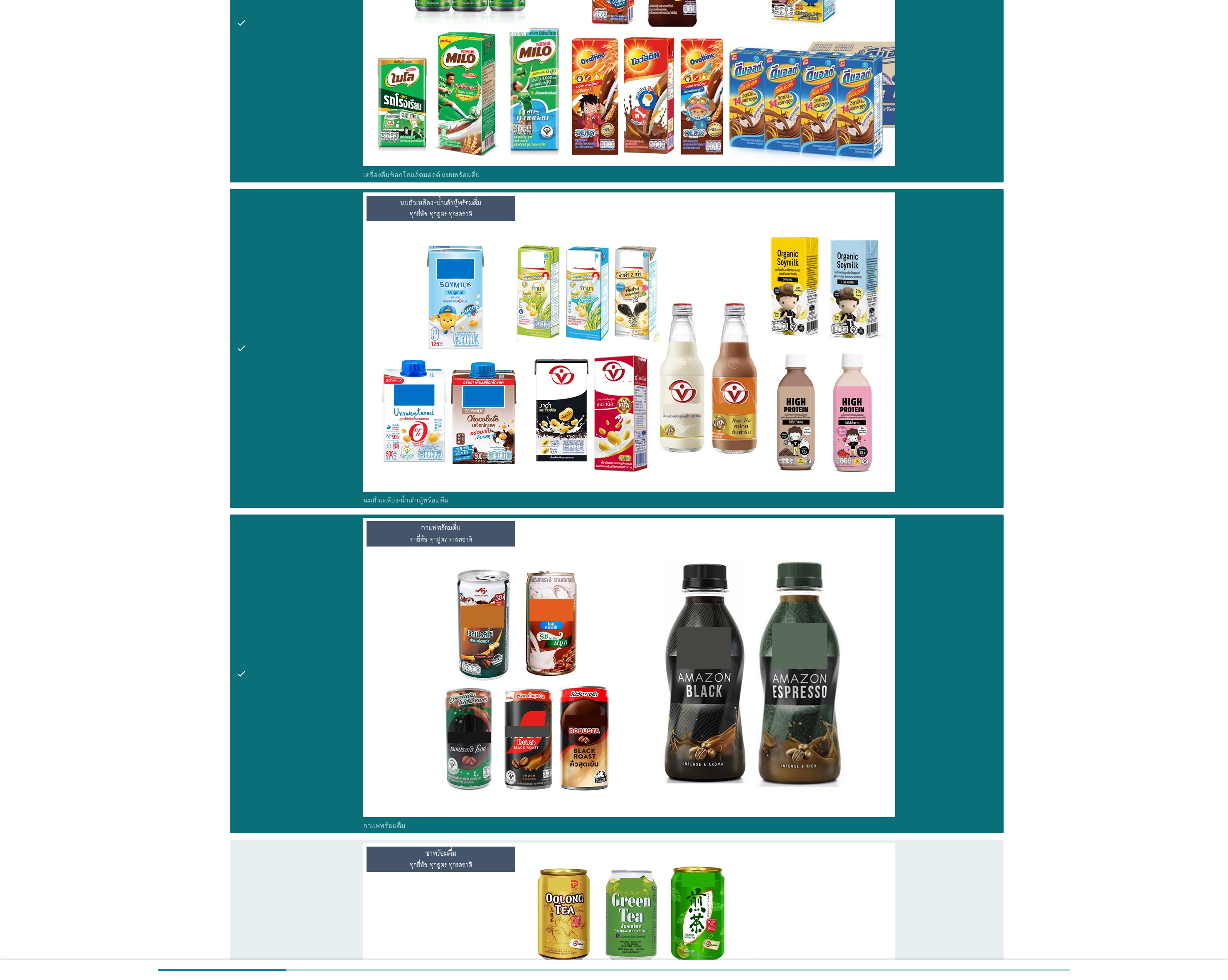
drag, startPoint x: 298, startPoint y: 906, endPoint x: 309, endPoint y: 763, distance: 143.4
click at [298, 435] on div "check" at bounding box center [300, 999] width 127 height 312
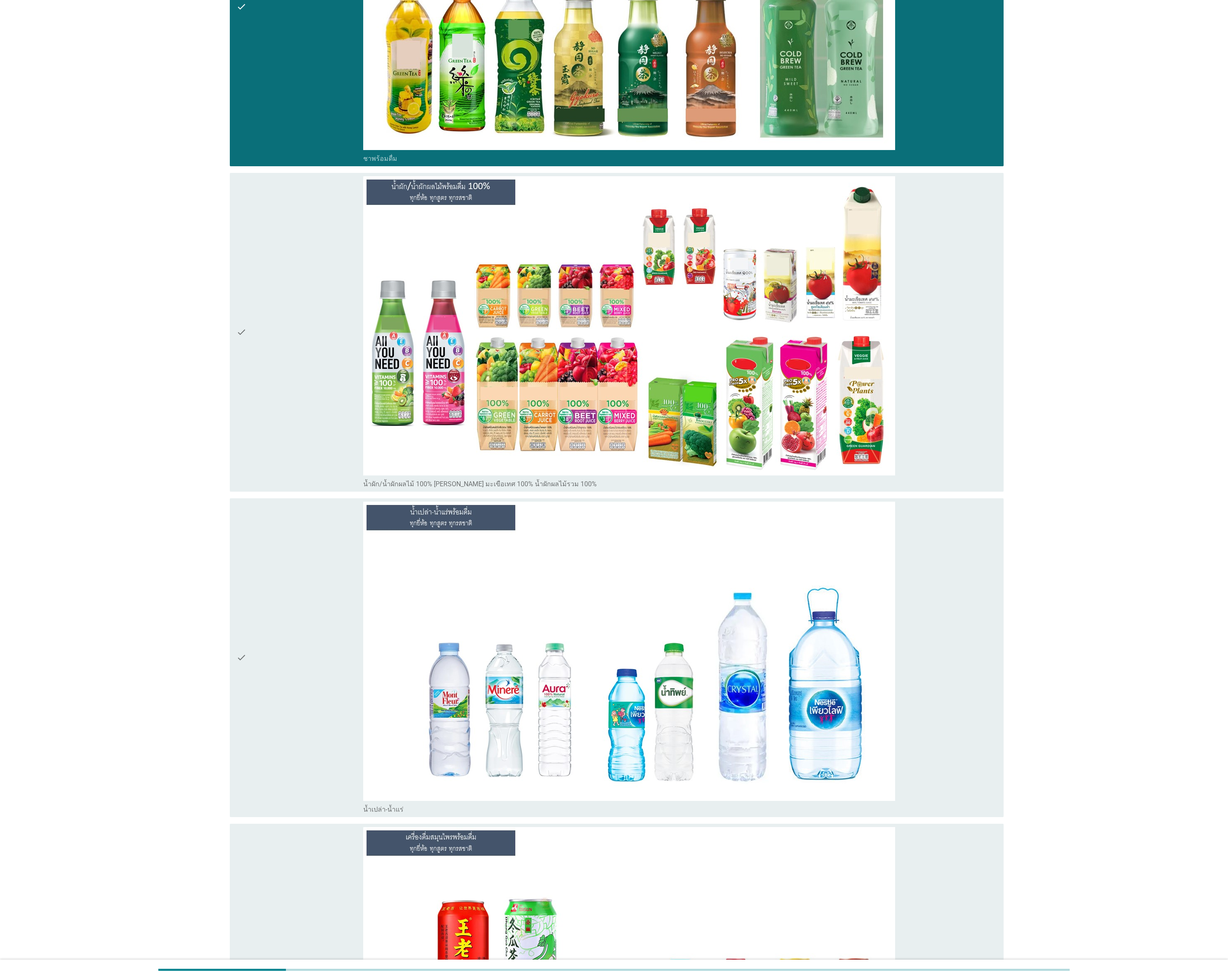
scroll to position [1870, 0]
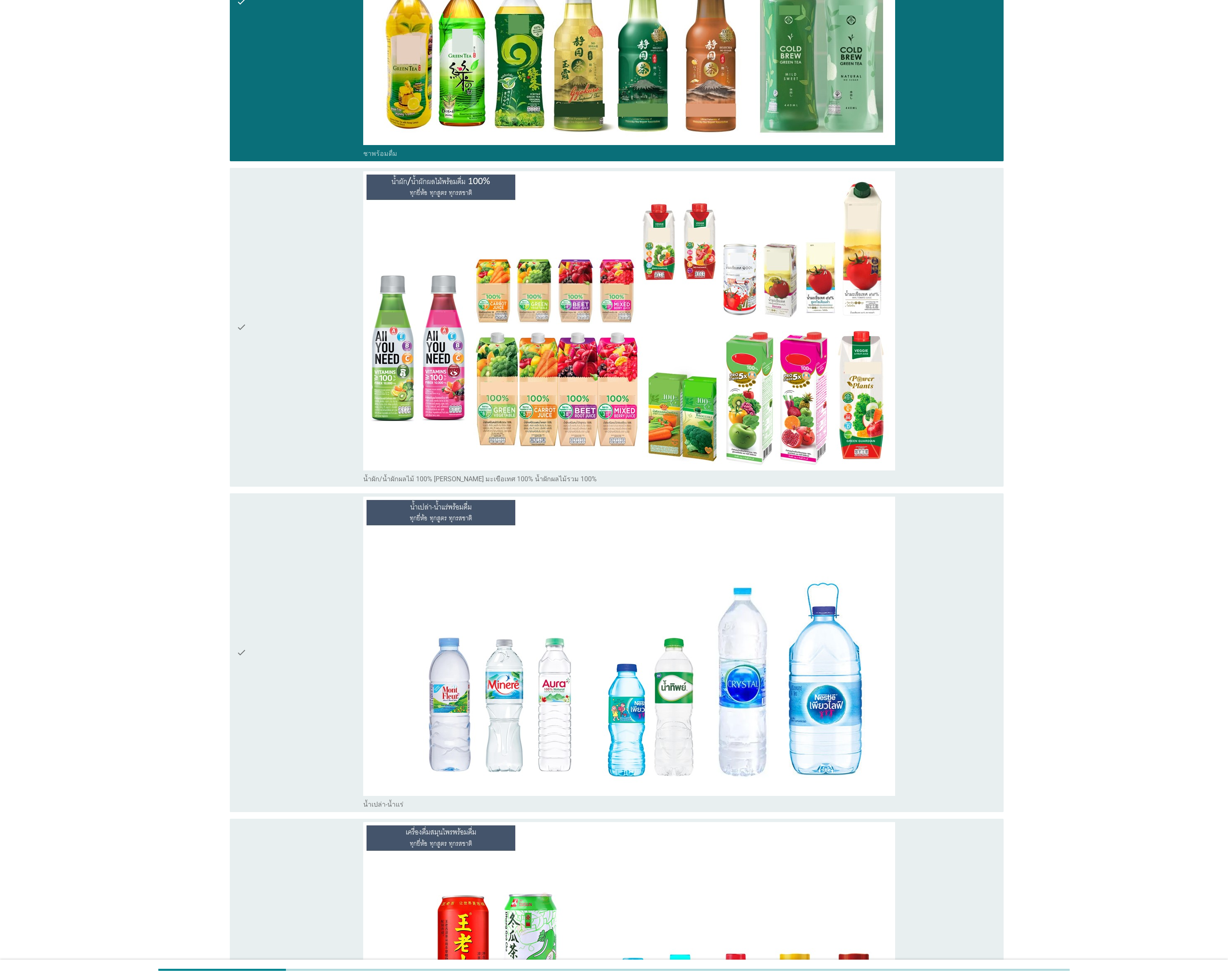
click at [267, 409] on div "check" at bounding box center [300, 327] width 127 height 312
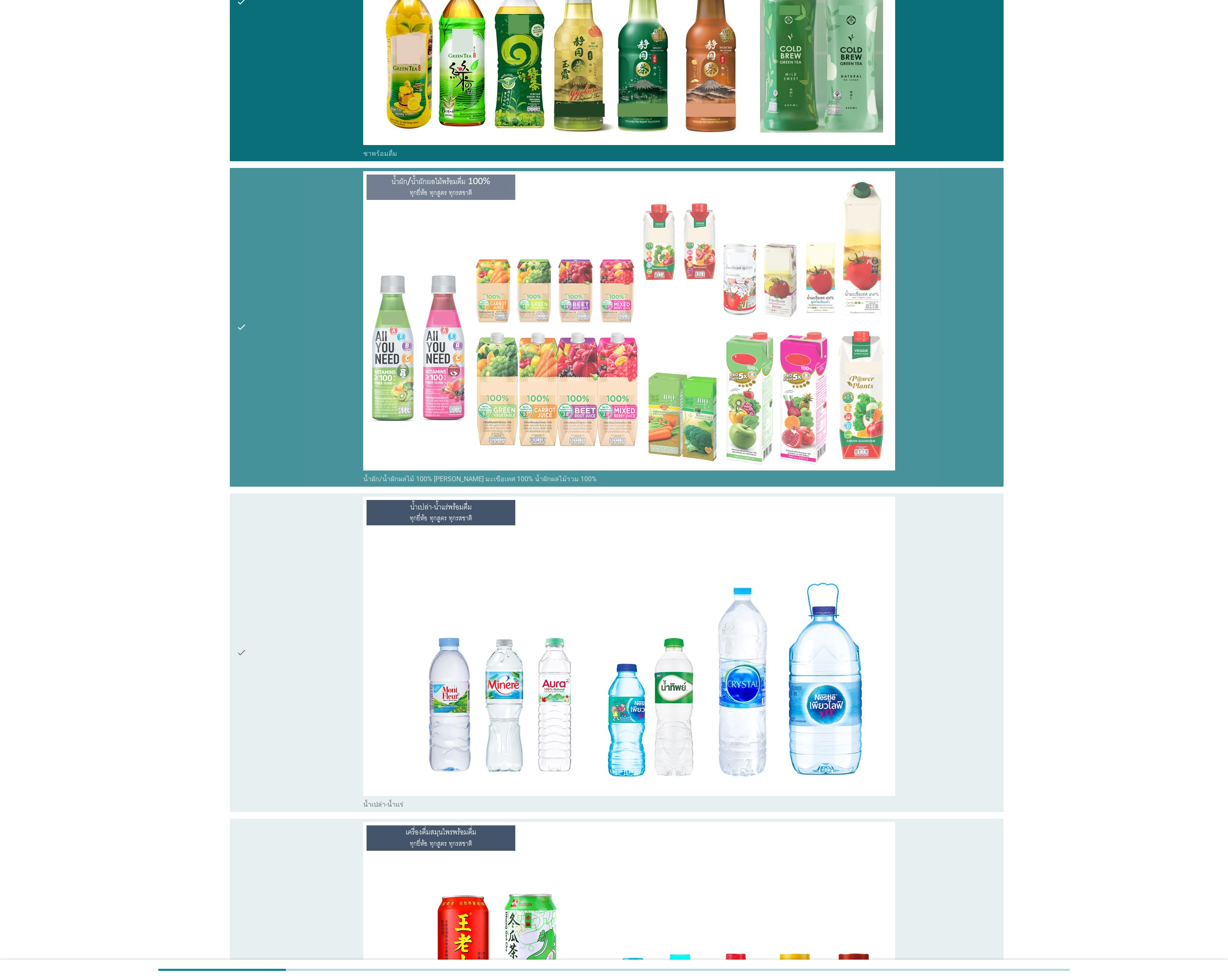
drag, startPoint x: 276, startPoint y: 696, endPoint x: 273, endPoint y: 865, distance: 169.0
click at [277, 435] on div "check" at bounding box center [300, 653] width 127 height 312
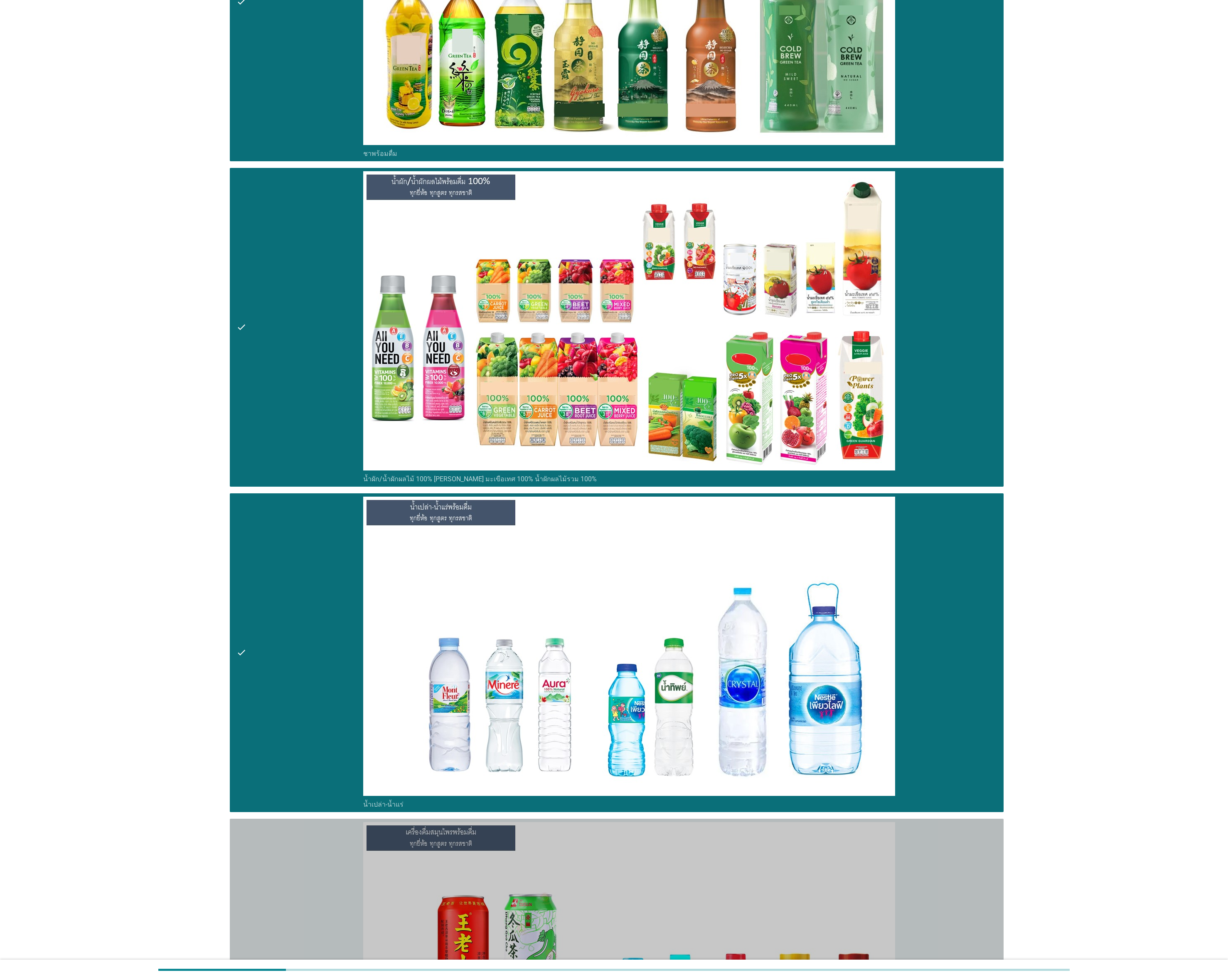
drag, startPoint x: 274, startPoint y: 911, endPoint x: 283, endPoint y: 783, distance: 128.3
click at [274, 435] on div "check" at bounding box center [300, 978] width 127 height 312
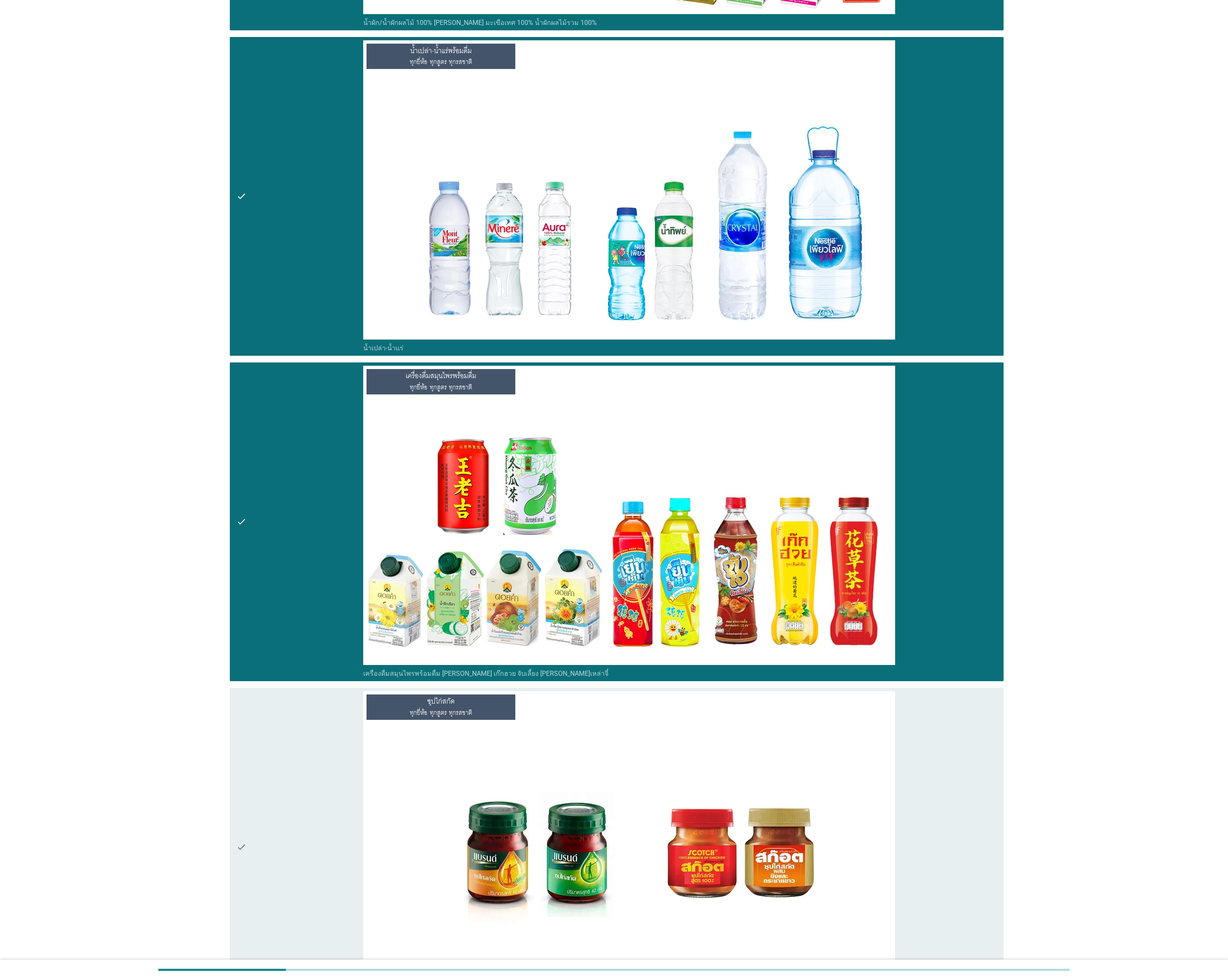
scroll to position [2742, 0]
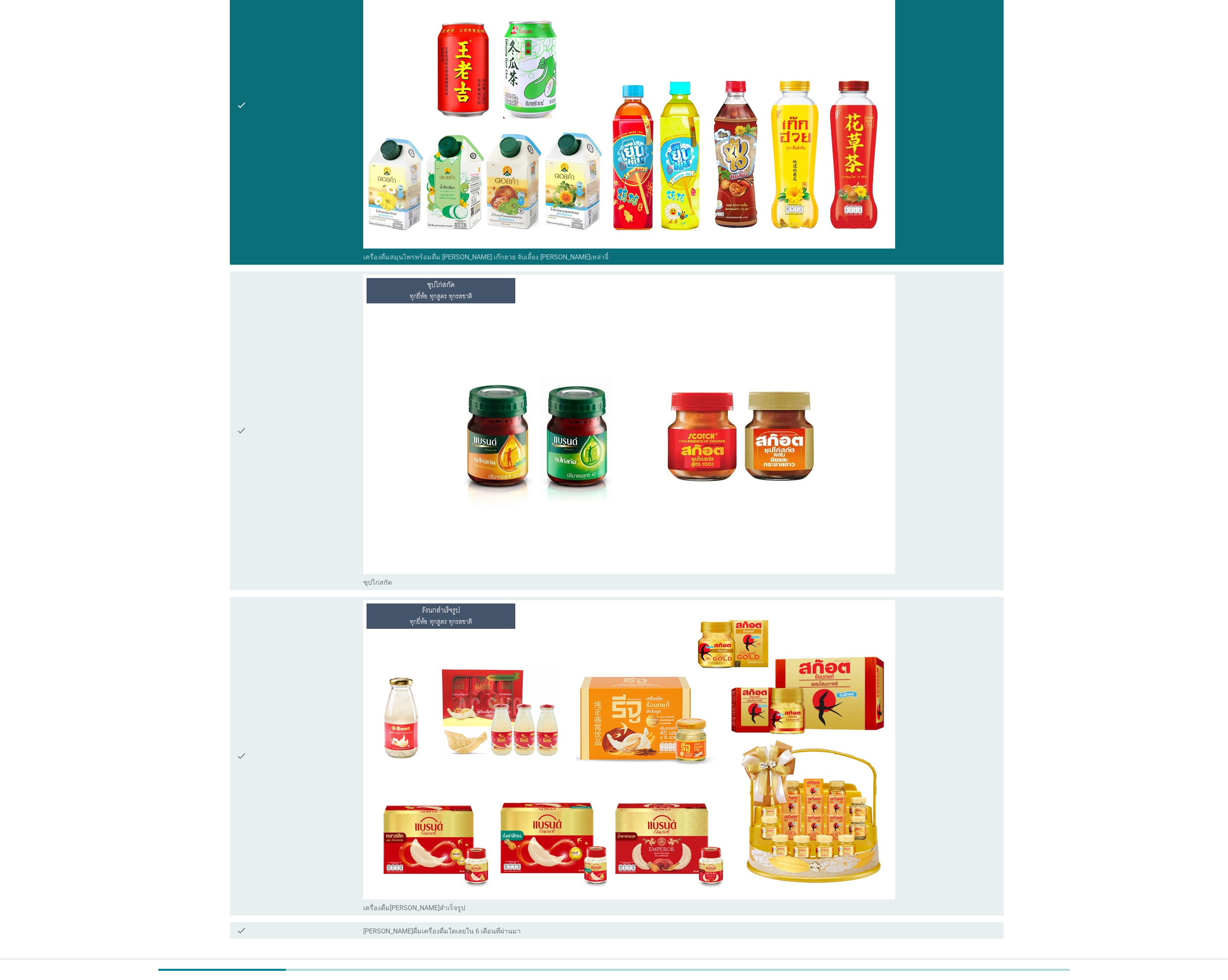
click at [268, 435] on div "check" at bounding box center [300, 431] width 127 height 312
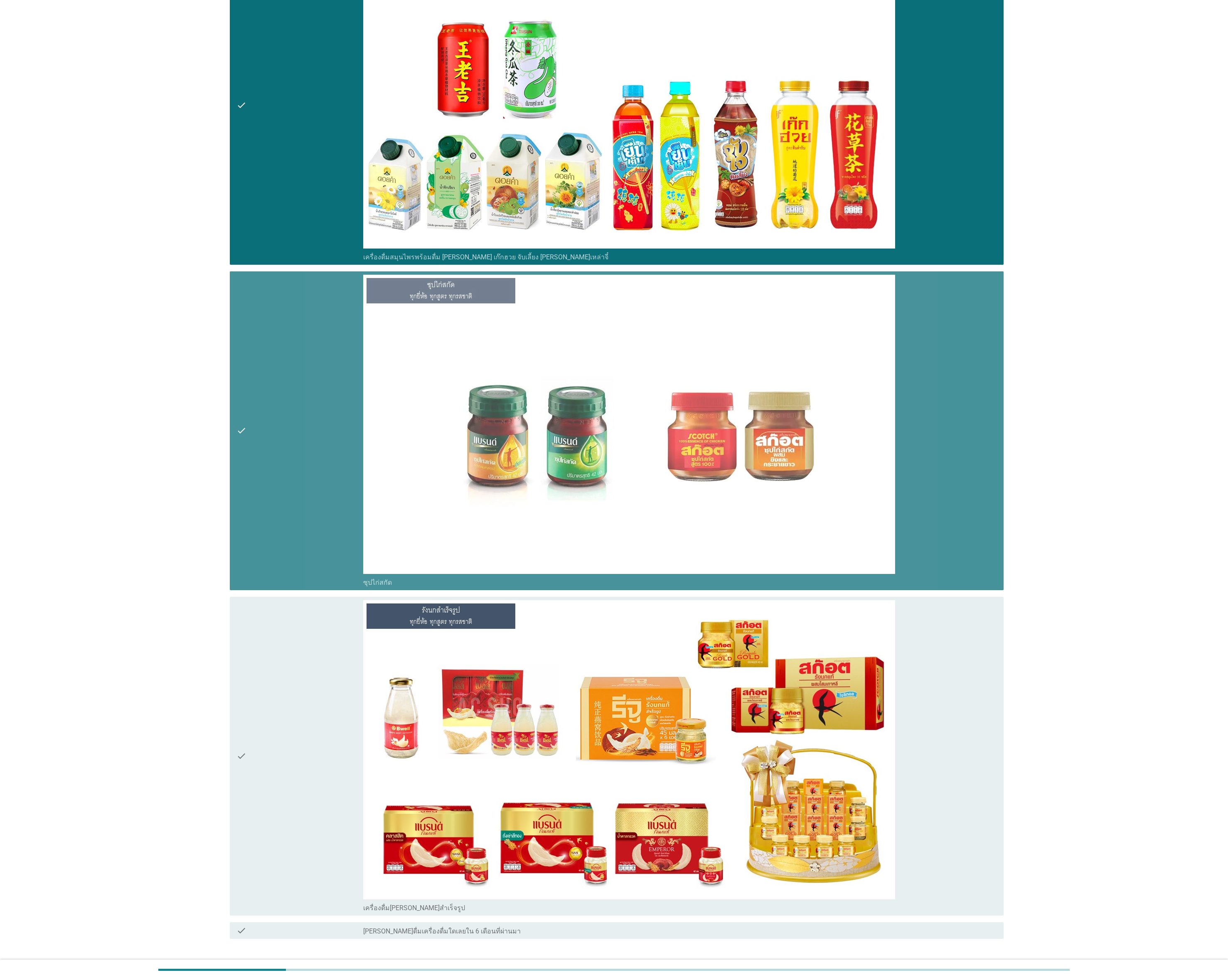
click at [276, 435] on div "check" at bounding box center [300, 756] width 127 height 312
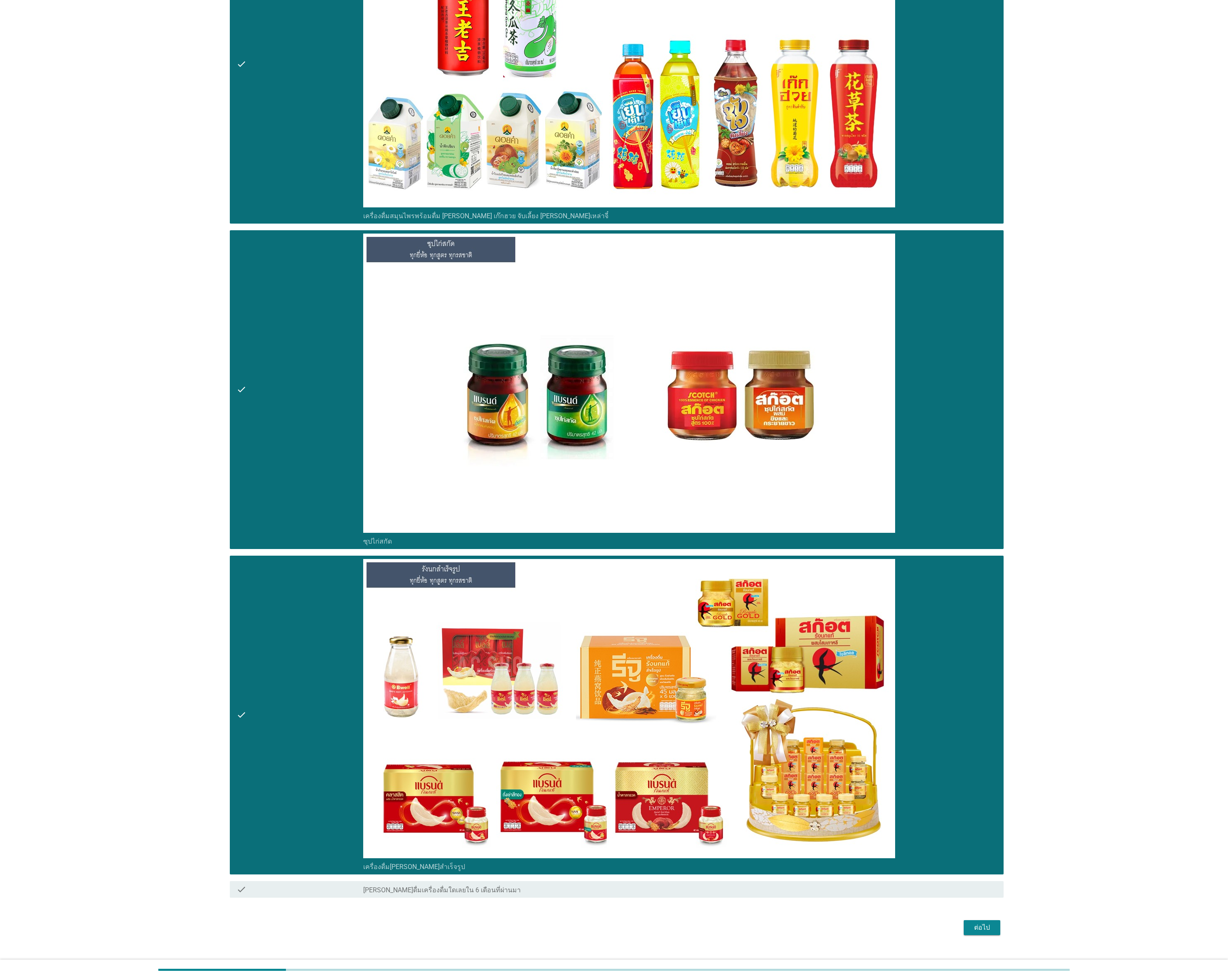
scroll to position [2806, 0]
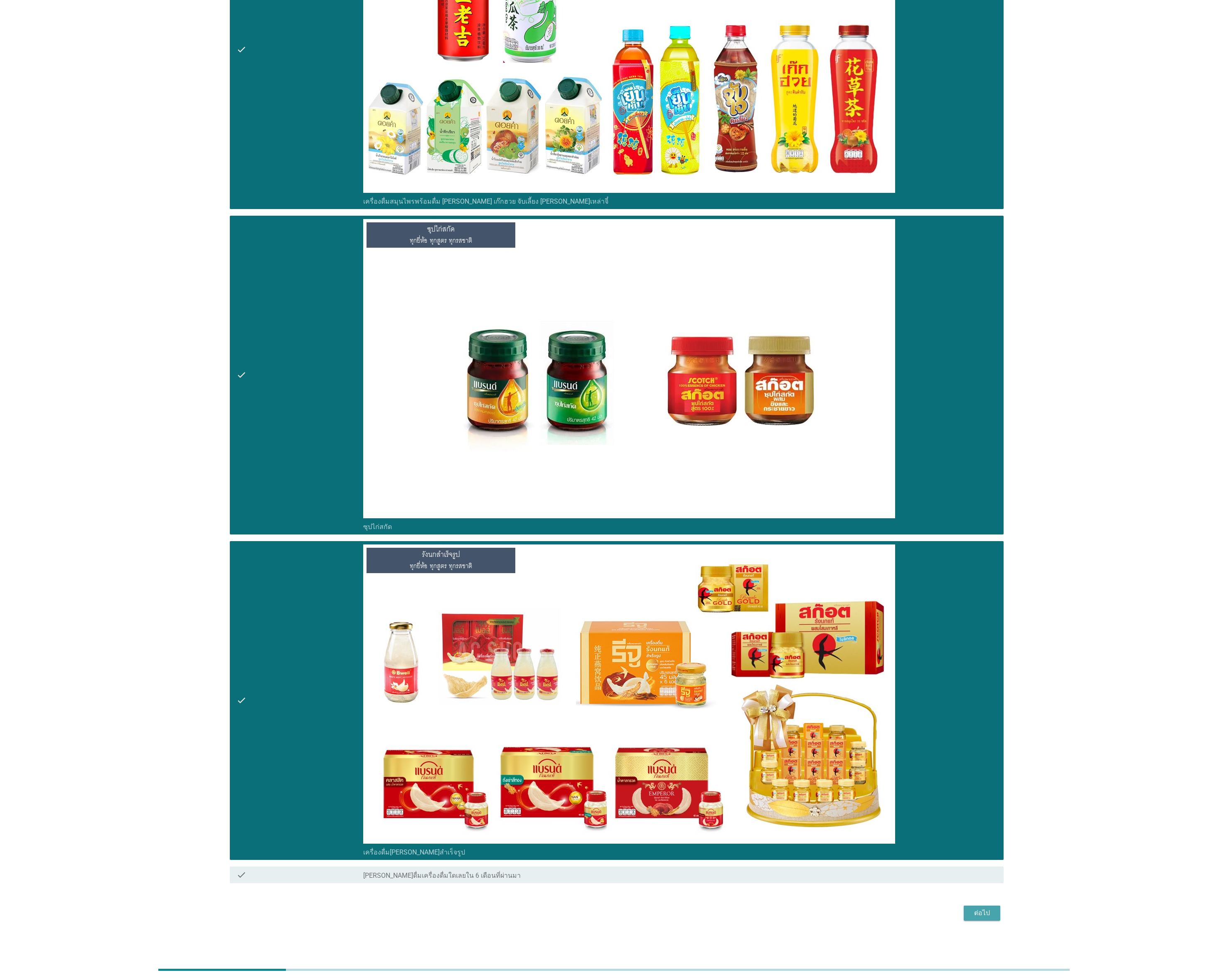
click at [545, 435] on div "ต่อไป" at bounding box center [982, 913] width 23 height 10
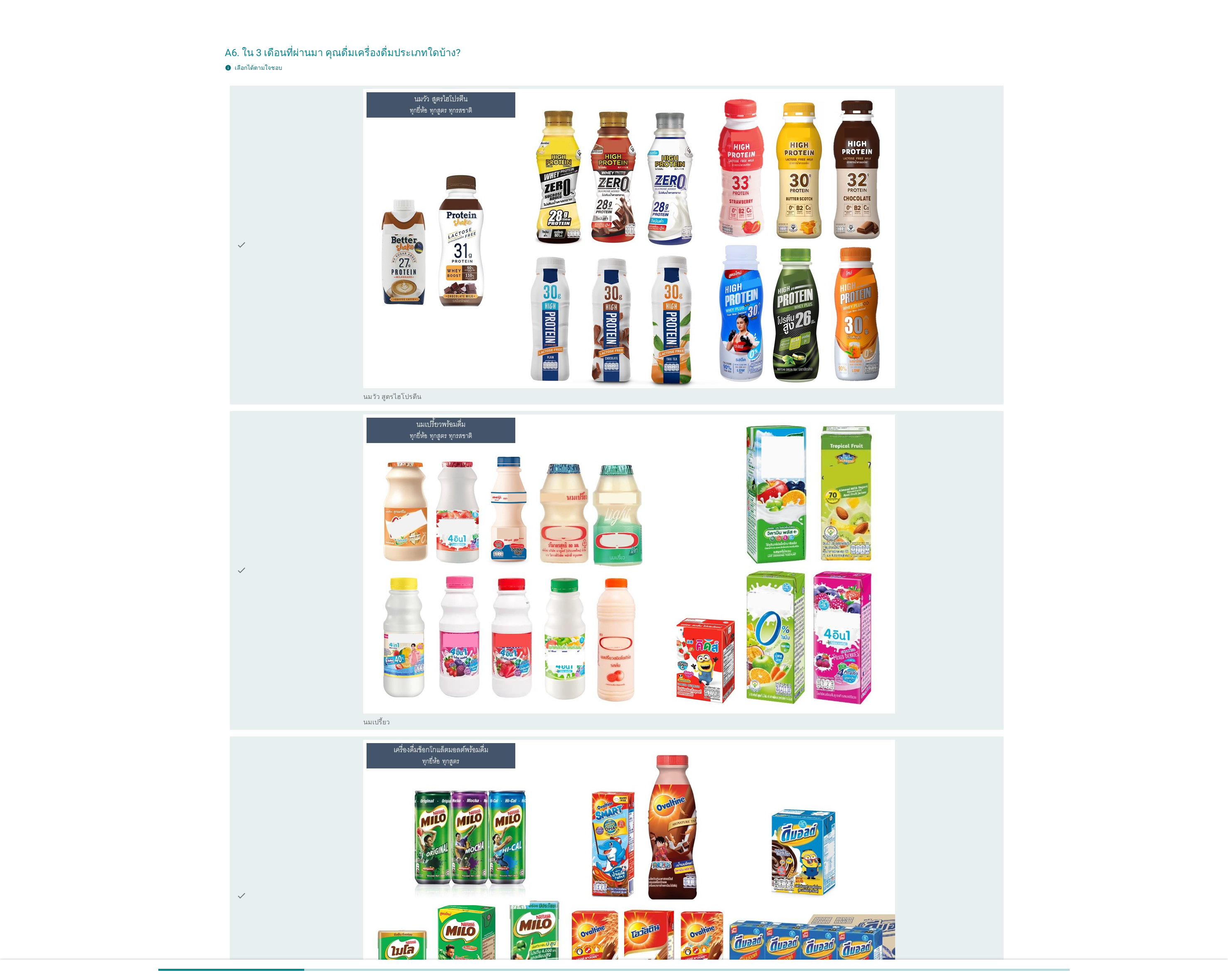
click at [330, 325] on div "check" at bounding box center [300, 245] width 127 height 312
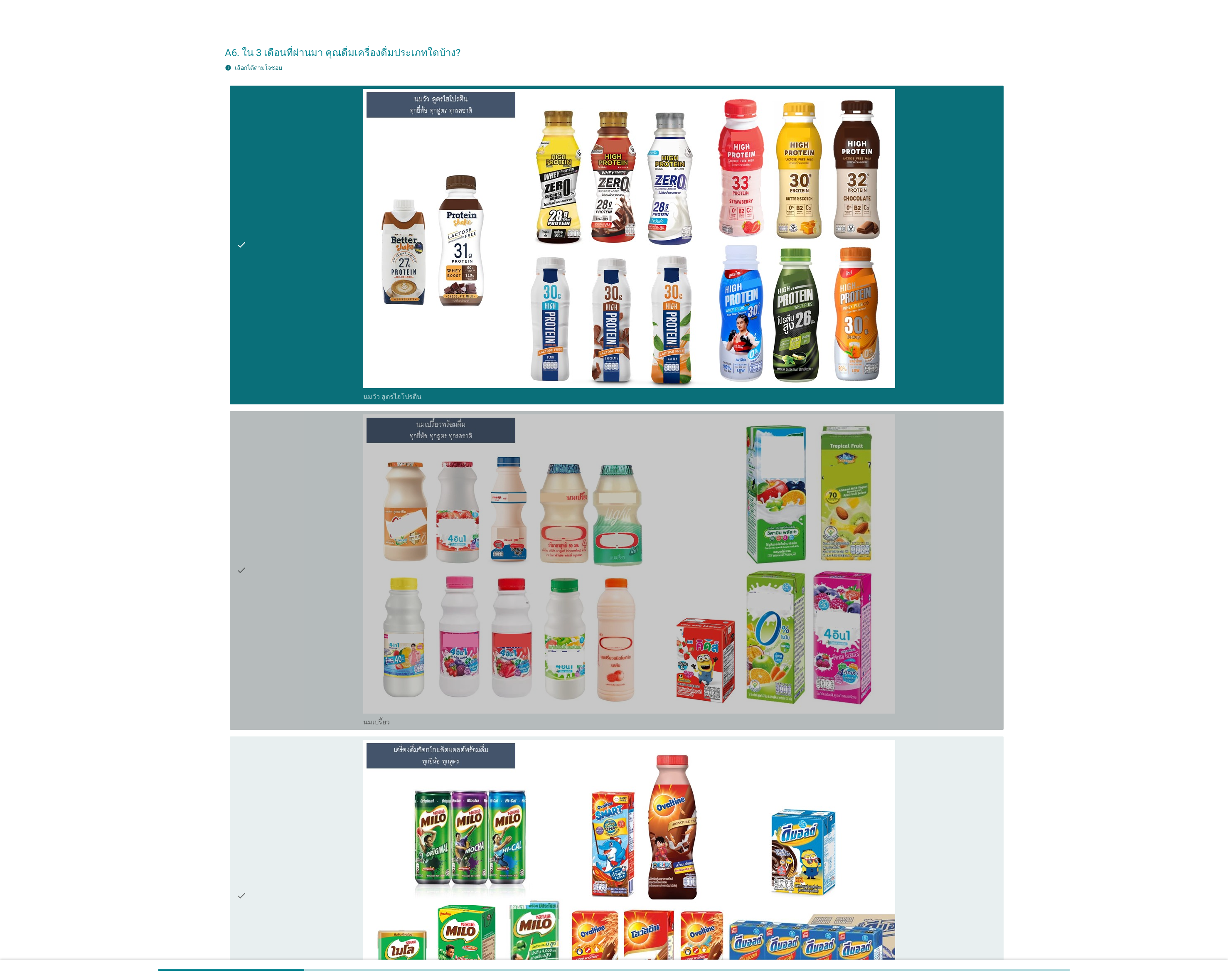
click at [299, 435] on div "check" at bounding box center [300, 571] width 127 height 312
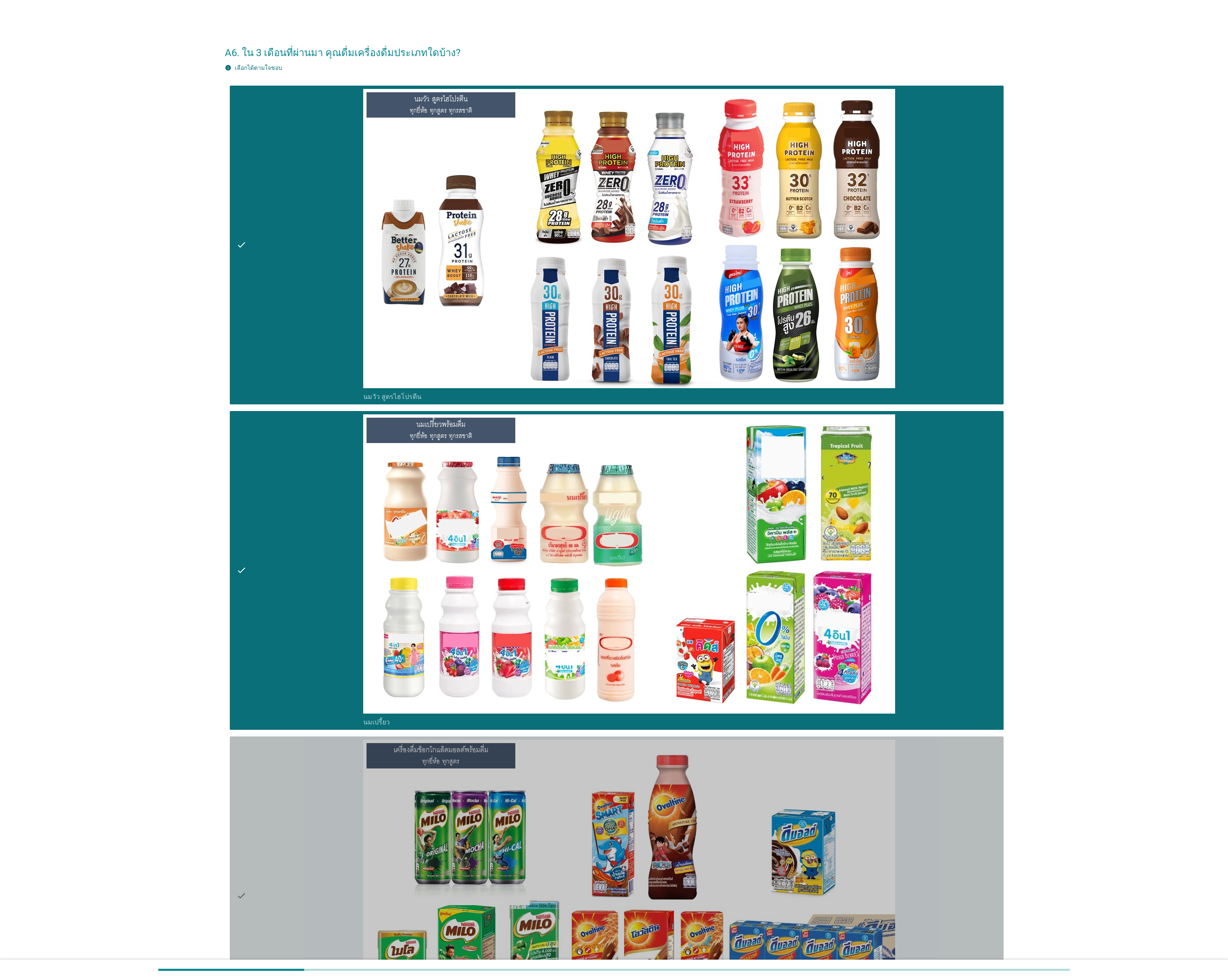
click at [302, 435] on div "check" at bounding box center [300, 896] width 127 height 312
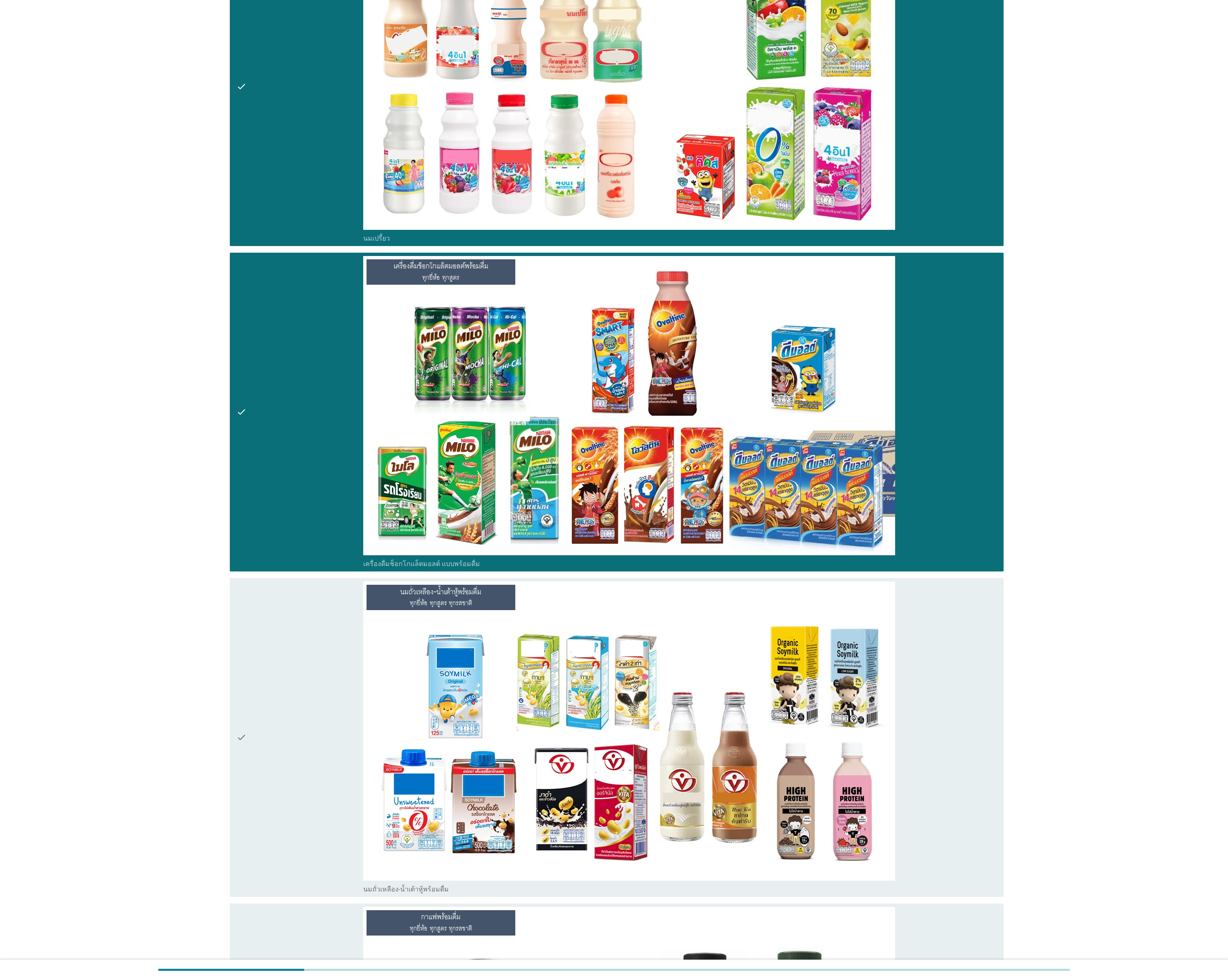
scroll to position [873, 0]
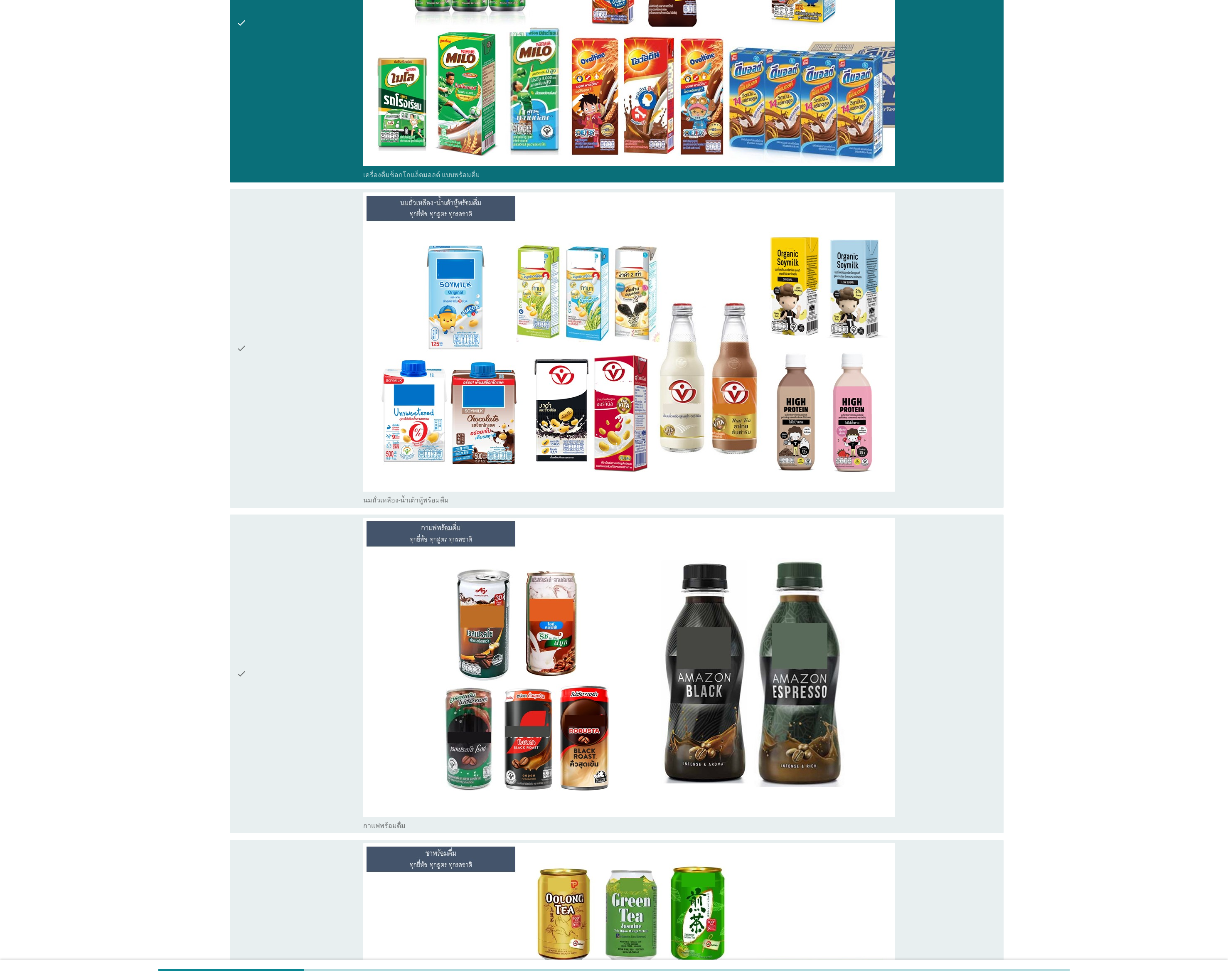
click at [303, 409] on div "check" at bounding box center [300, 349] width 127 height 312
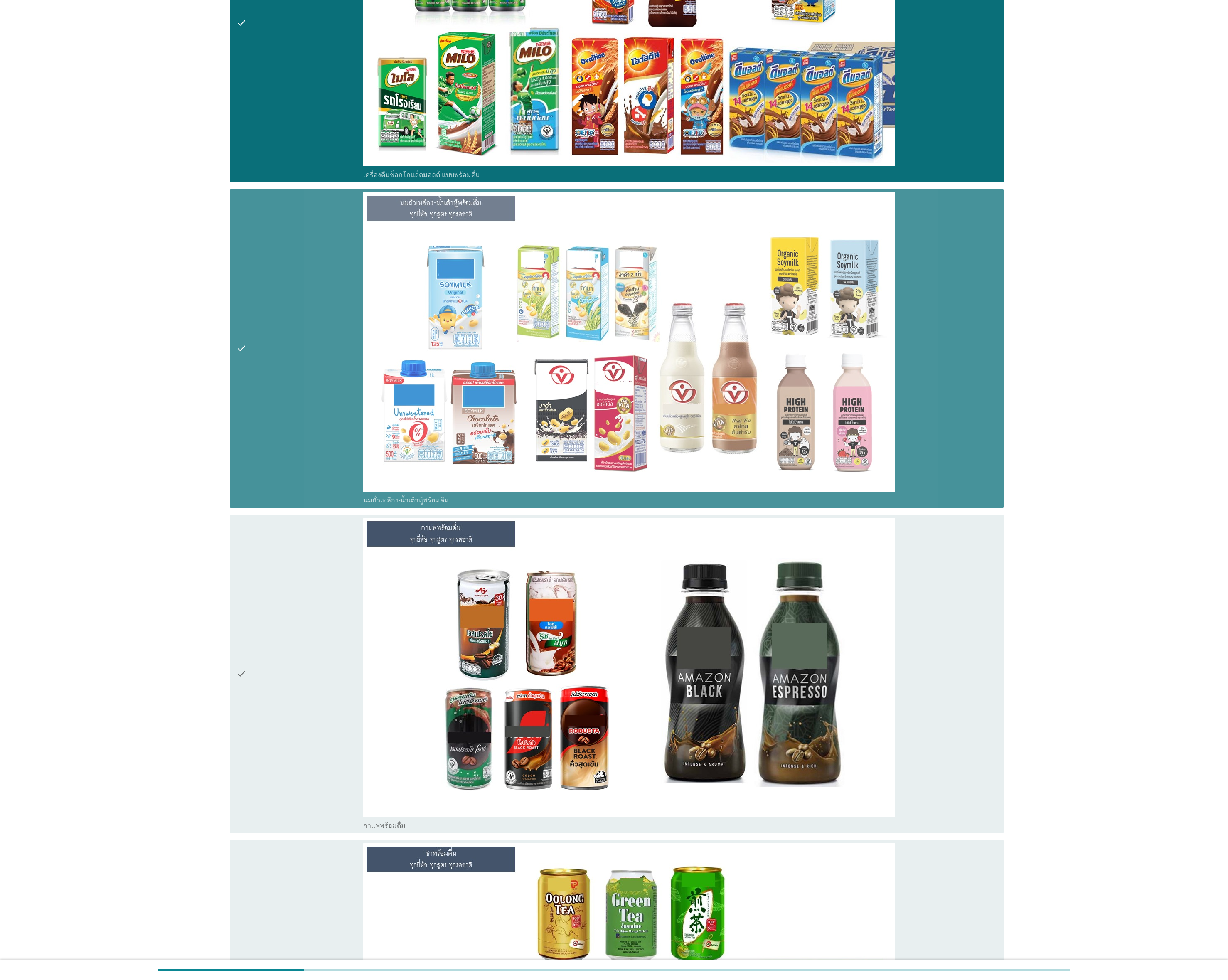
click at [308, 435] on div "check" at bounding box center [300, 674] width 127 height 312
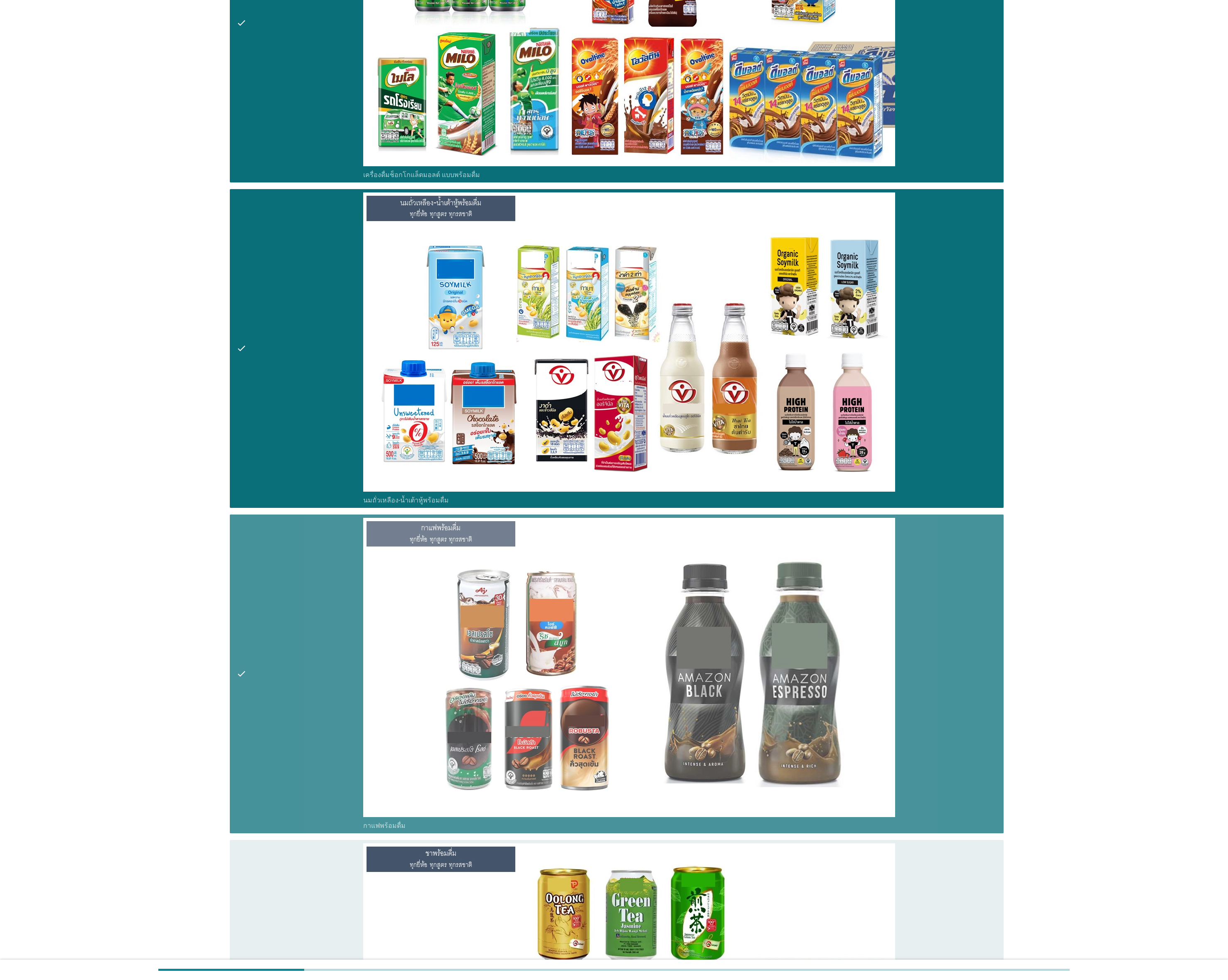
drag, startPoint x: 311, startPoint y: 879, endPoint x: 313, endPoint y: 875, distance: 4.5
click at [312, 435] on div "check" at bounding box center [300, 999] width 127 height 312
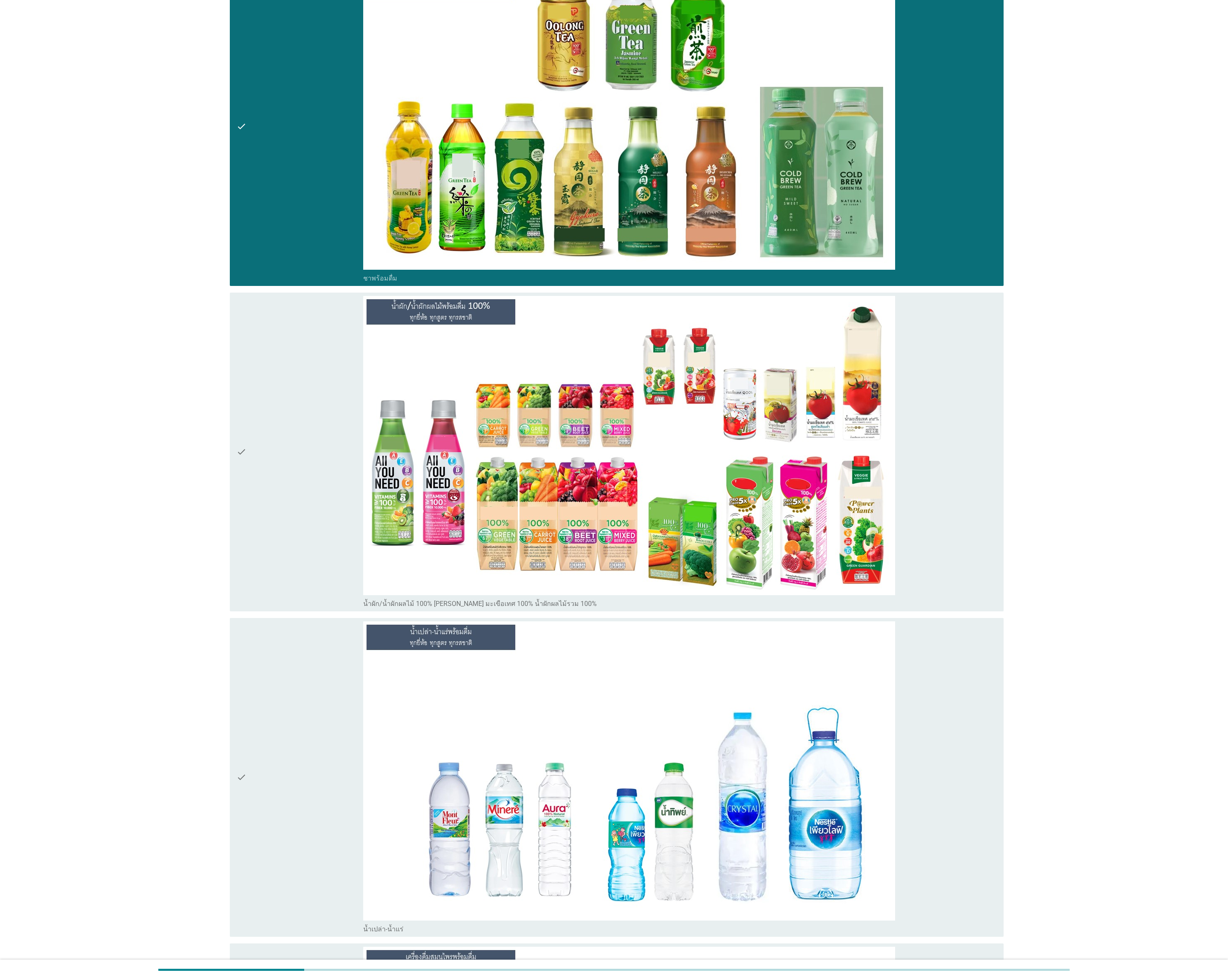
click at [309, 435] on div "check" at bounding box center [300, 452] width 127 height 312
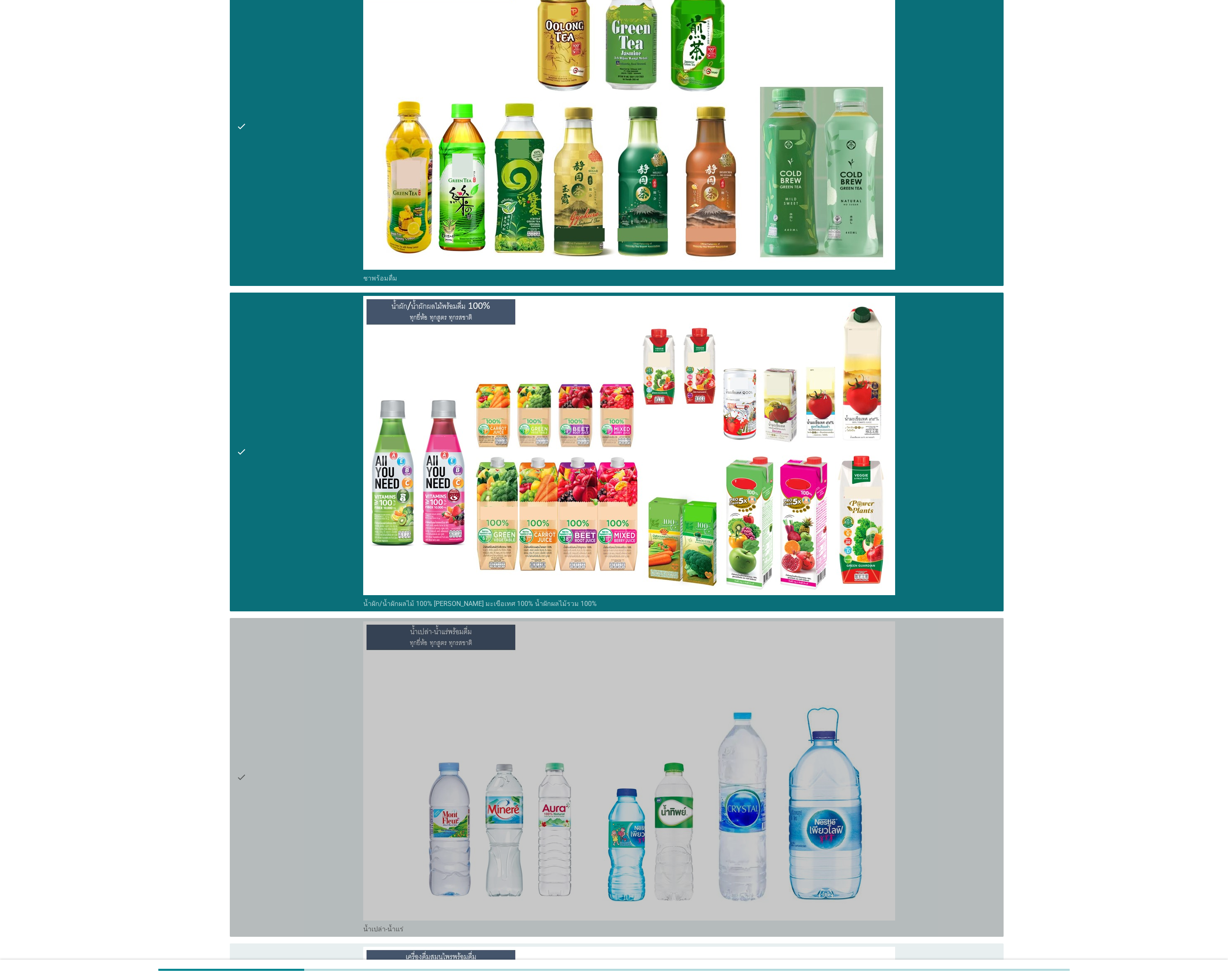
click at [311, 435] on div "check" at bounding box center [300, 777] width 127 height 312
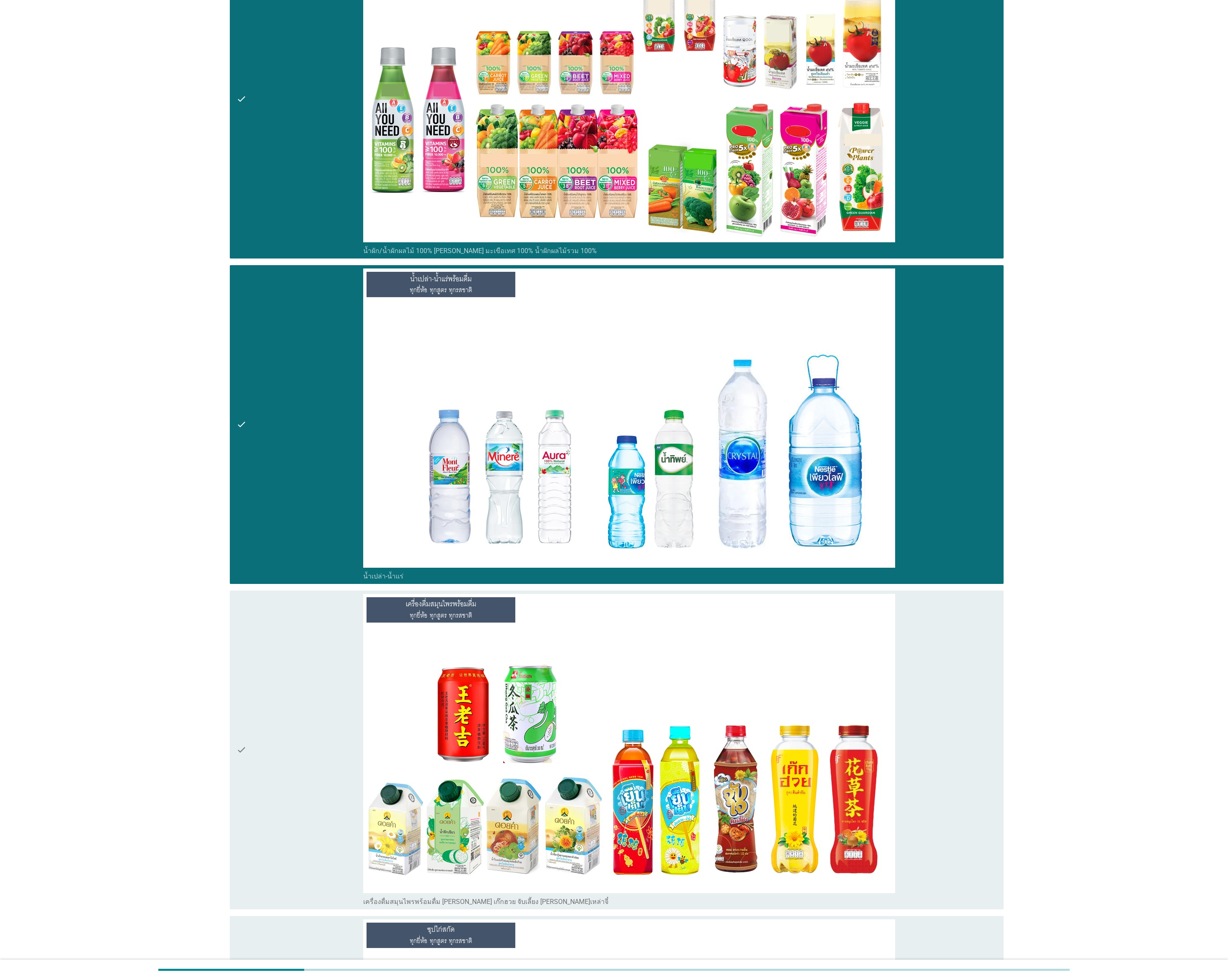
scroll to position [2618, 0]
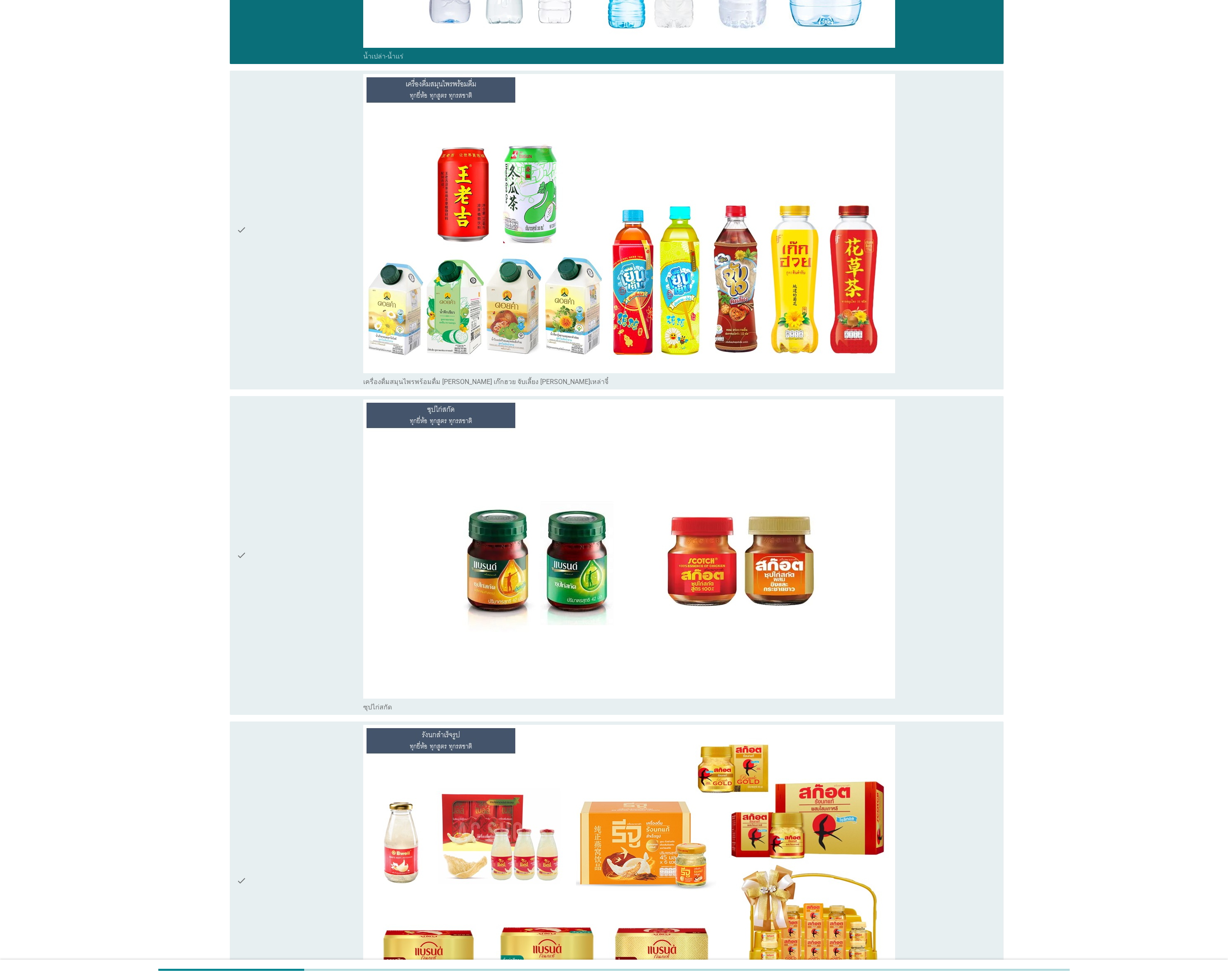
click at [290, 435] on div "check" at bounding box center [300, 555] width 127 height 312
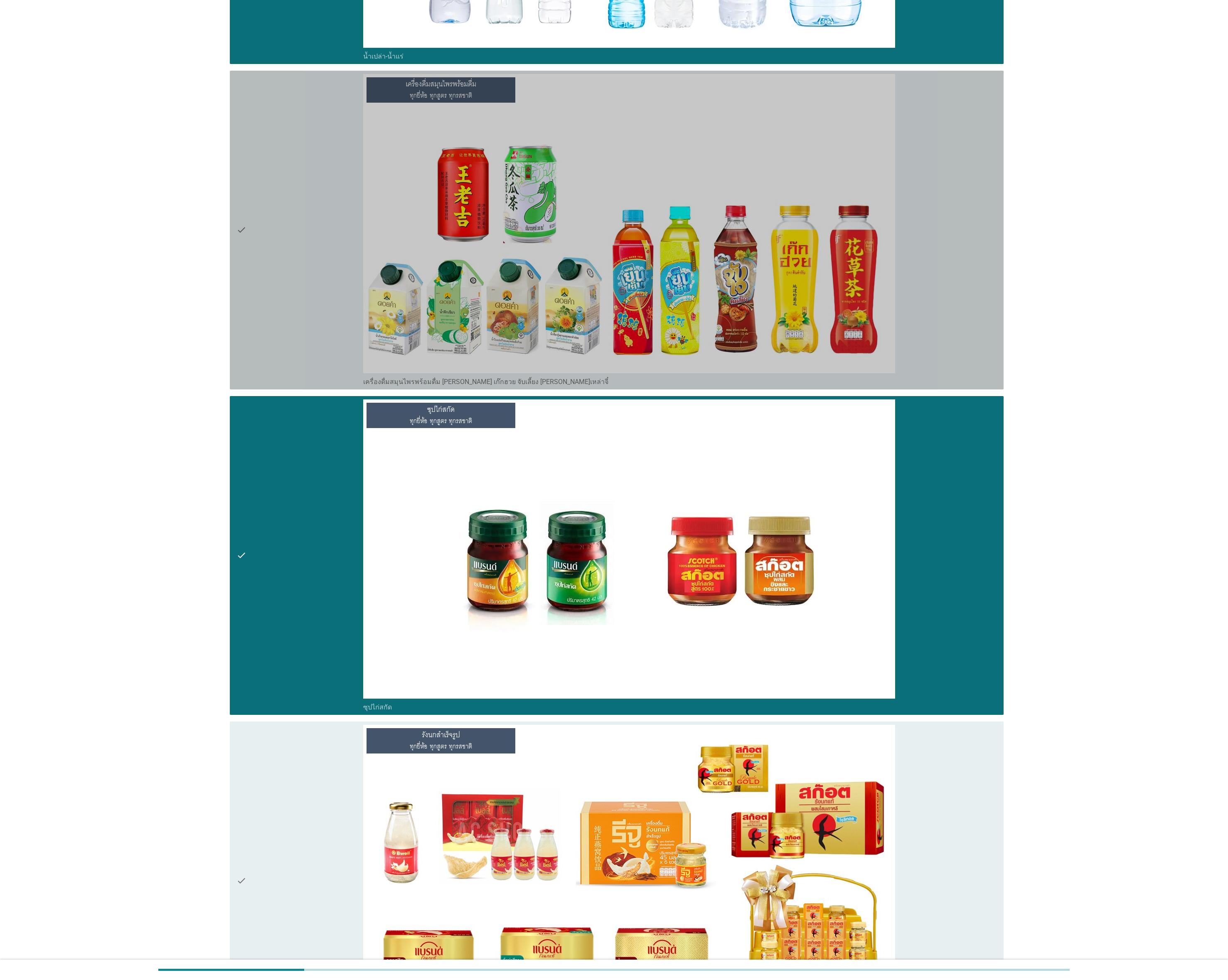
click at [301, 345] on div "check" at bounding box center [300, 230] width 127 height 312
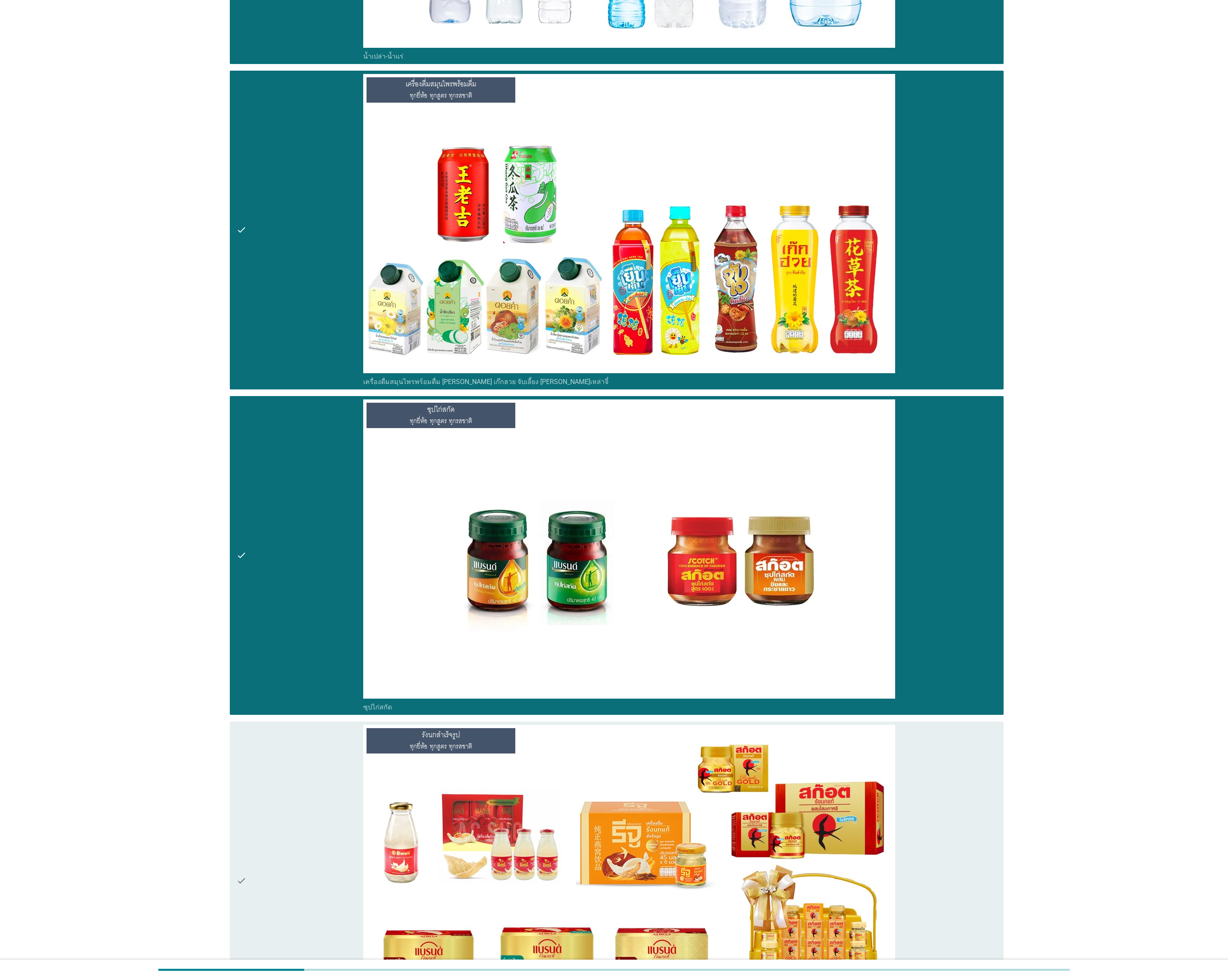
click at [306, 435] on div "check" at bounding box center [300, 881] width 127 height 312
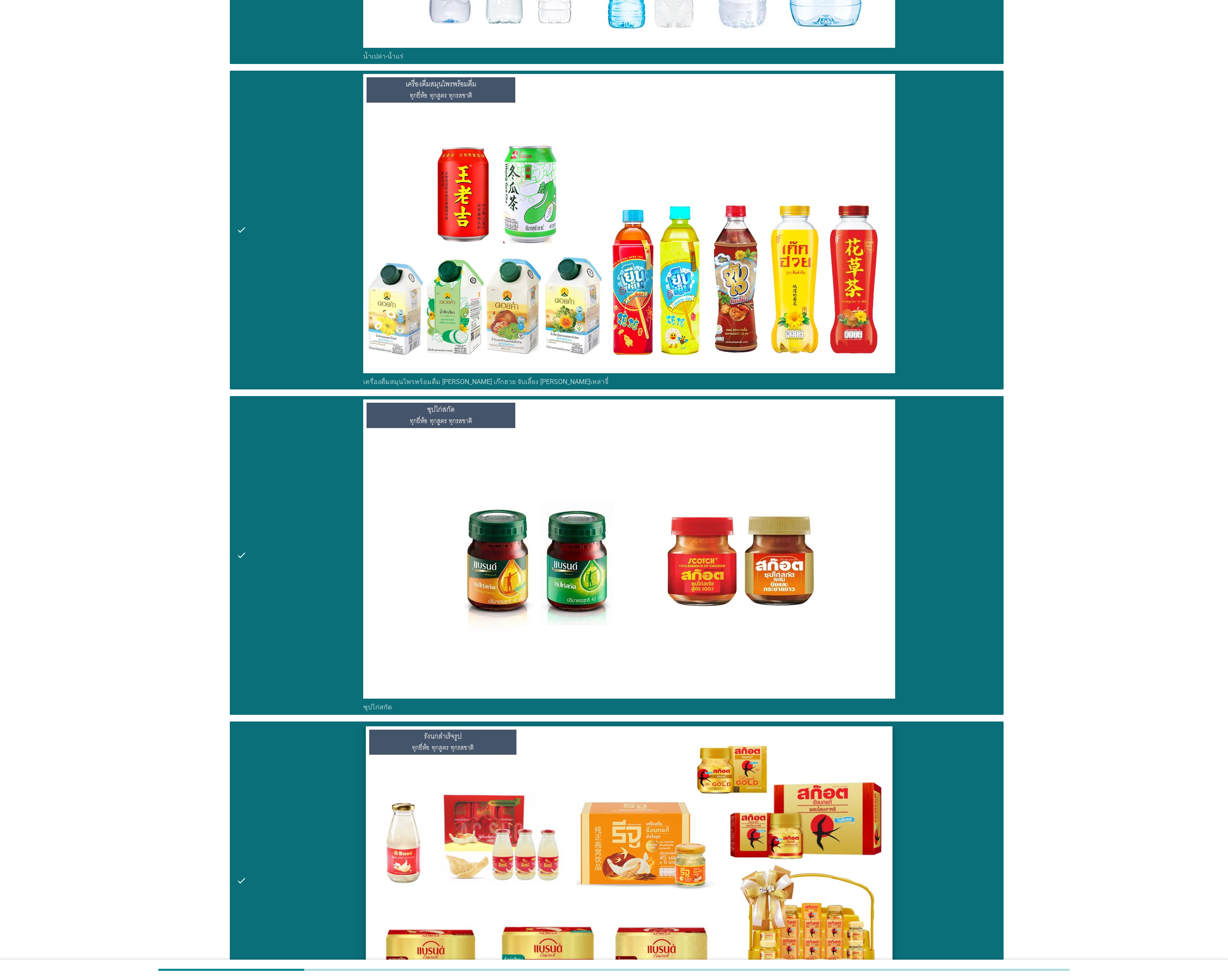
scroll to position [2806, 0]
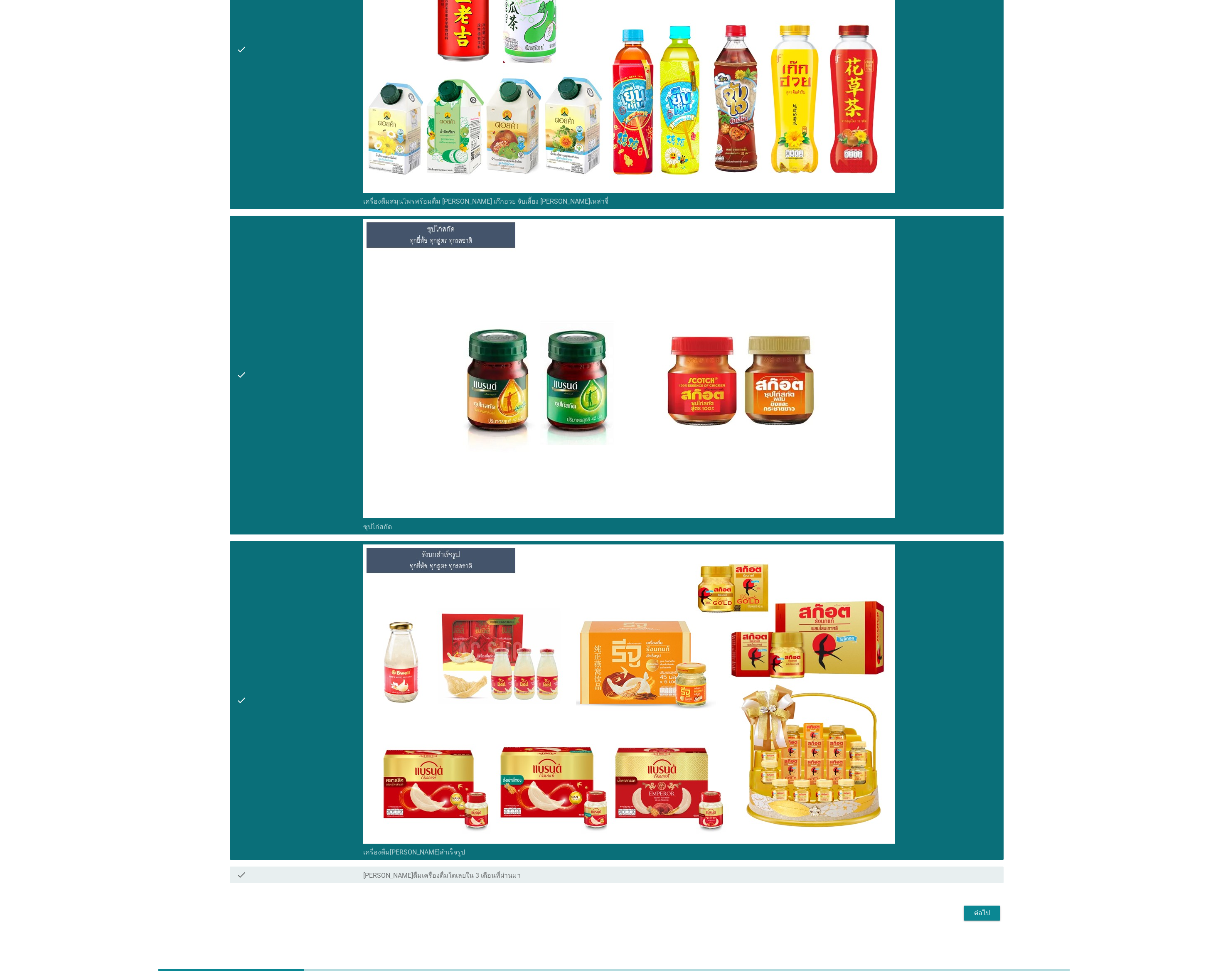
click at [545, 435] on div "ต่อไป" at bounding box center [982, 913] width 23 height 10
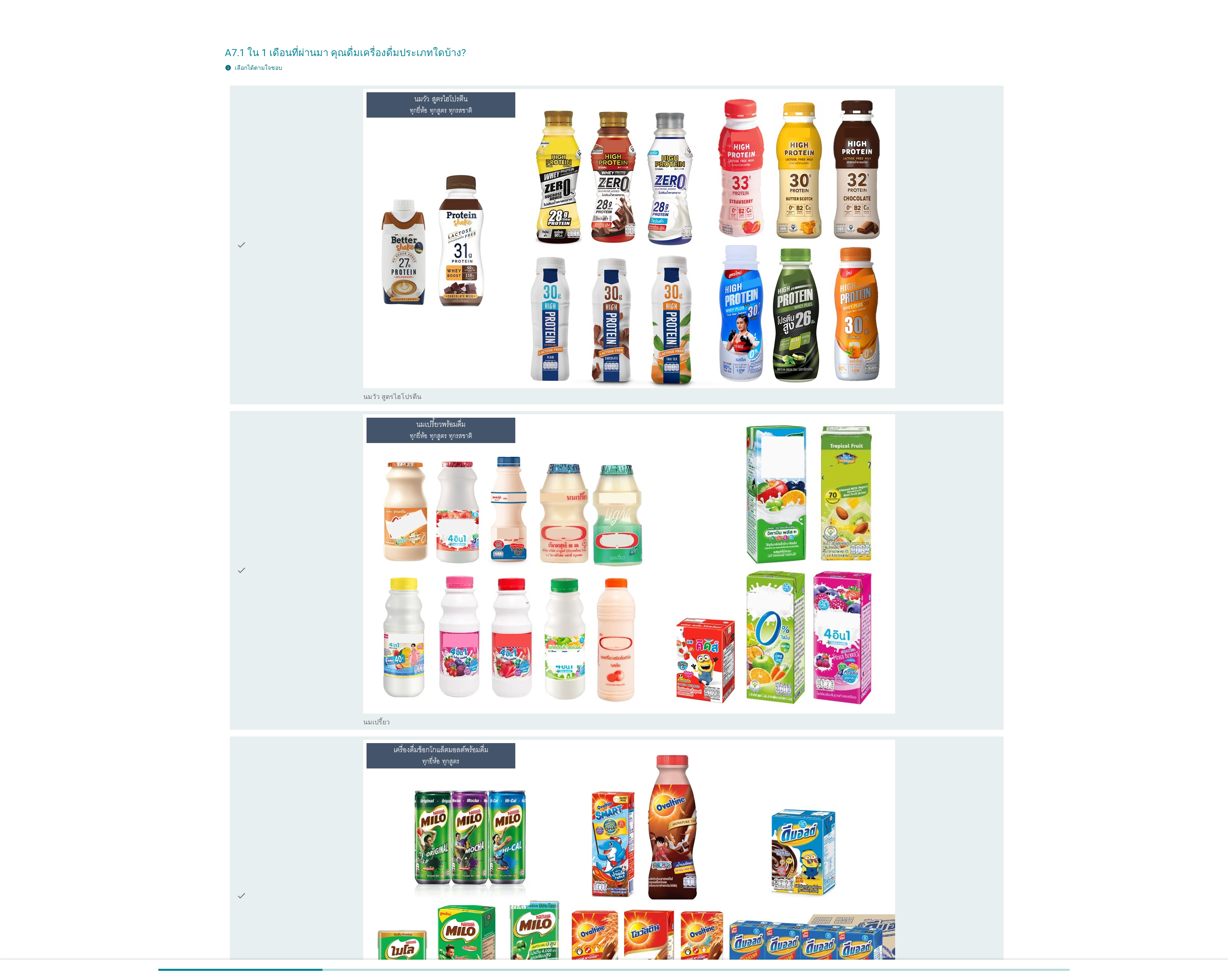
click at [294, 276] on div "check" at bounding box center [300, 245] width 127 height 312
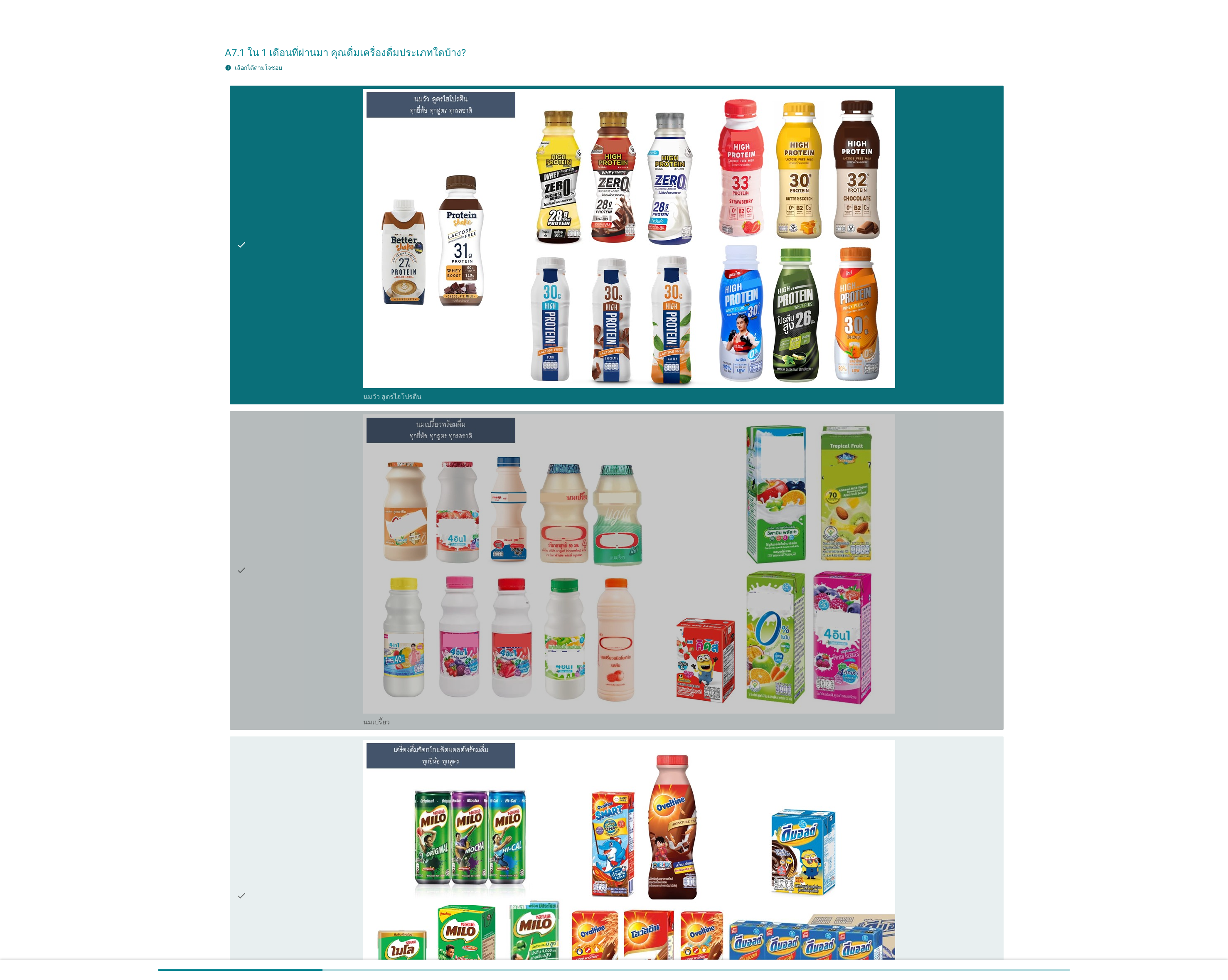
click at [295, 435] on div "check" at bounding box center [300, 571] width 127 height 312
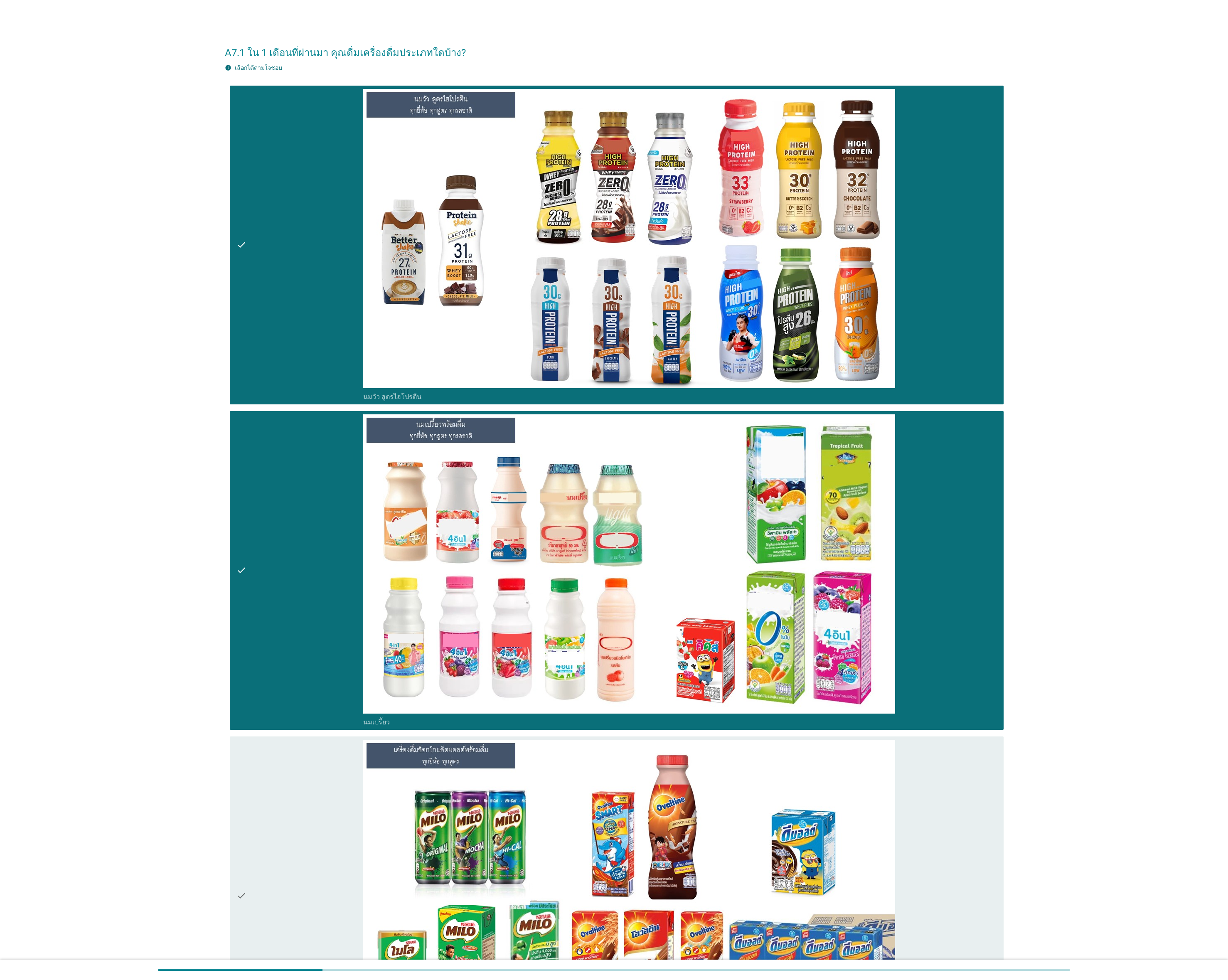
click at [285, 435] on div "check" at bounding box center [300, 896] width 127 height 312
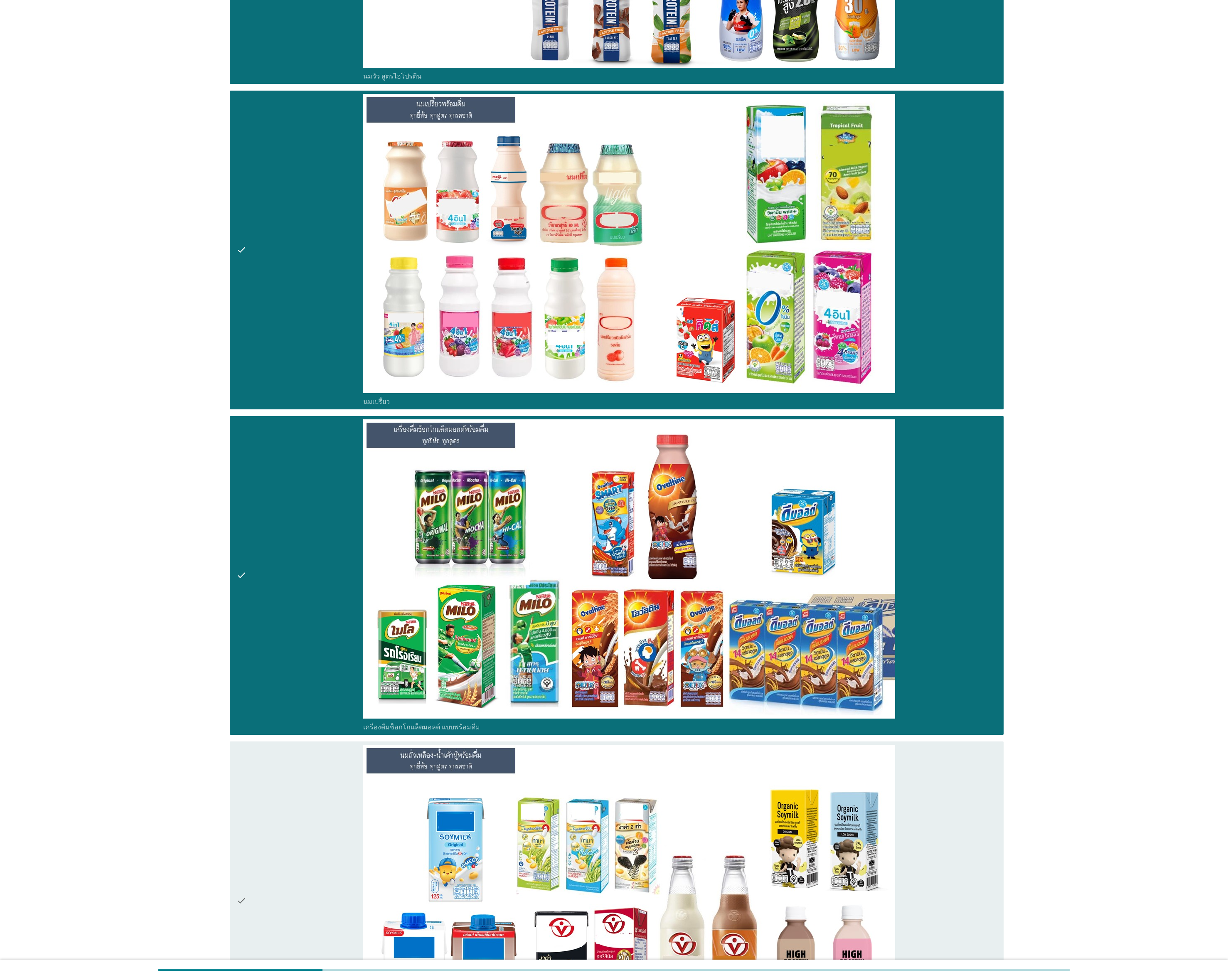
scroll to position [748, 0]
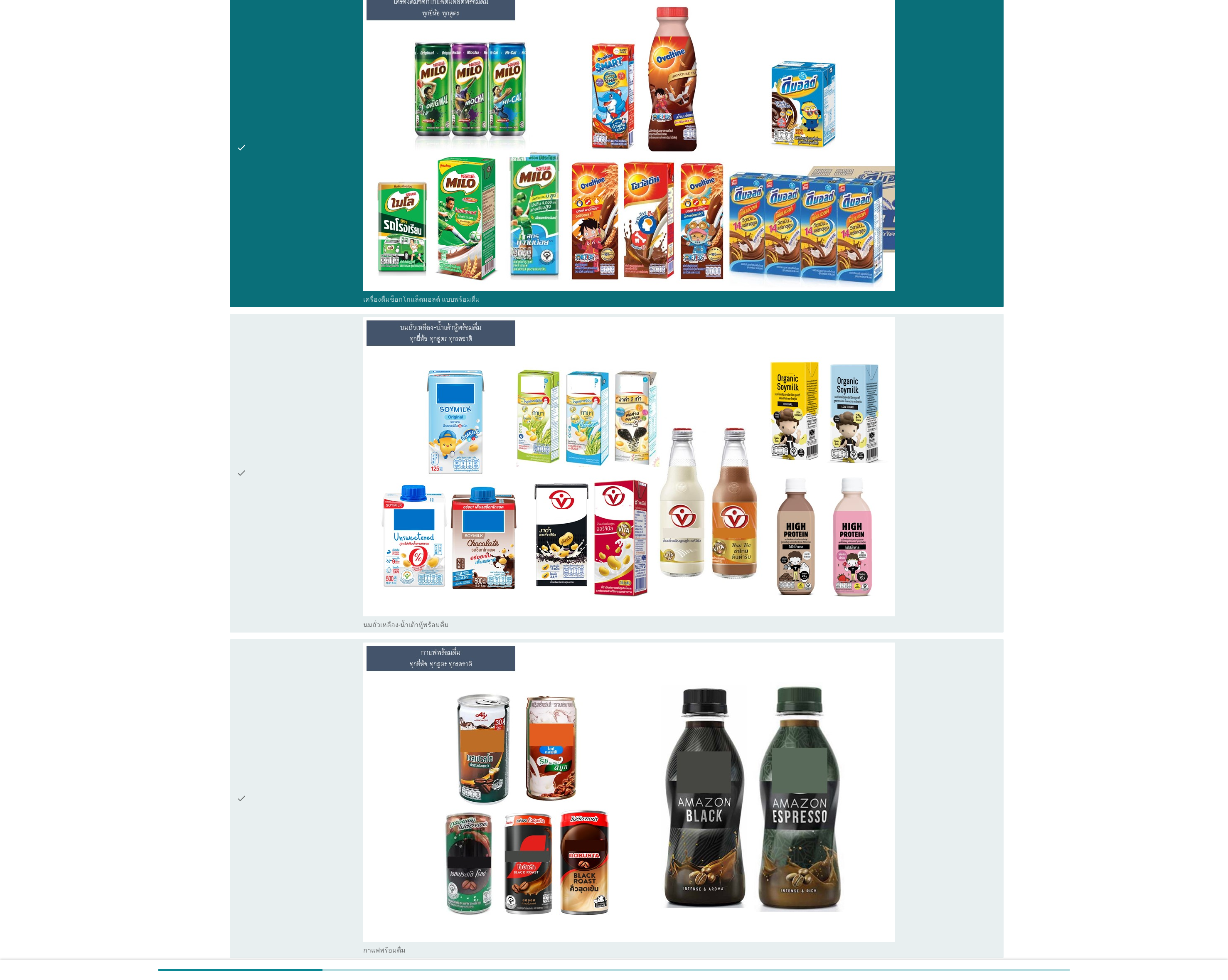
click at [258, 435] on div "check" at bounding box center [300, 473] width 127 height 312
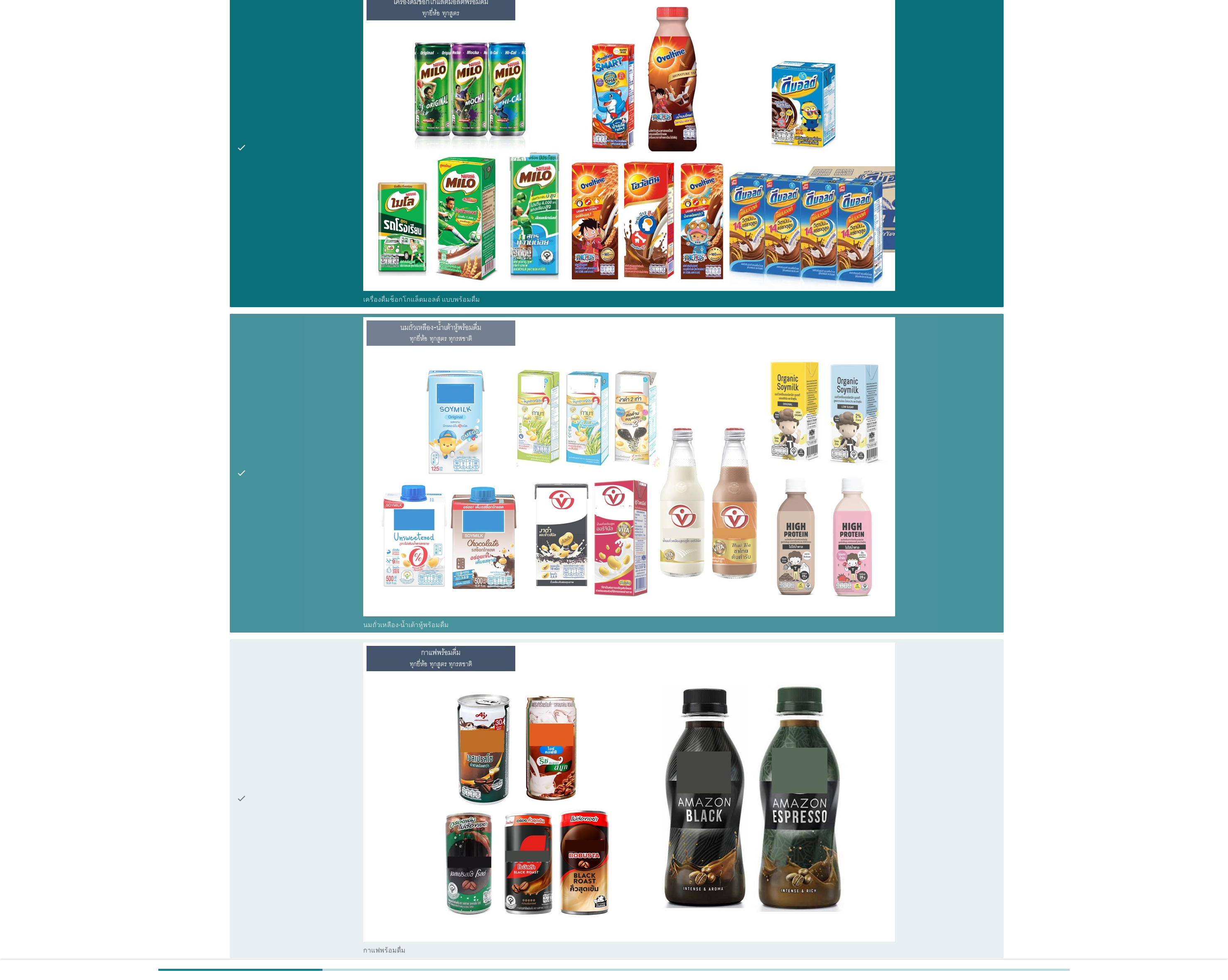
click at [294, 435] on div "check" at bounding box center [300, 799] width 127 height 312
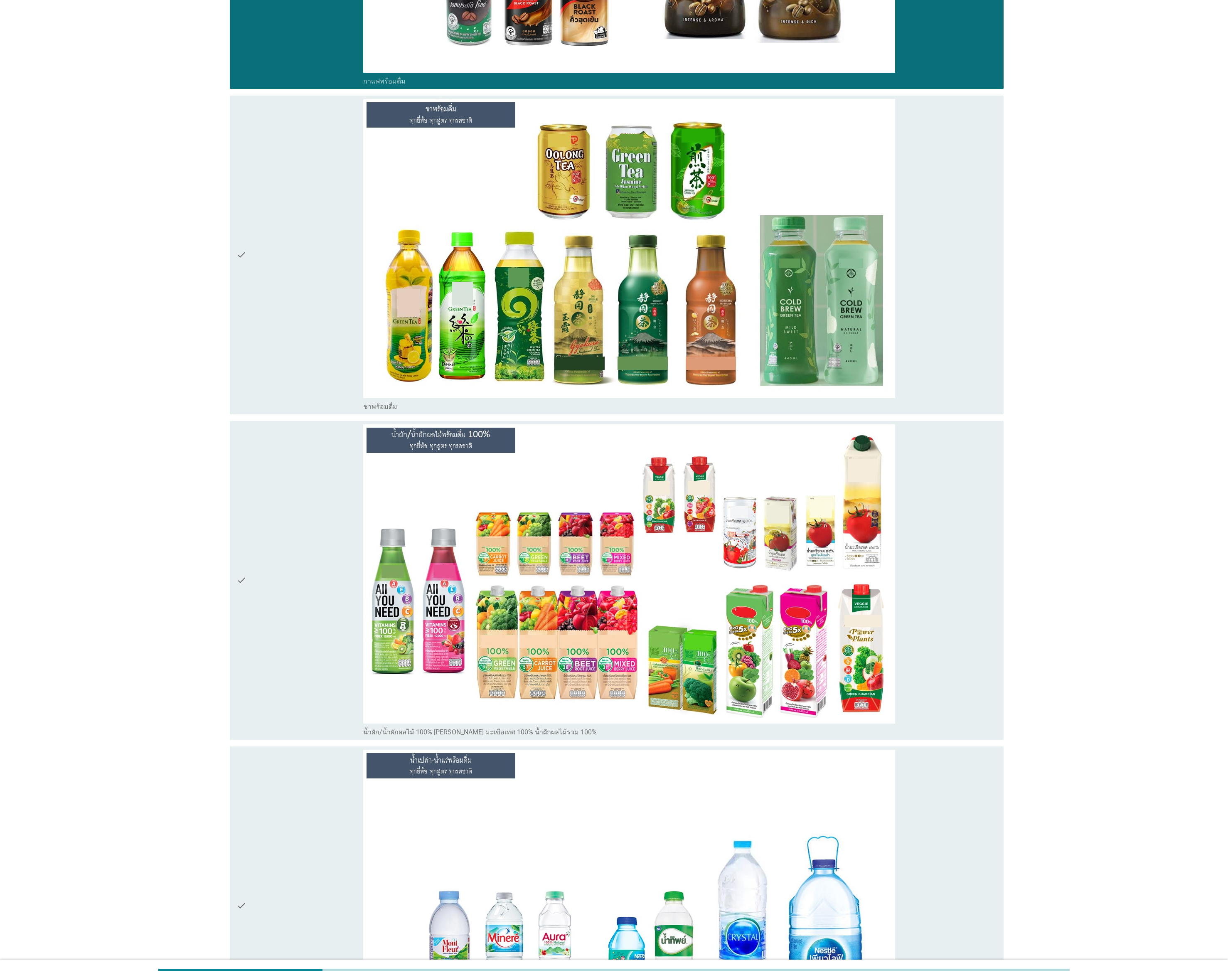
scroll to position [1620, 0]
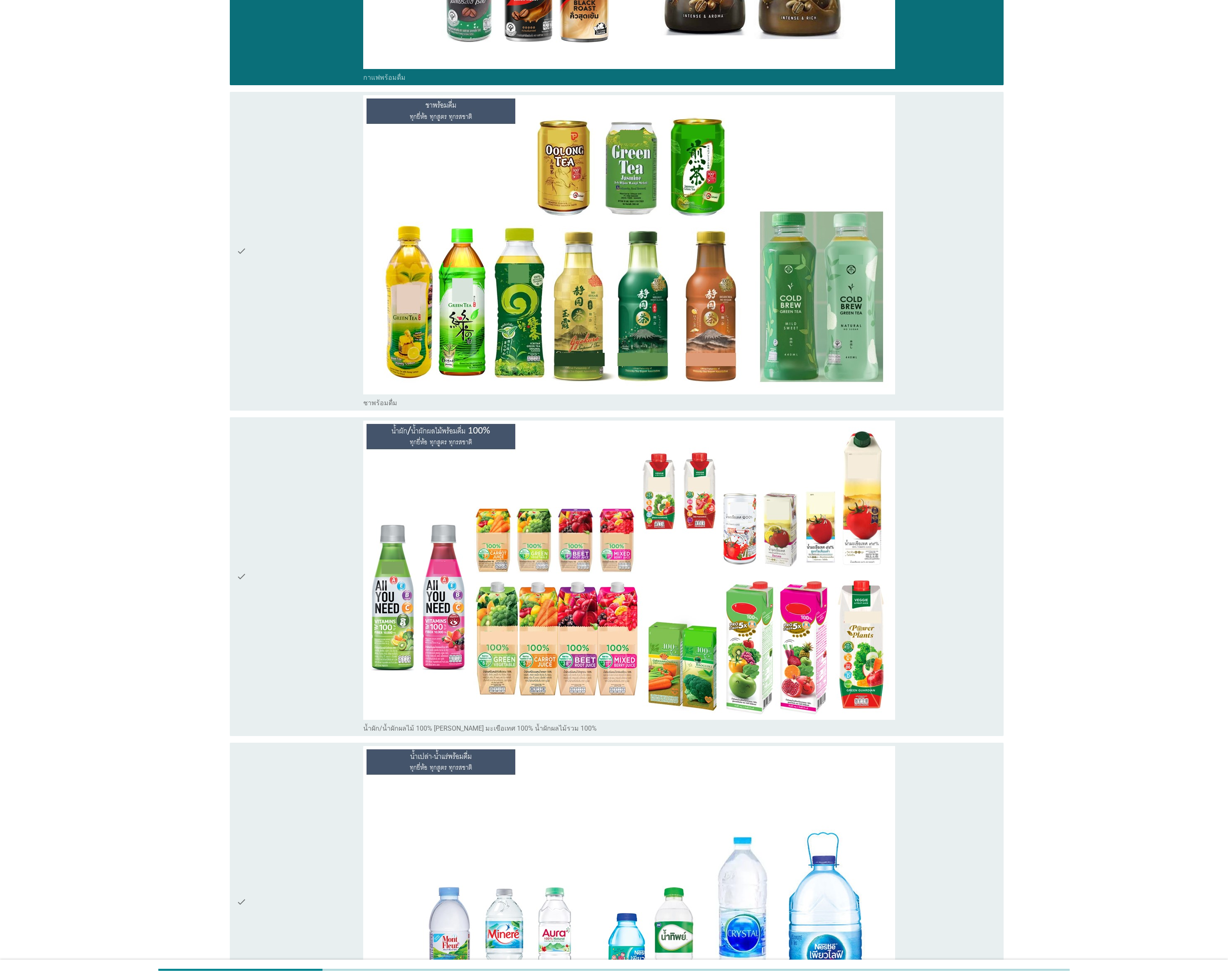
click at [290, 373] on div "check" at bounding box center [300, 251] width 127 height 312
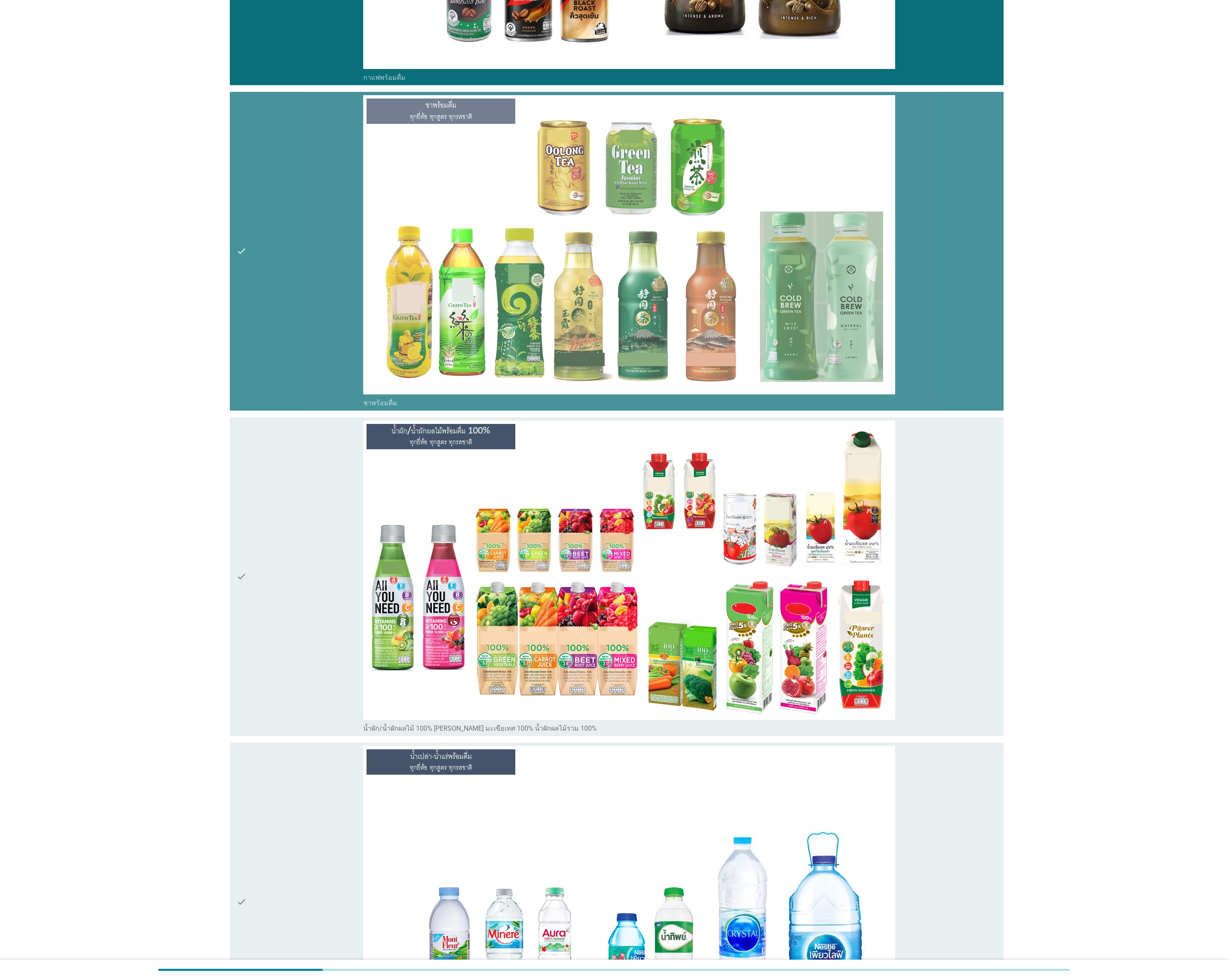
click at [257, 435] on div "check" at bounding box center [300, 577] width 127 height 312
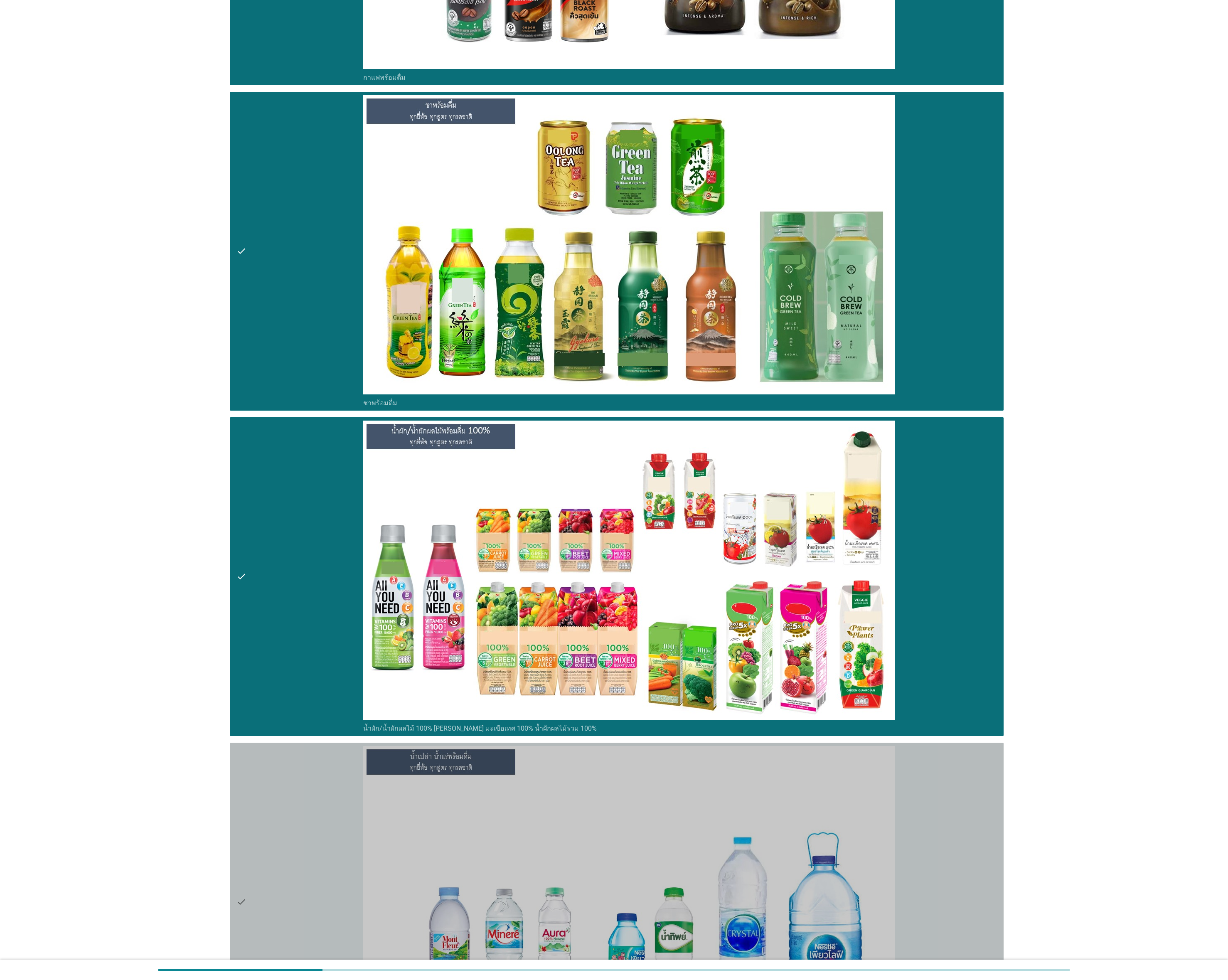
click at [280, 435] on div "check" at bounding box center [300, 902] width 127 height 312
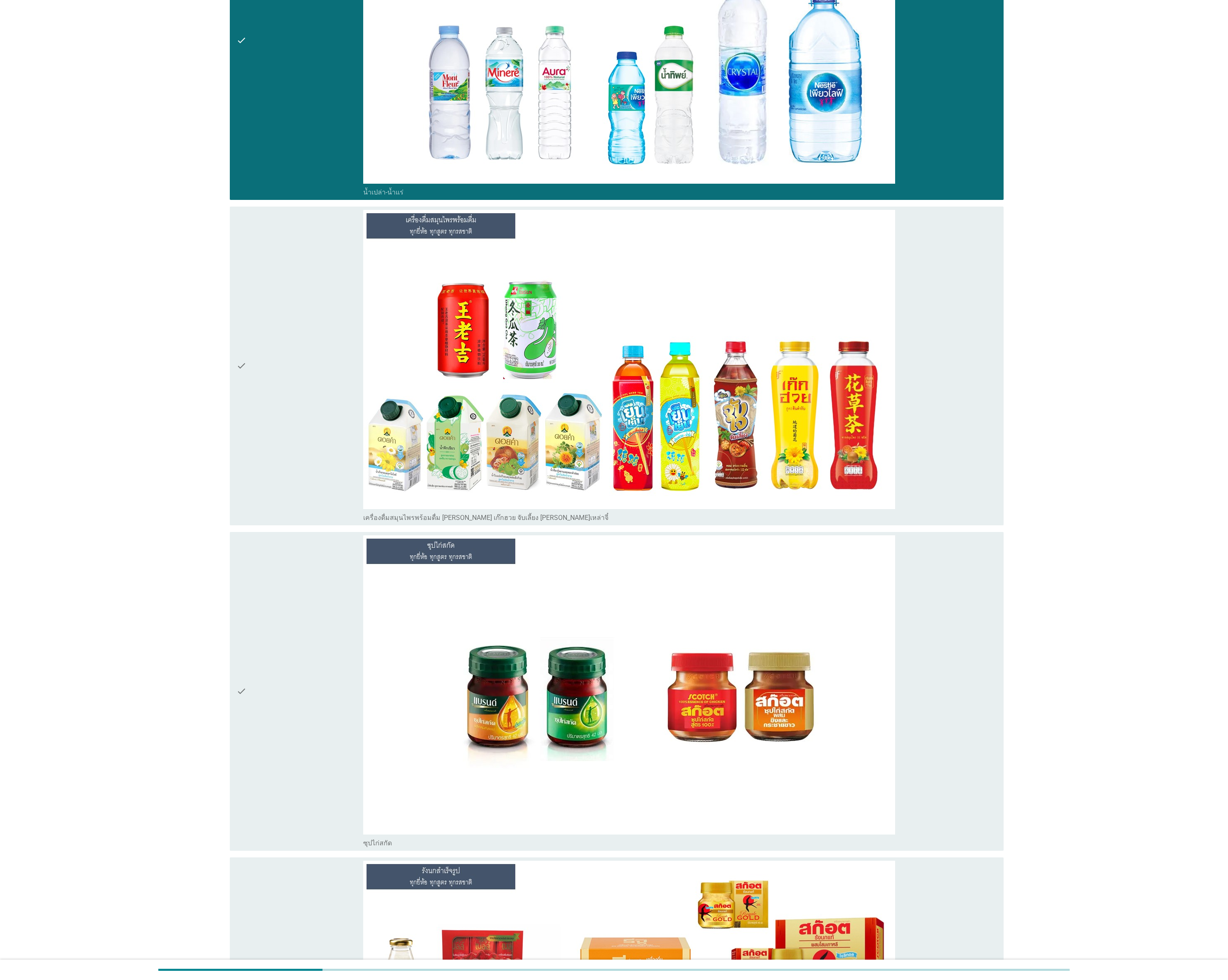
scroll to position [2493, 0]
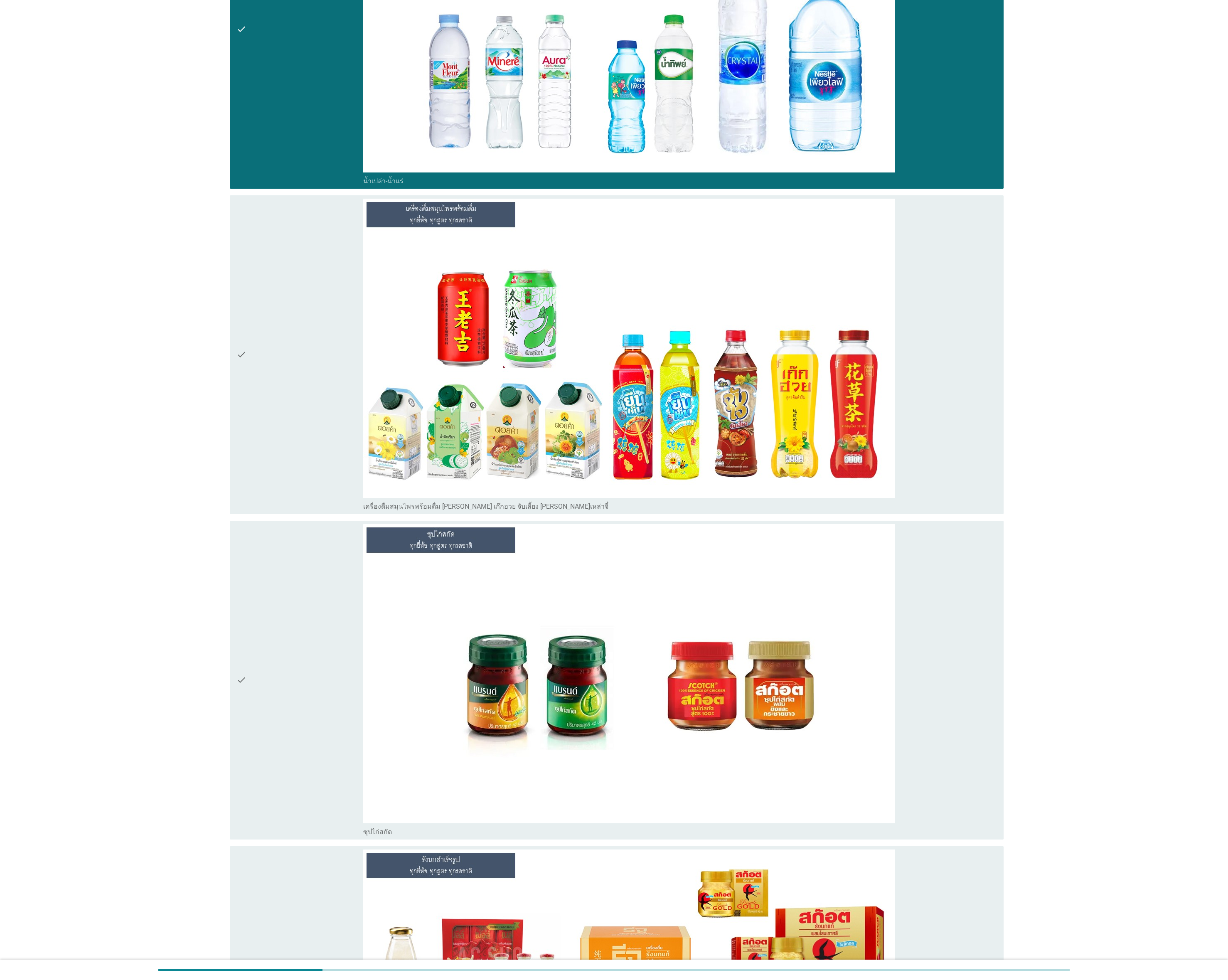
click at [273, 435] on div "check" at bounding box center [300, 355] width 127 height 312
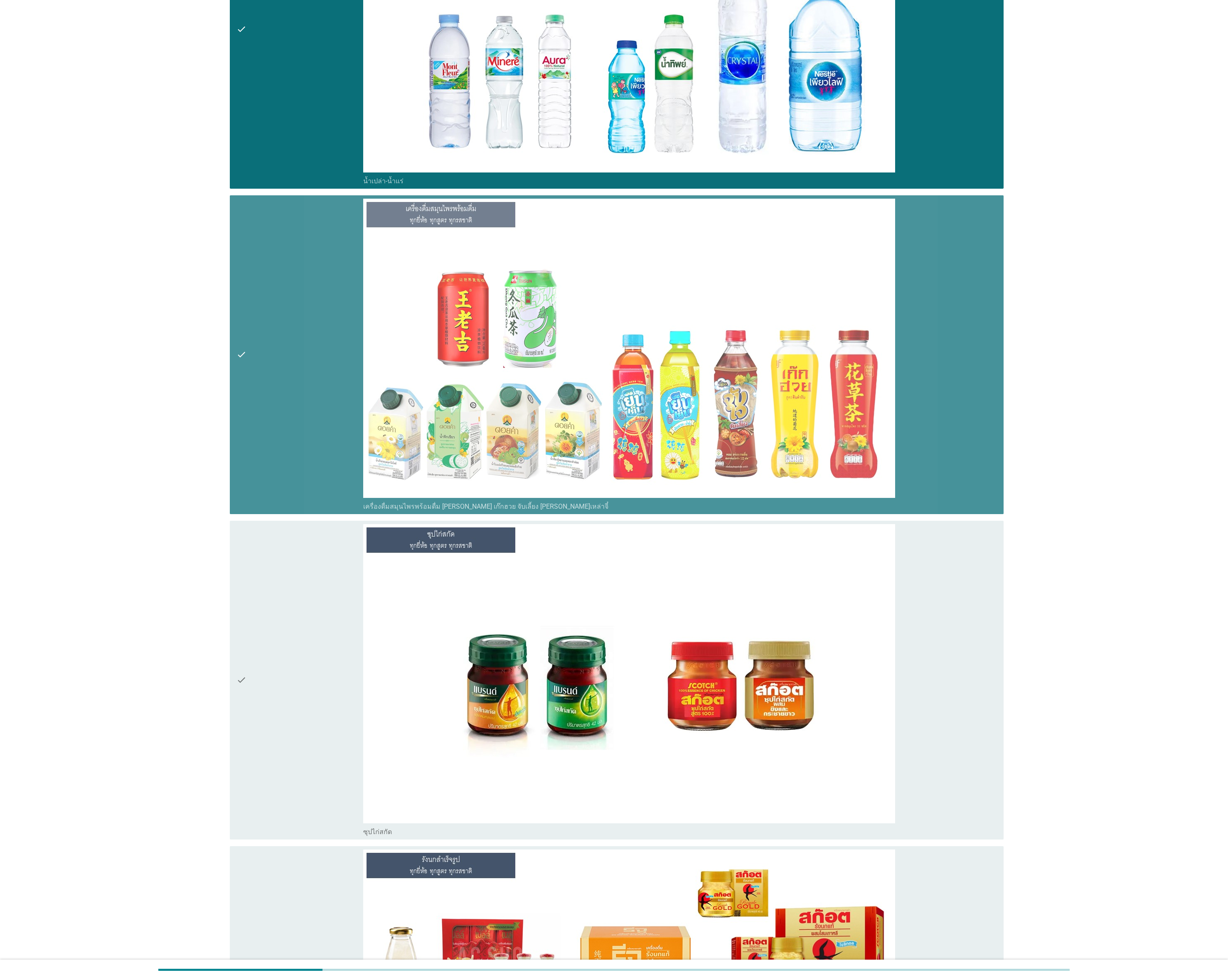
drag, startPoint x: 295, startPoint y: 687, endPoint x: 295, endPoint y: 709, distance: 22.0
click at [295, 435] on div "check" at bounding box center [300, 680] width 127 height 312
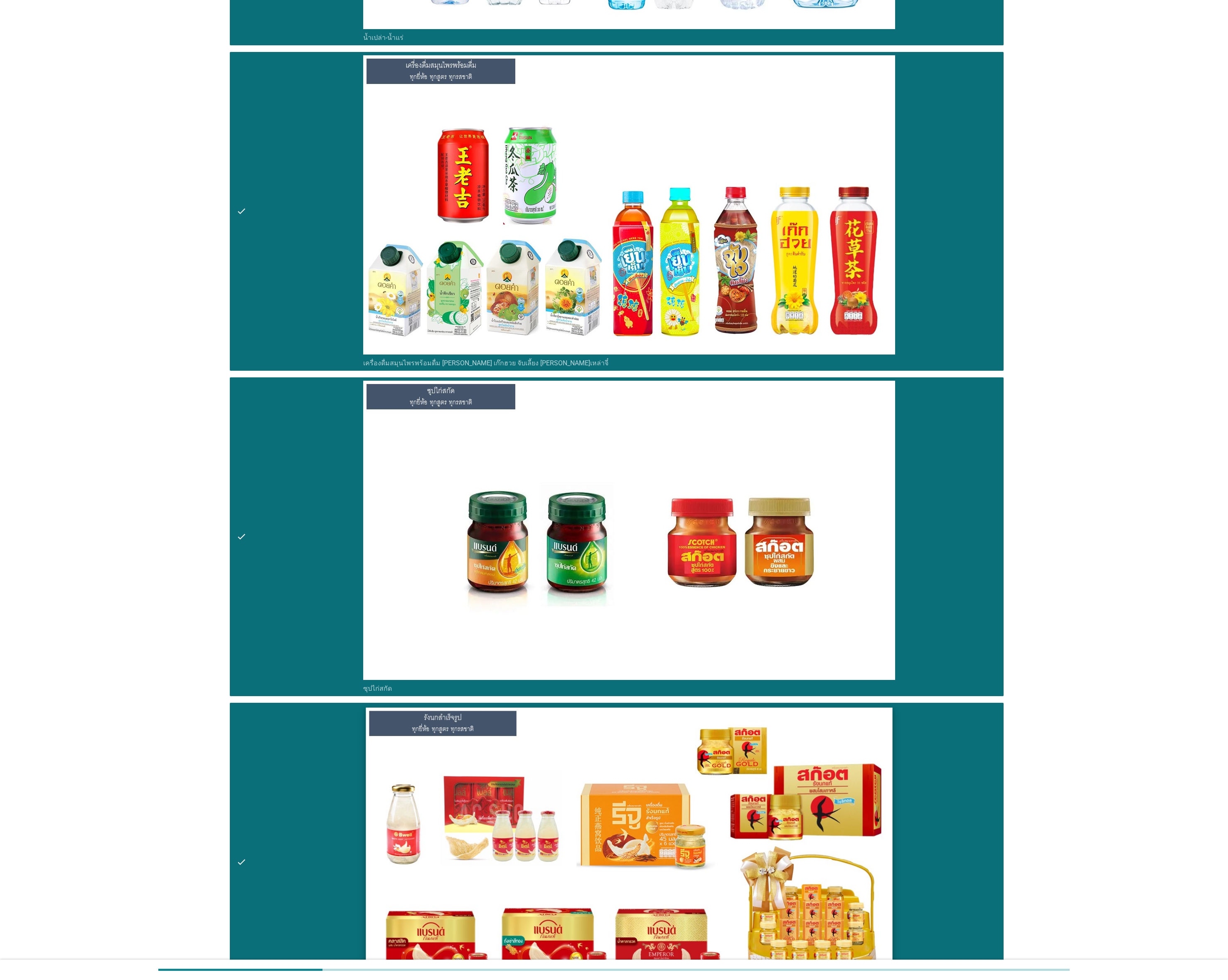
scroll to position [2806, 0]
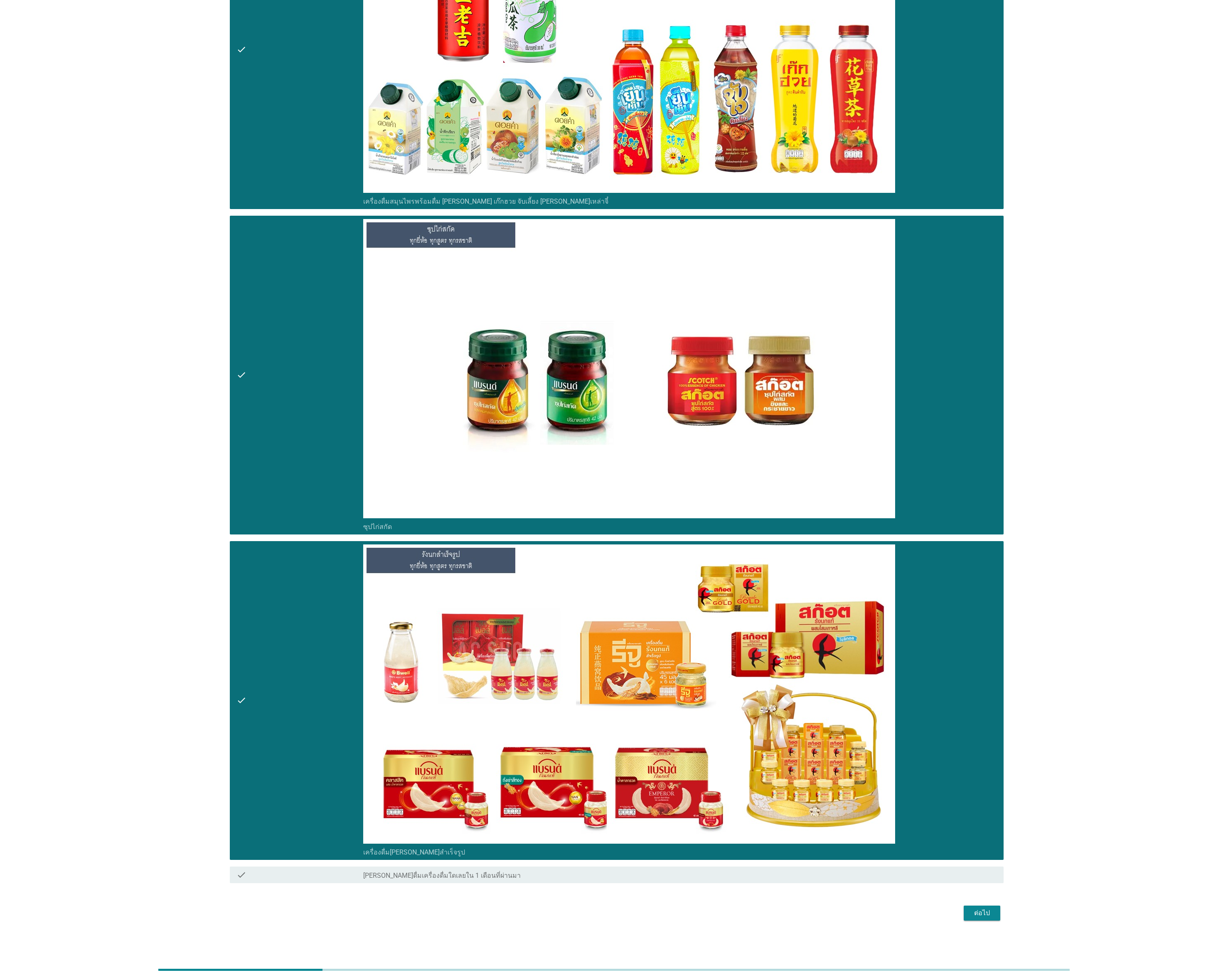
click at [545, 435] on div "ต่อไป" at bounding box center [982, 913] width 23 height 10
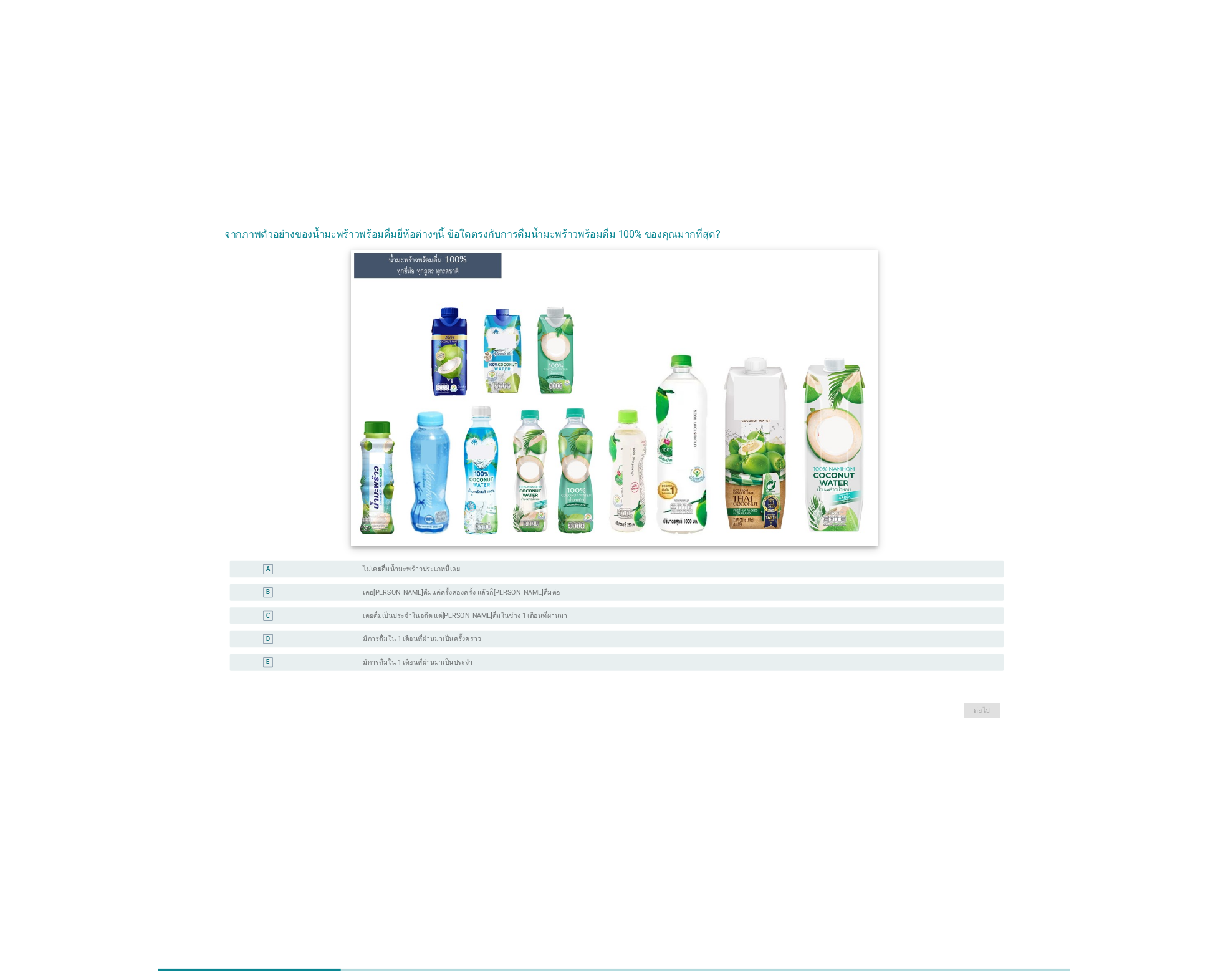
scroll to position [0, 0]
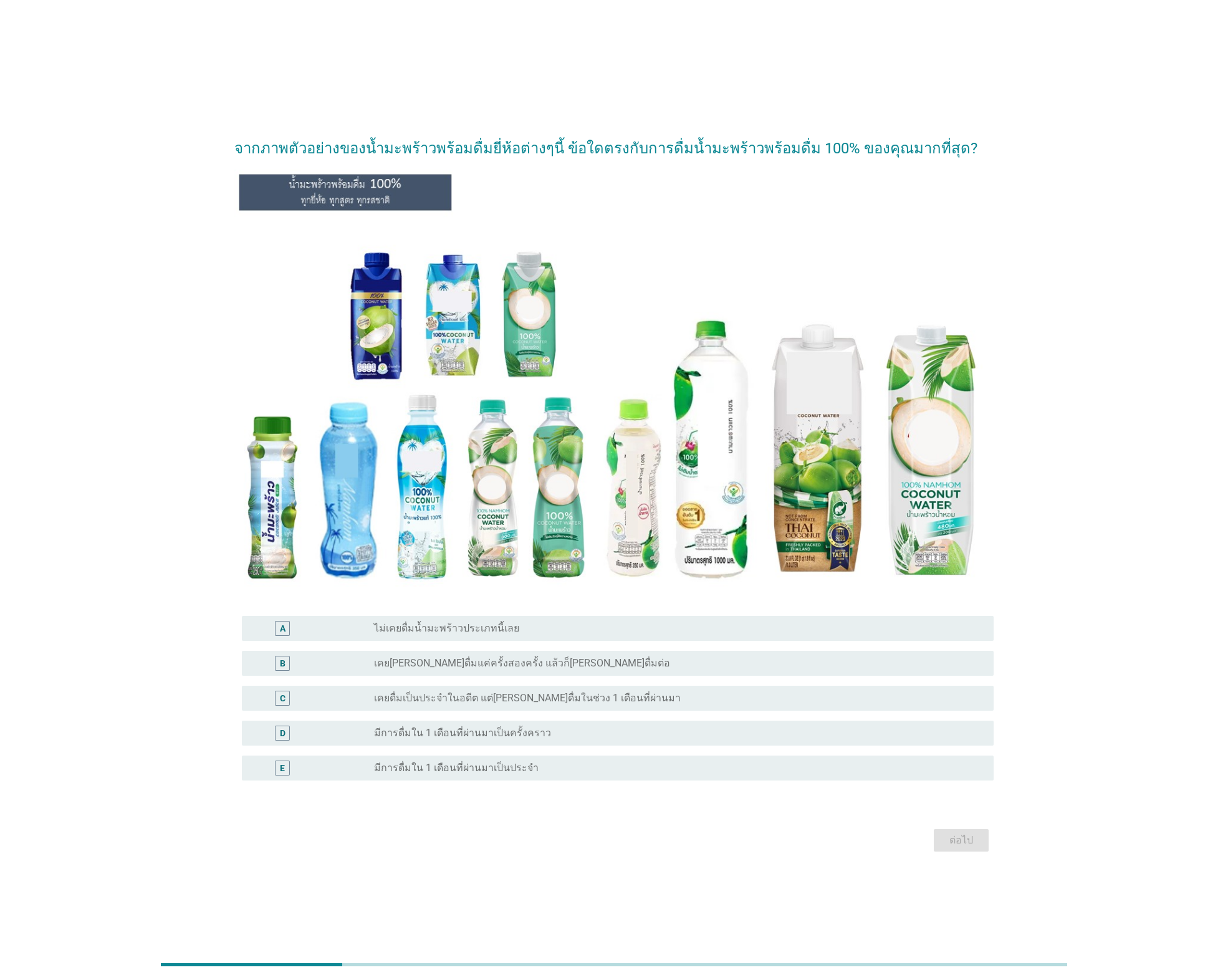
click at [456, 653] on label "เคย[PERSON_NAME]ดื่มแค่ครั้งสองครั้ง แล้วก็[PERSON_NAME]ดื่มต่อ" at bounding box center [522, 663] width 296 height 12
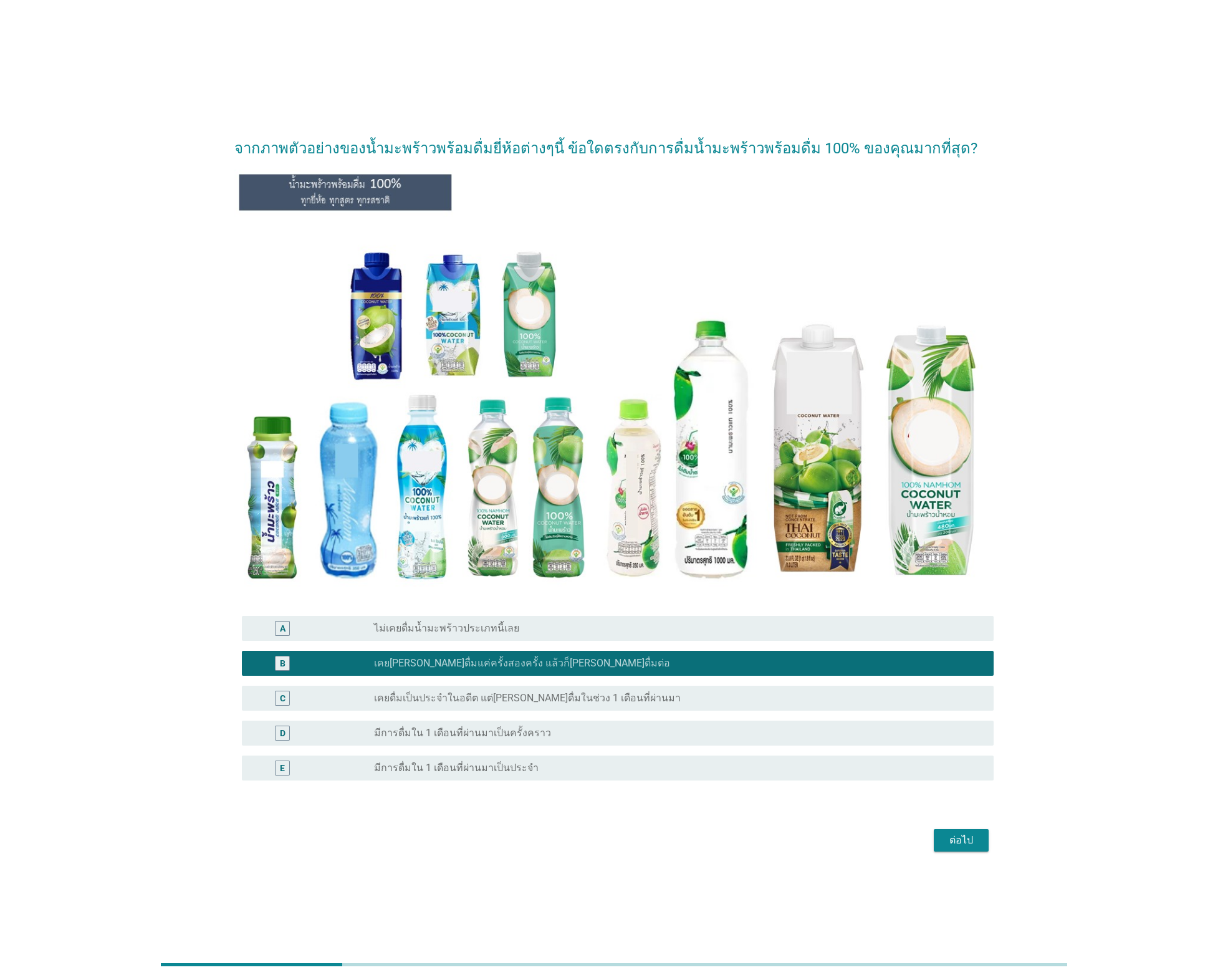
click at [818, 653] on div "ต่อไป" at bounding box center [961, 841] width 35 height 15
